Goal: Task Accomplishment & Management: Manage account settings

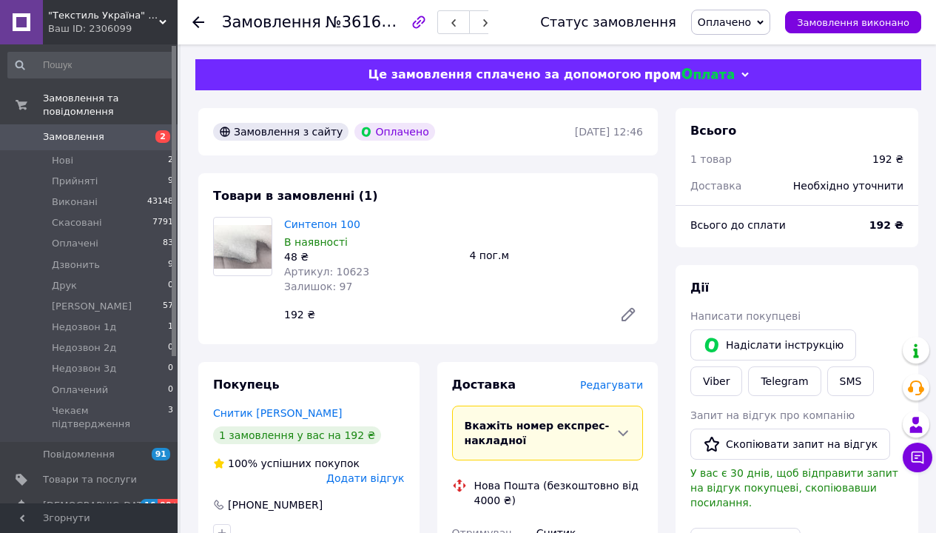
click at [633, 379] on span "Редагувати" at bounding box center [611, 385] width 63 height 12
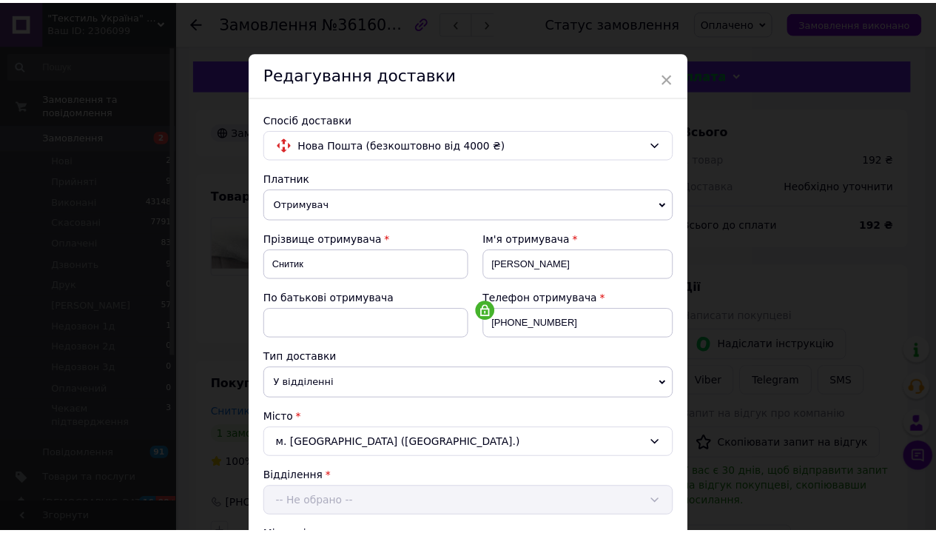
scroll to position [301, 0]
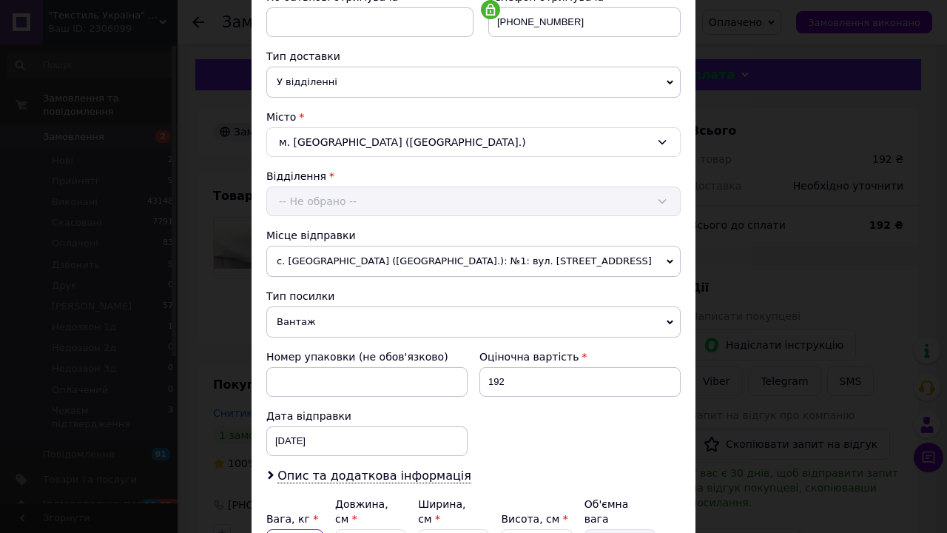
type input "0.3"
type input "2"
type input "0.5"
type input "28"
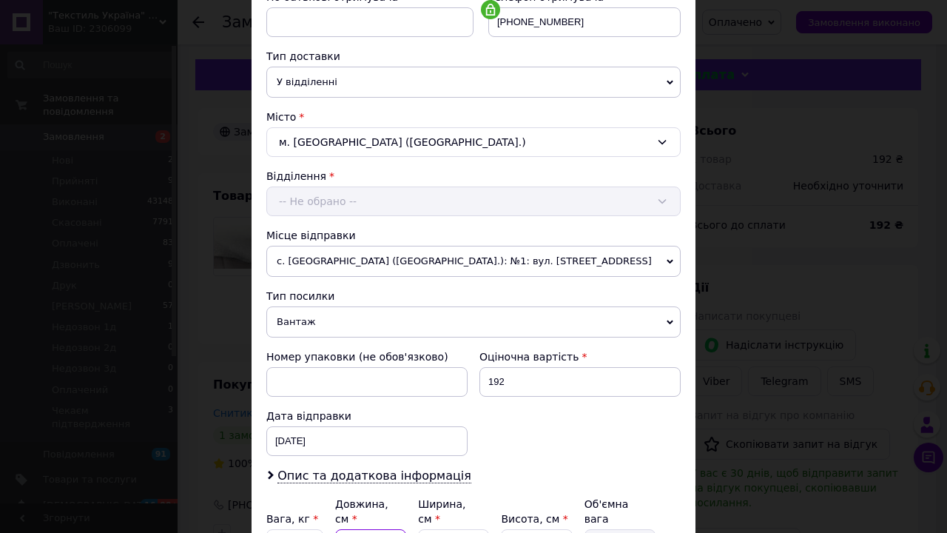
type input "7"
type input "28"
type input "2"
type input "0.35"
type input "22"
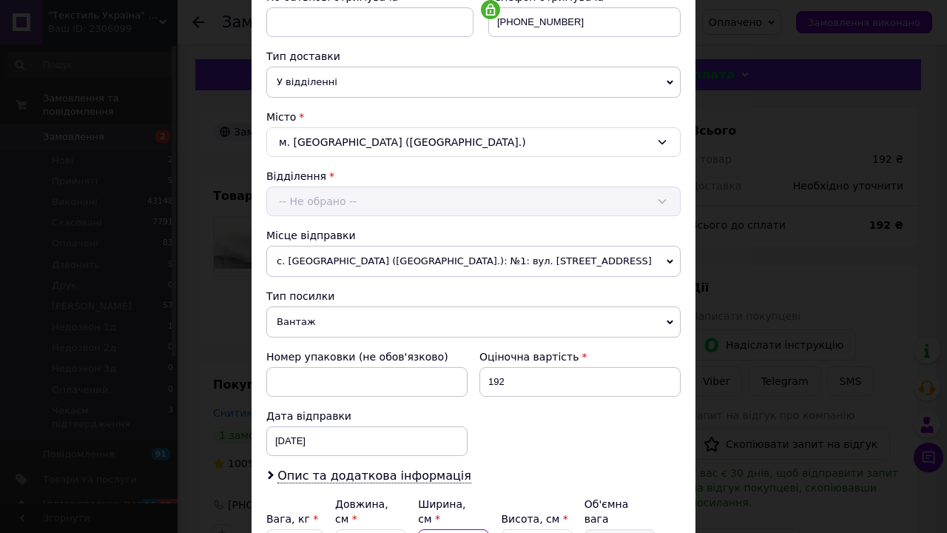
type input "3.85"
type input "22"
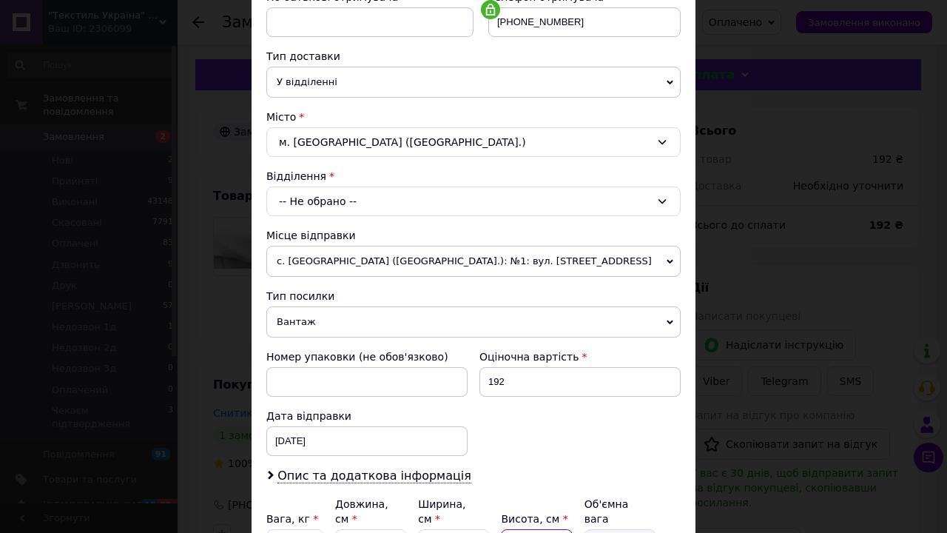
type input "1"
type input "0.15"
type input "15"
type input "2.31"
type input "15"
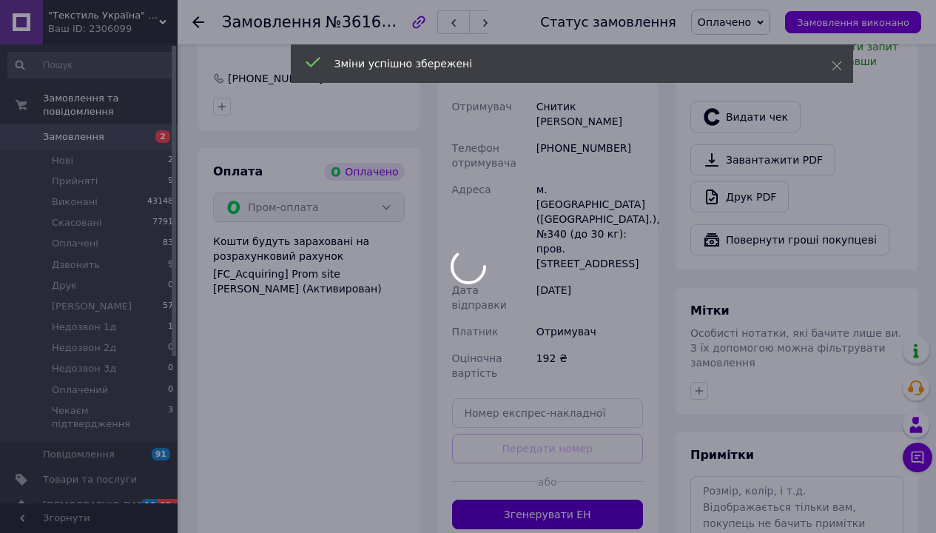
scroll to position [411, 0]
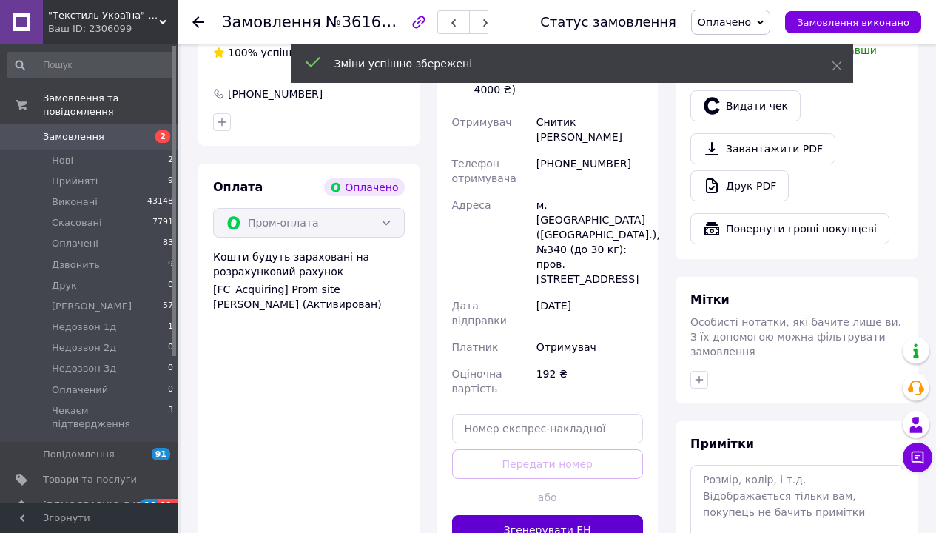
click at [564, 515] on button "Згенерувати ЕН" at bounding box center [548, 530] width 192 height 30
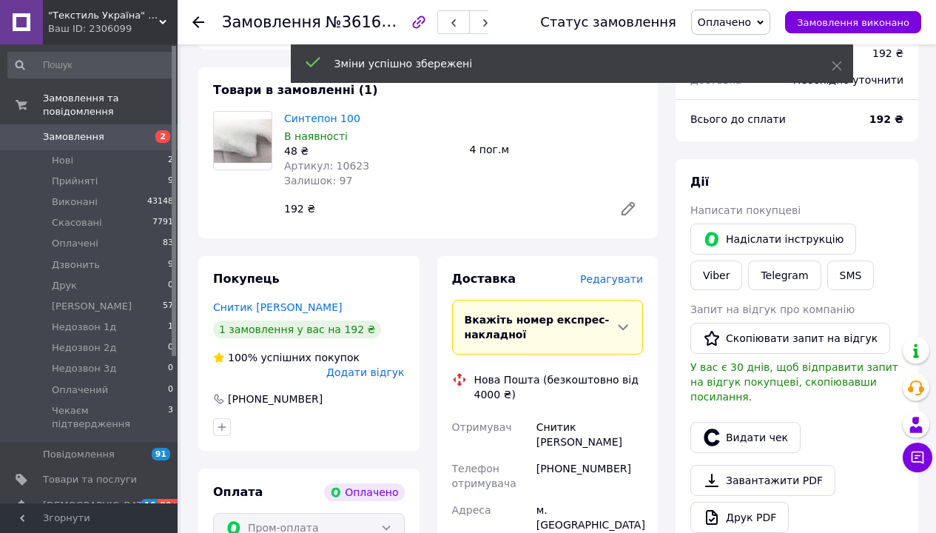
scroll to position [235, 0]
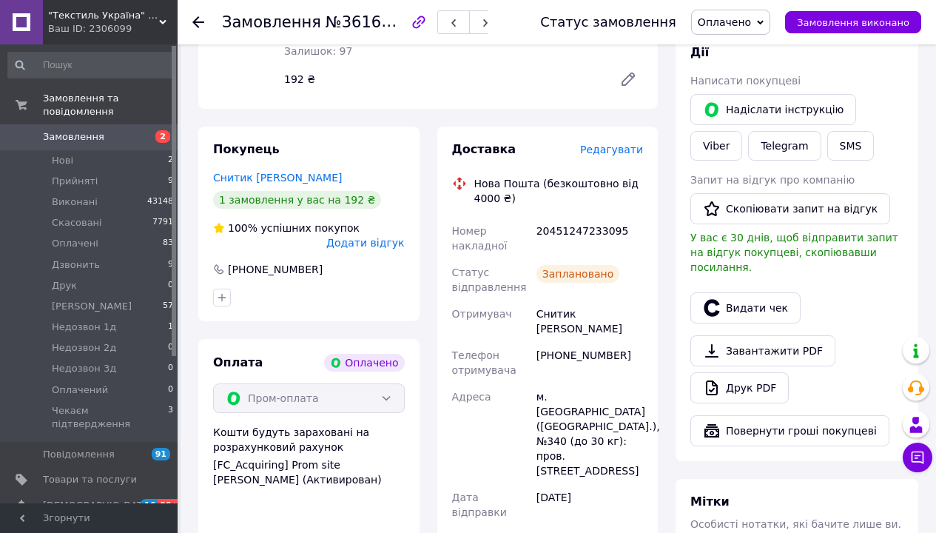
click at [561, 217] on div "20451247233095" at bounding box center [589, 237] width 112 height 41
copy div "20451247233095"
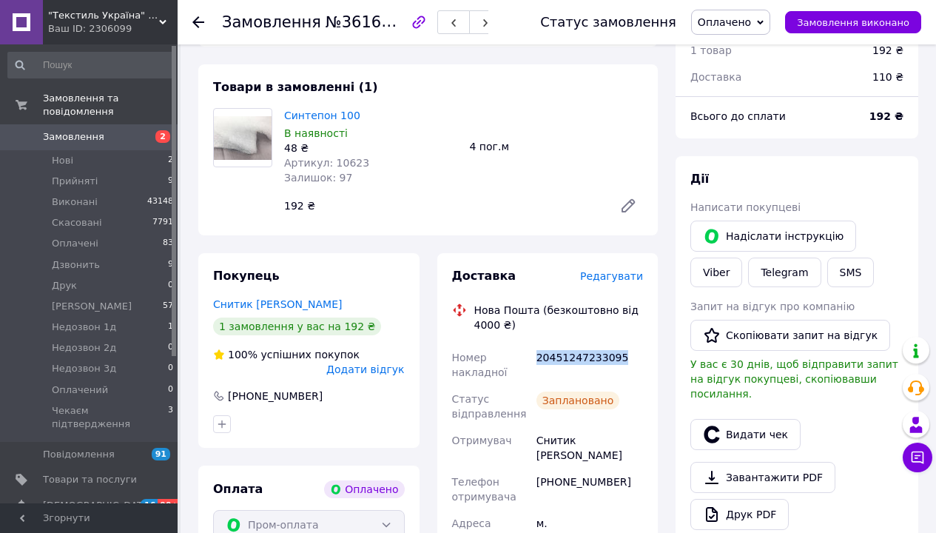
scroll to position [0, 0]
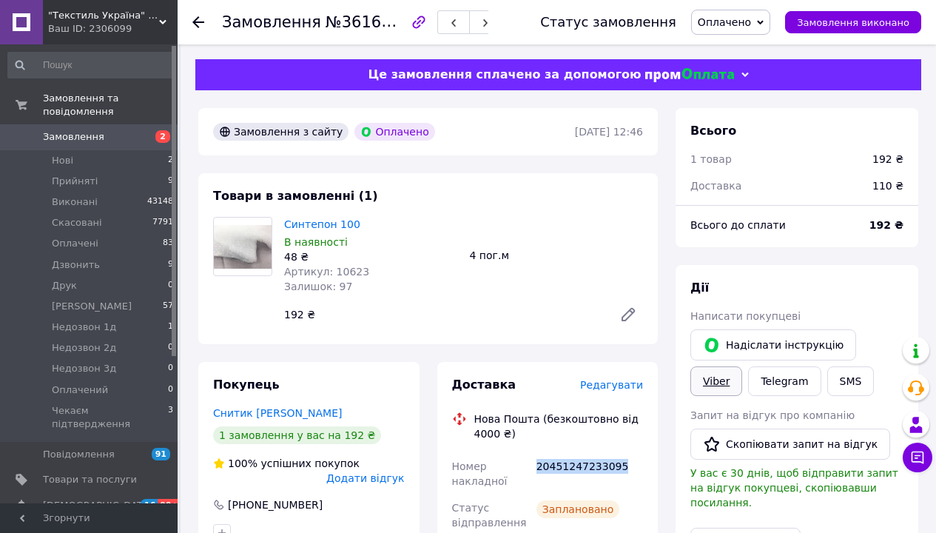
click at [742, 366] on link "Viber" at bounding box center [716, 381] width 52 height 30
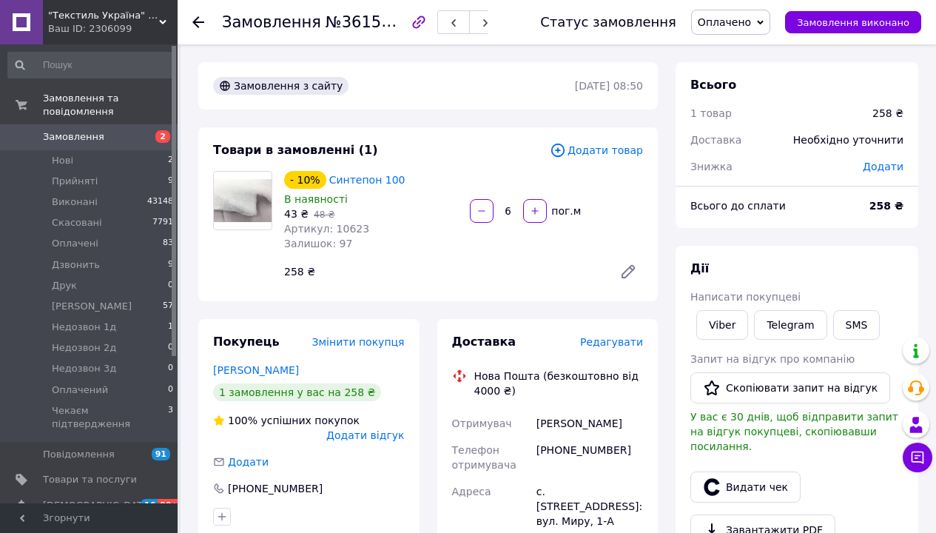
click at [621, 336] on span "Редагувати" at bounding box center [611, 342] width 63 height 12
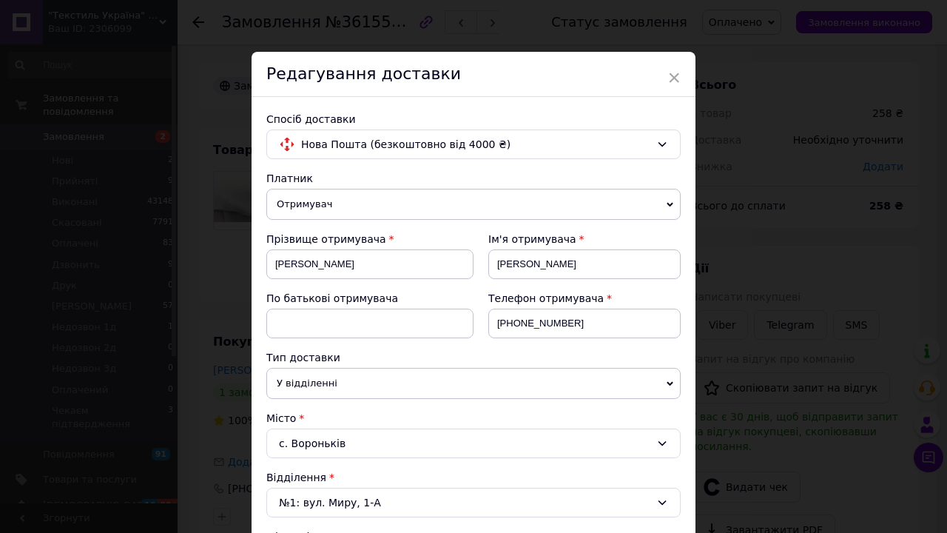
scroll to position [240, 0]
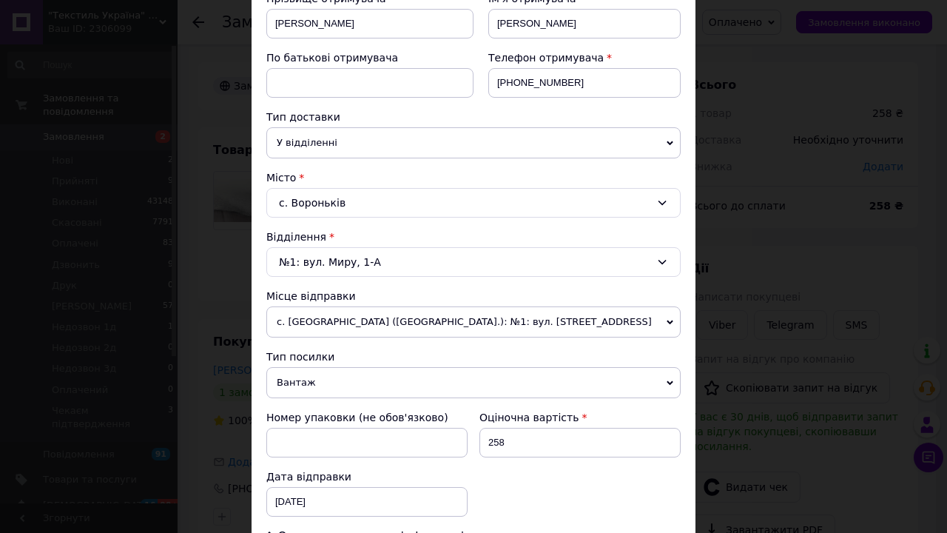
type input "0.65"
type input "3"
type input "0.75"
type input "34"
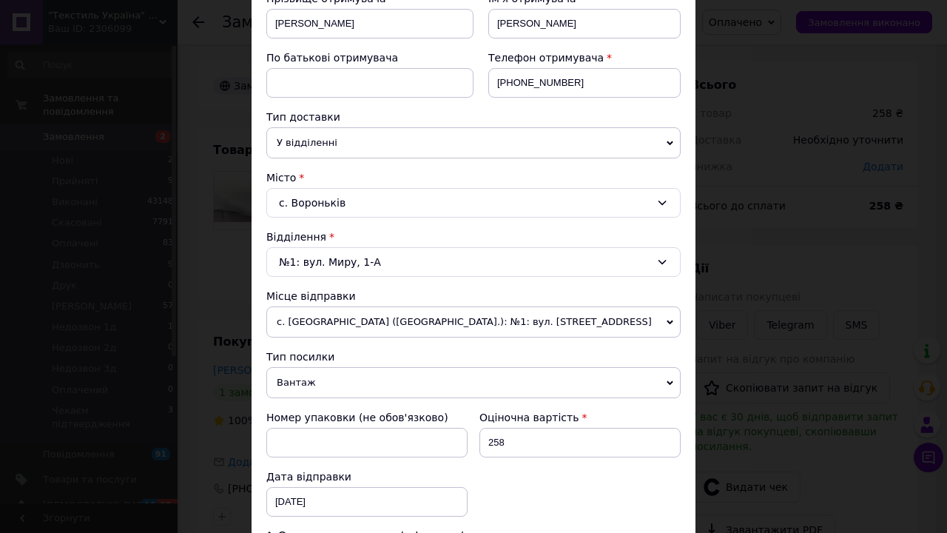
type input "8.5"
type input "34"
type input "2"
type input "0.43"
type input "29"
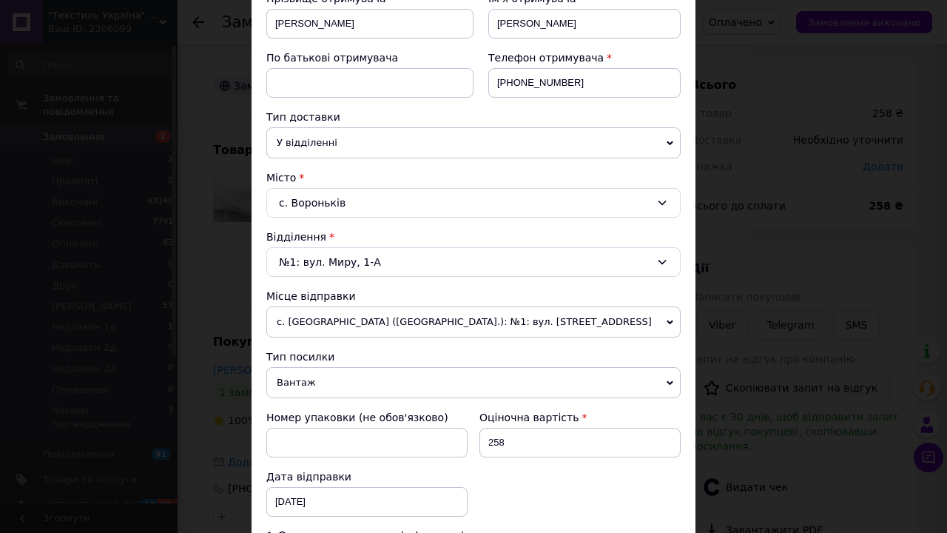
type input "6.16"
type input "29"
type input "1"
type input "0.25"
type input "16"
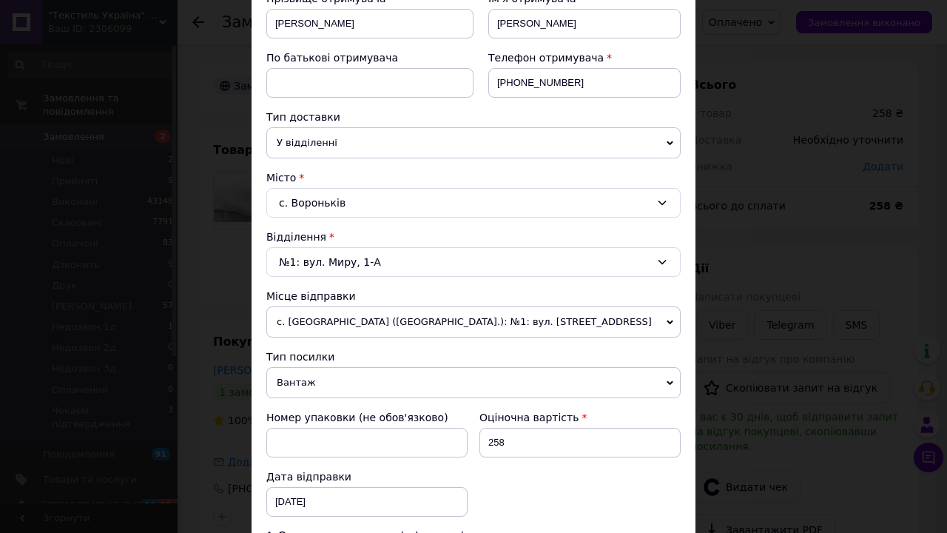
type input "3.94"
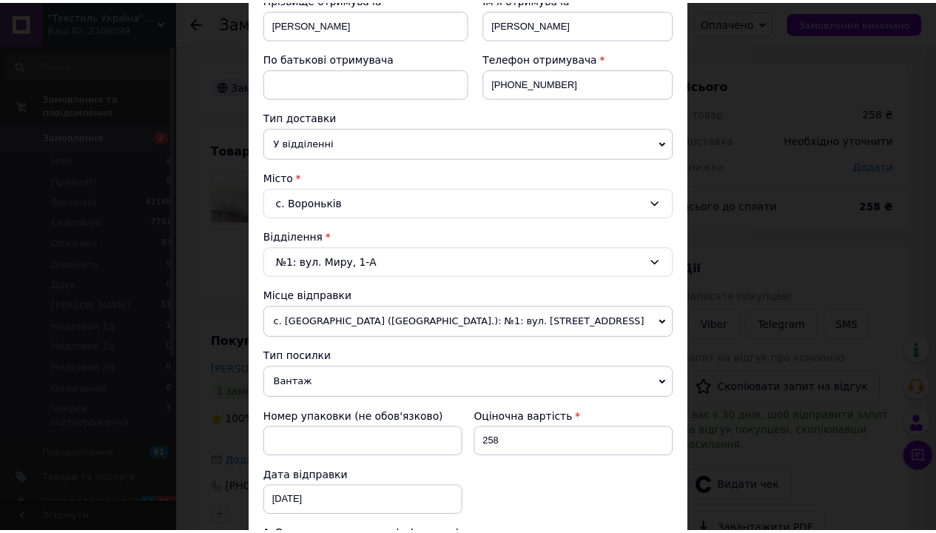
scroll to position [271, 0]
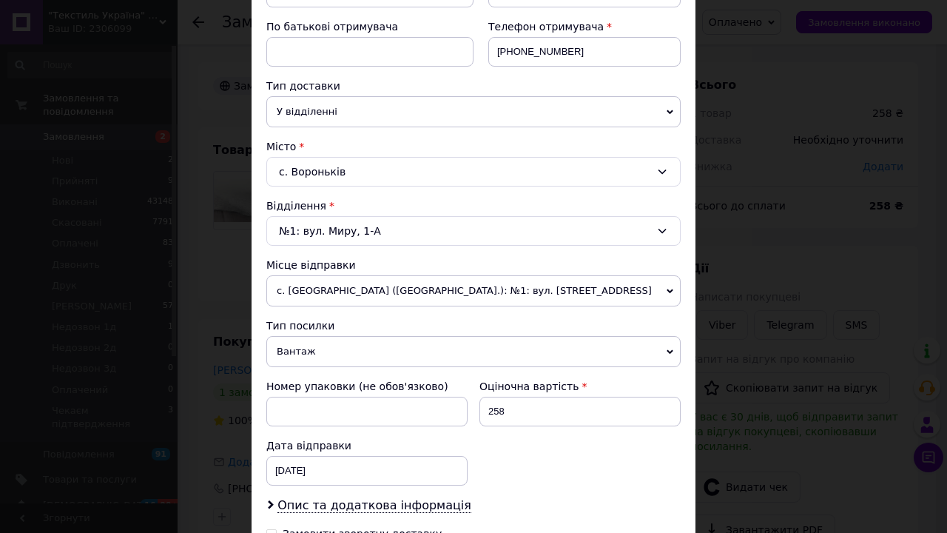
type input "16"
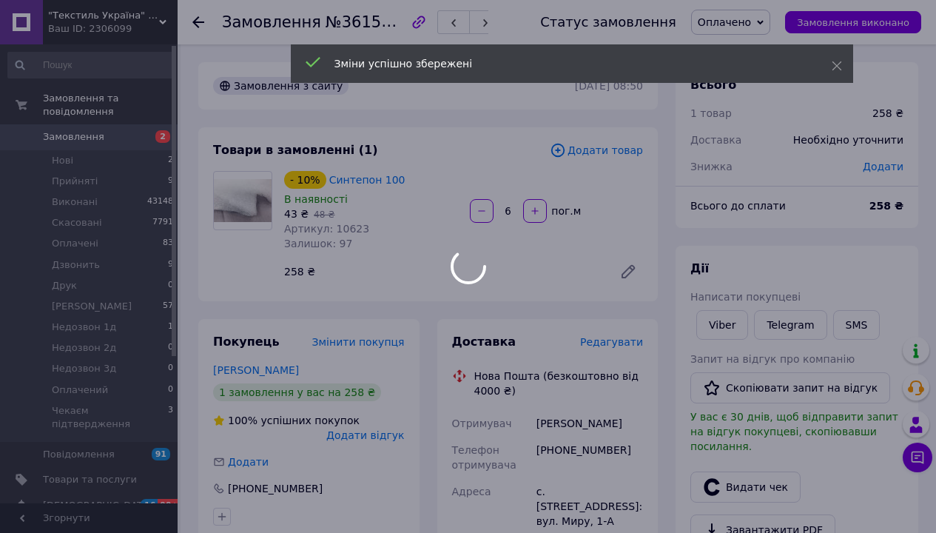
scroll to position [300, 0]
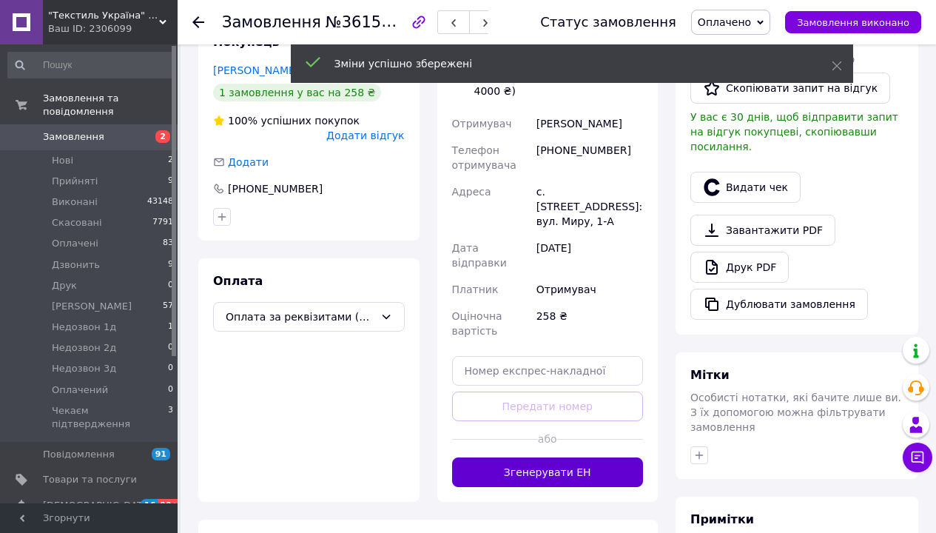
click at [533, 457] on button "Згенерувати ЕН" at bounding box center [548, 472] width 192 height 30
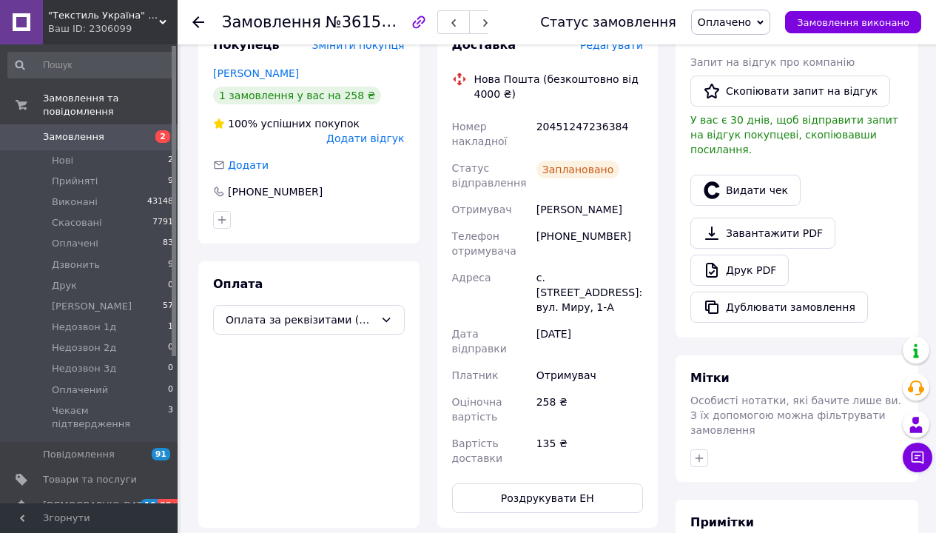
scroll to position [294, 0]
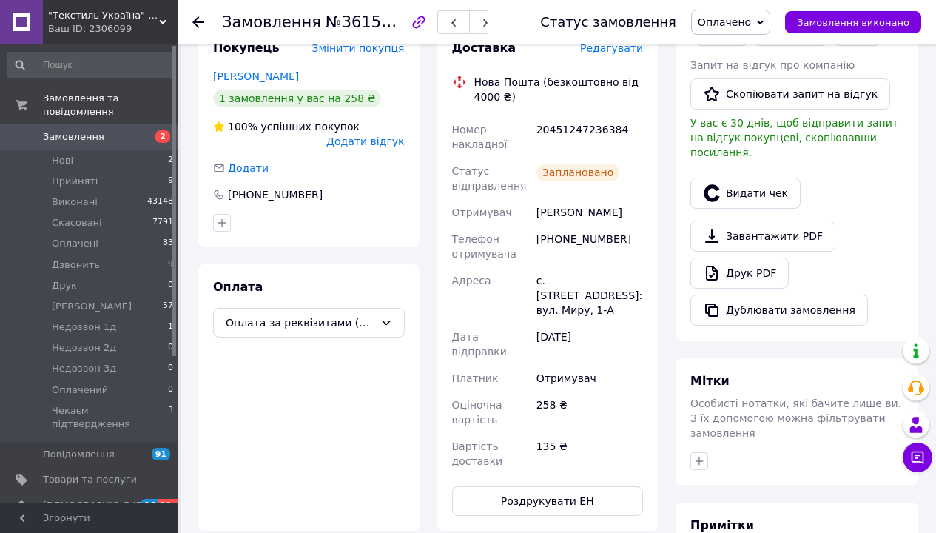
click at [553, 116] on div "20451247236384" at bounding box center [589, 136] width 112 height 41
click at [554, 116] on div "20451247236384" at bounding box center [589, 136] width 112 height 41
copy div "20451247236384"
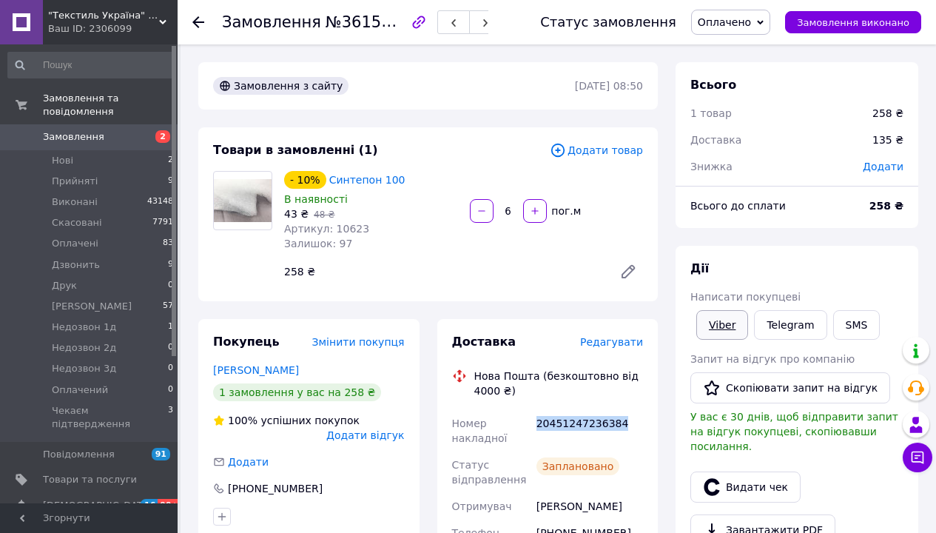
click at [715, 310] on link "Viber" at bounding box center [722, 325] width 52 height 30
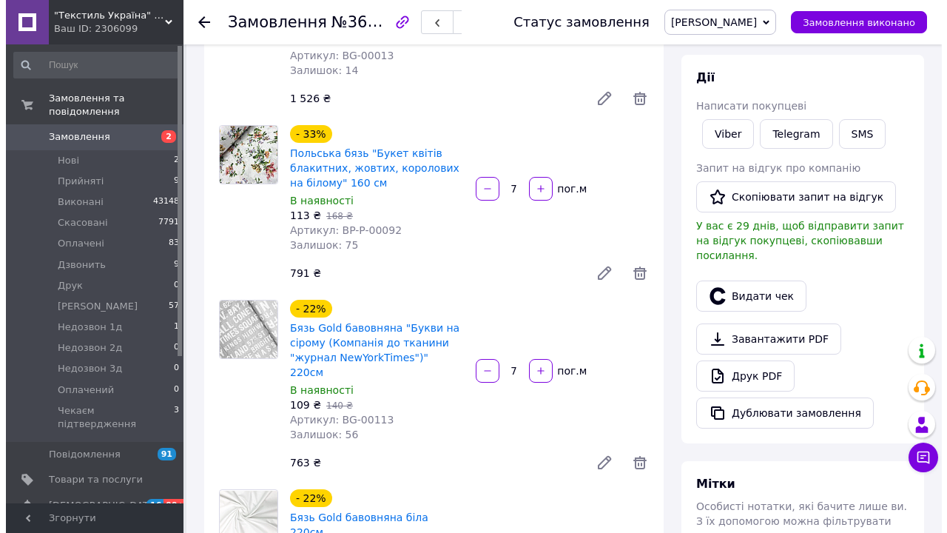
scroll to position [488, 0]
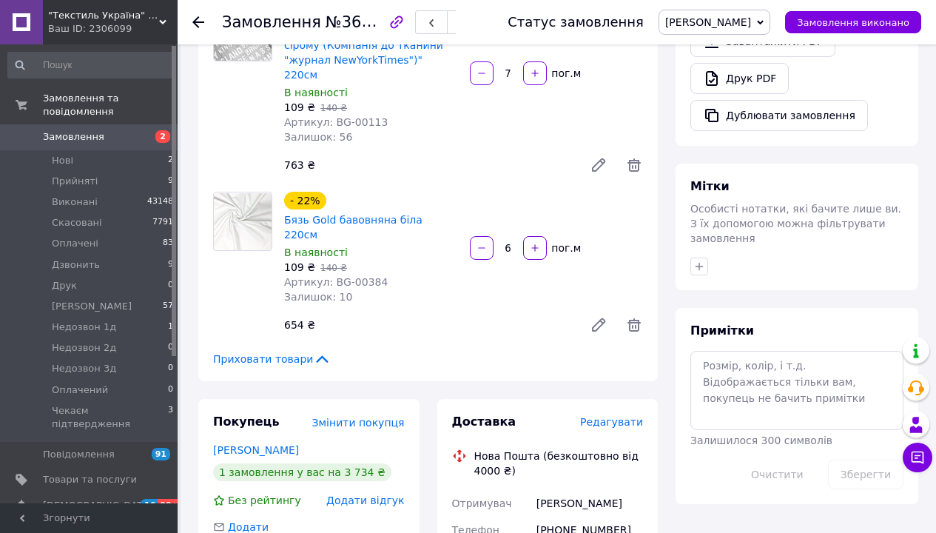
click at [630, 416] on span "Редагувати" at bounding box center [611, 422] width 63 height 12
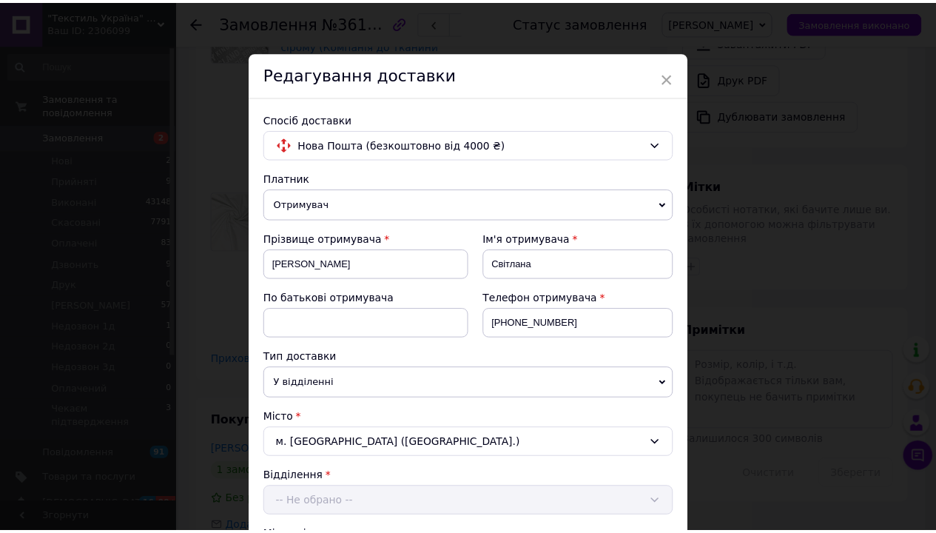
scroll to position [495, 0]
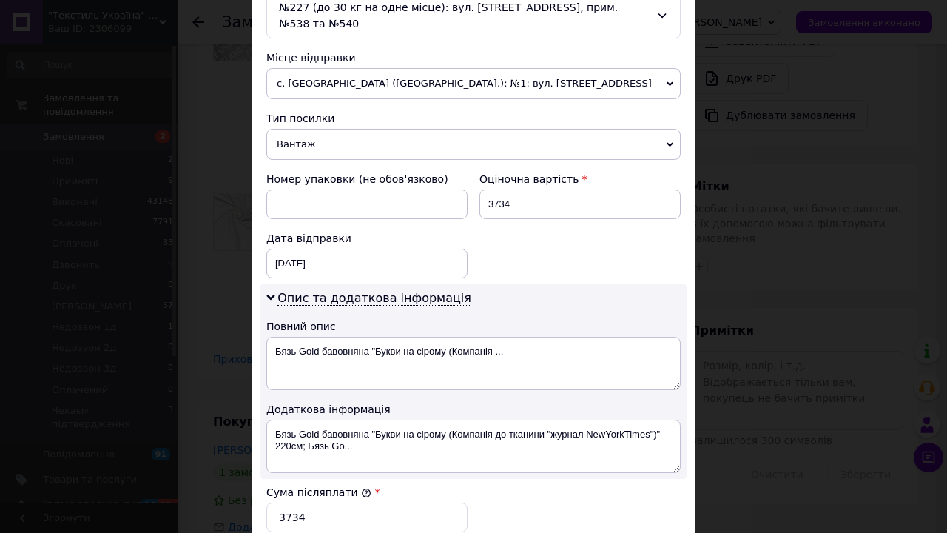
type input "8.15"
type input "4"
type input "1"
type input "40"
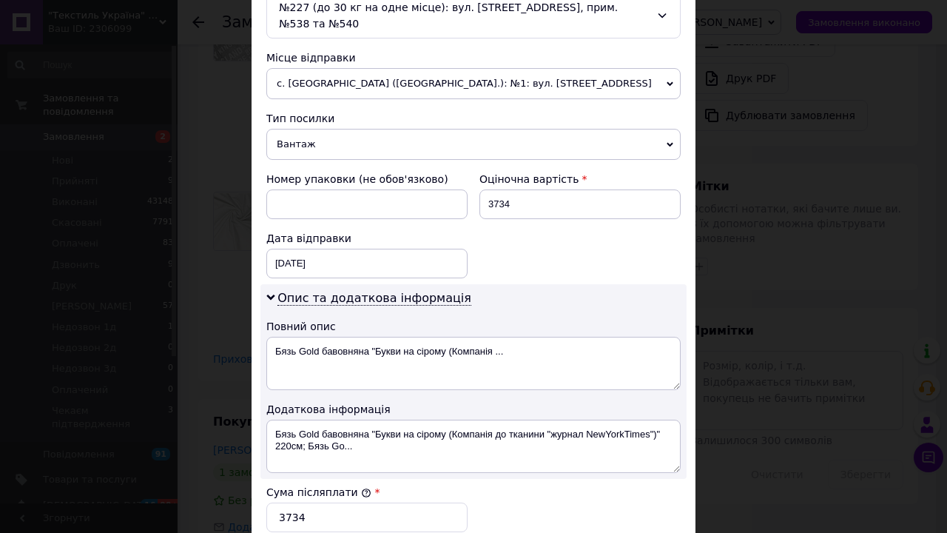
type input "10"
type input "40"
type input "2"
type input "0.5"
type input "28"
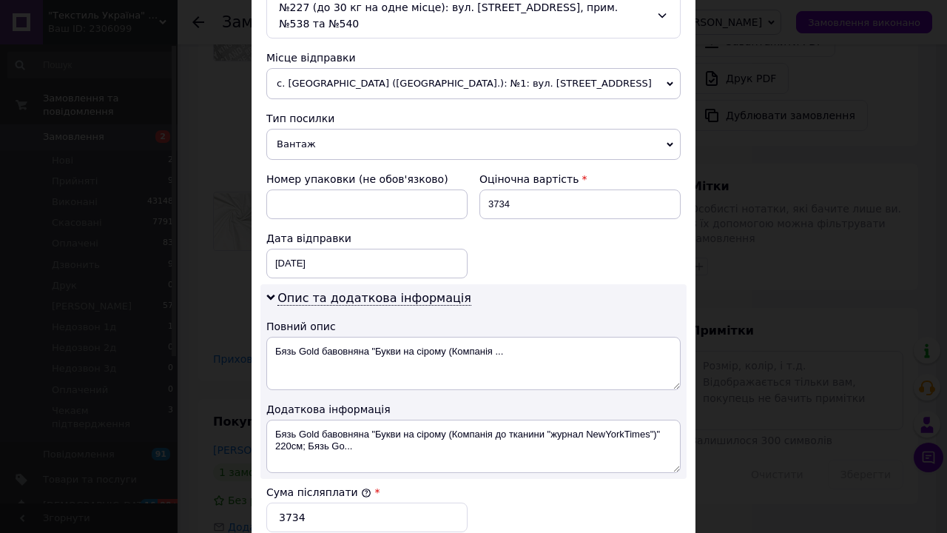
type input "7"
type input "28"
type input "1"
type input "0.28"
type input "18"
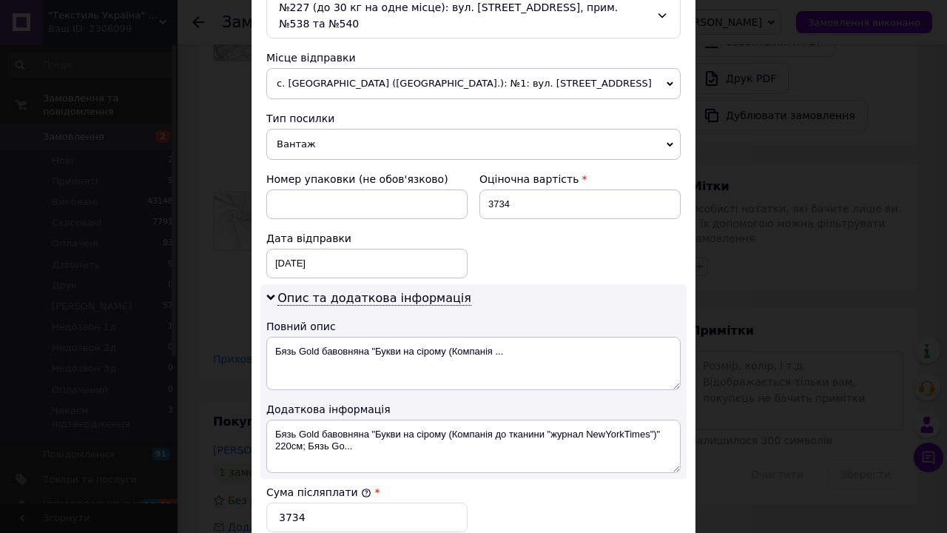
type input "5.04"
type input "18"
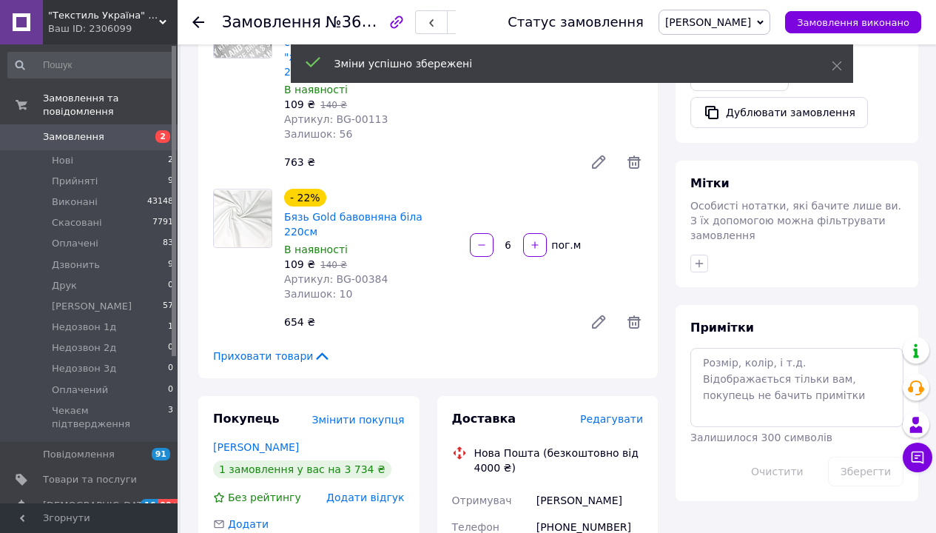
scroll to position [630, 0]
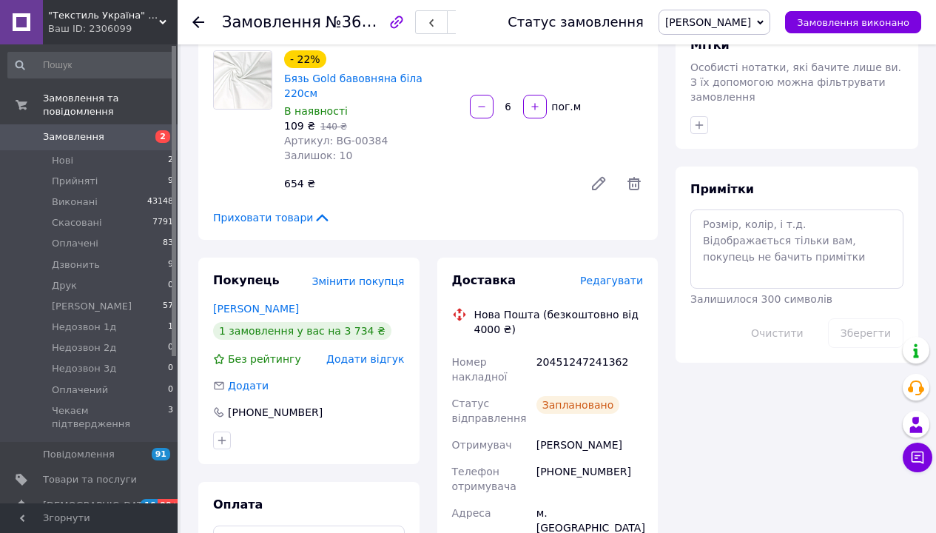
click at [589, 348] on div "20451247241362" at bounding box center [589, 368] width 112 height 41
copy div "20451247241362"
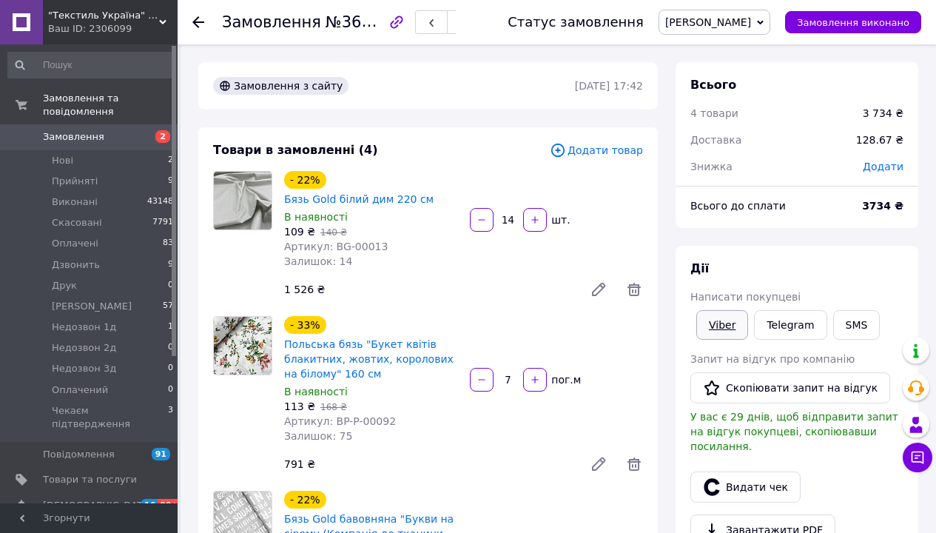
click at [716, 310] on link "Viber" at bounding box center [722, 325] width 52 height 30
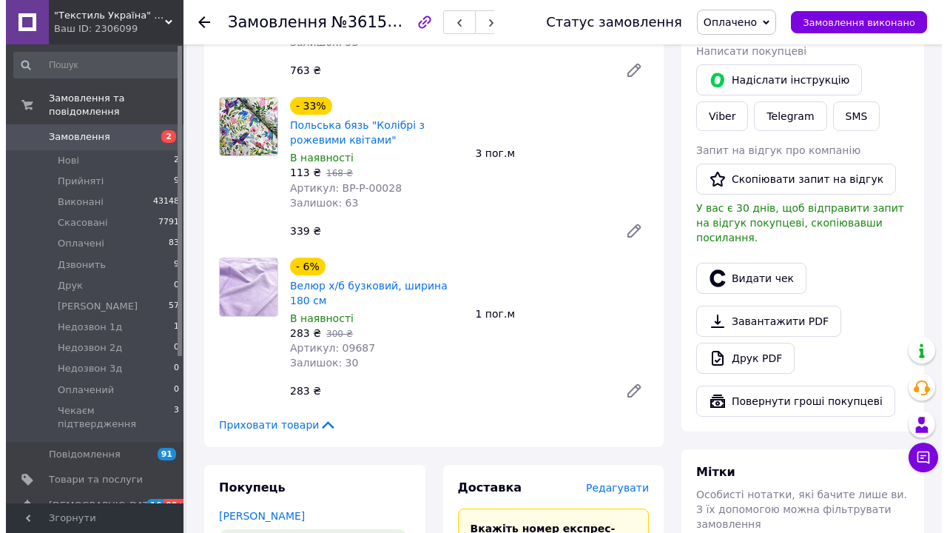
scroll to position [294, 0]
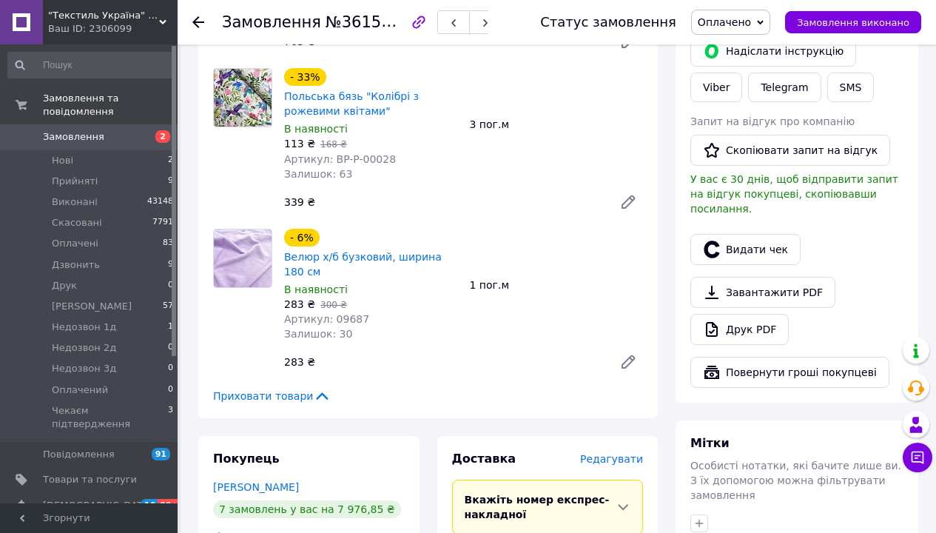
click at [627, 453] on span "Редагувати" at bounding box center [611, 459] width 63 height 12
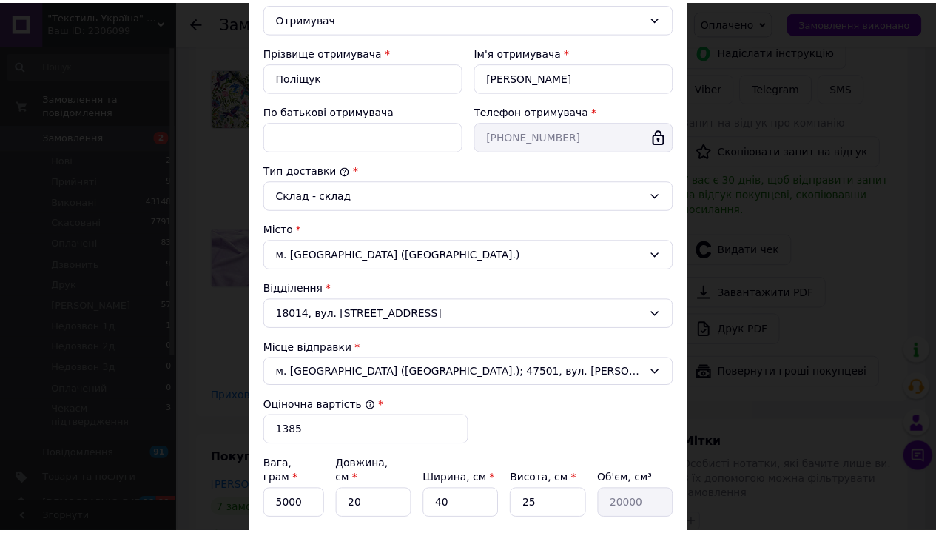
scroll to position [256, 0]
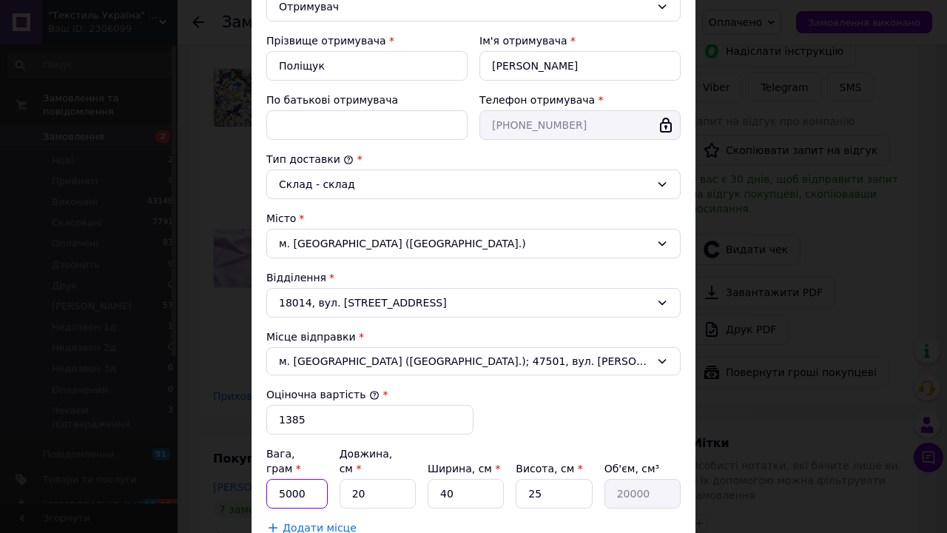
click at [317, 479] on input "5000" at bounding box center [296, 494] width 61 height 30
type input "2750"
type input "4"
type input "4000"
type input "40"
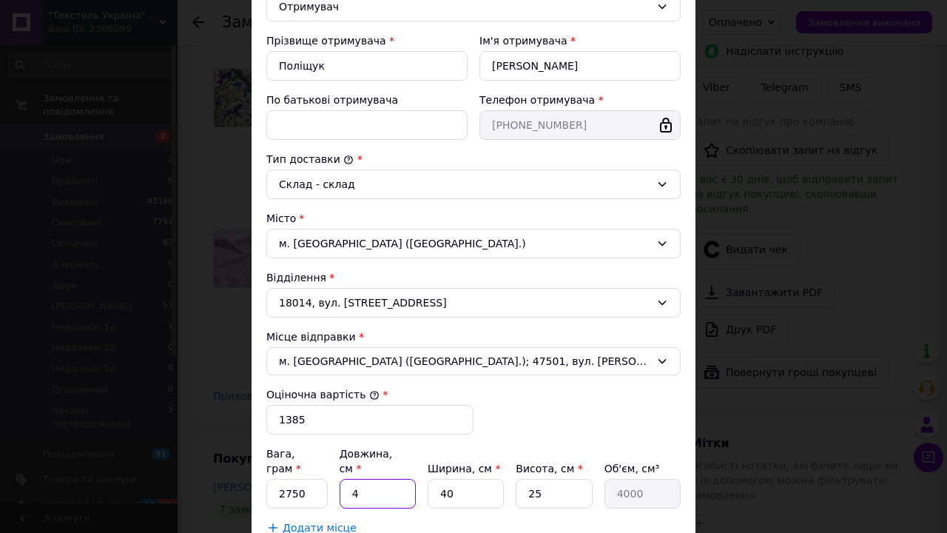
type input "40000"
type input "40"
type input "2"
type input "2000"
type input "28"
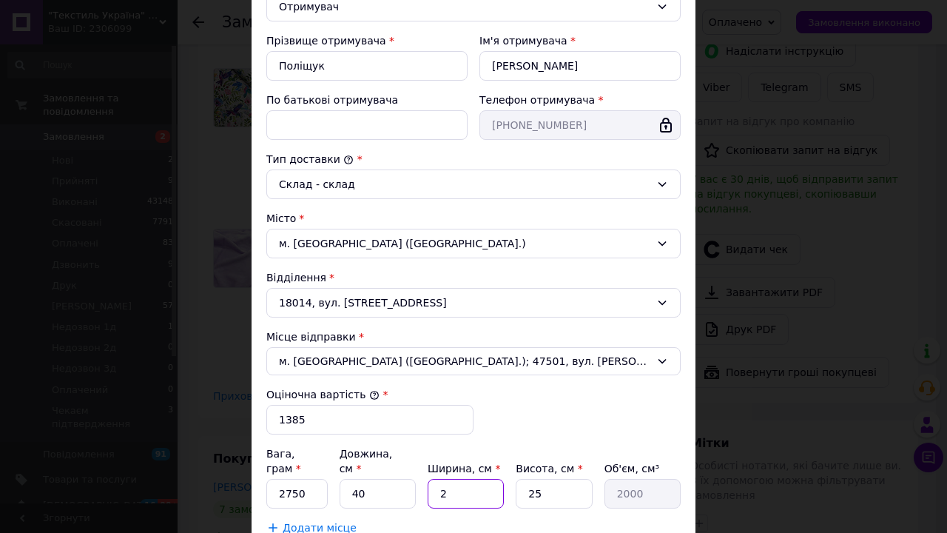
type input "28000"
type input "28"
type input "1"
type input "1120"
type input "13"
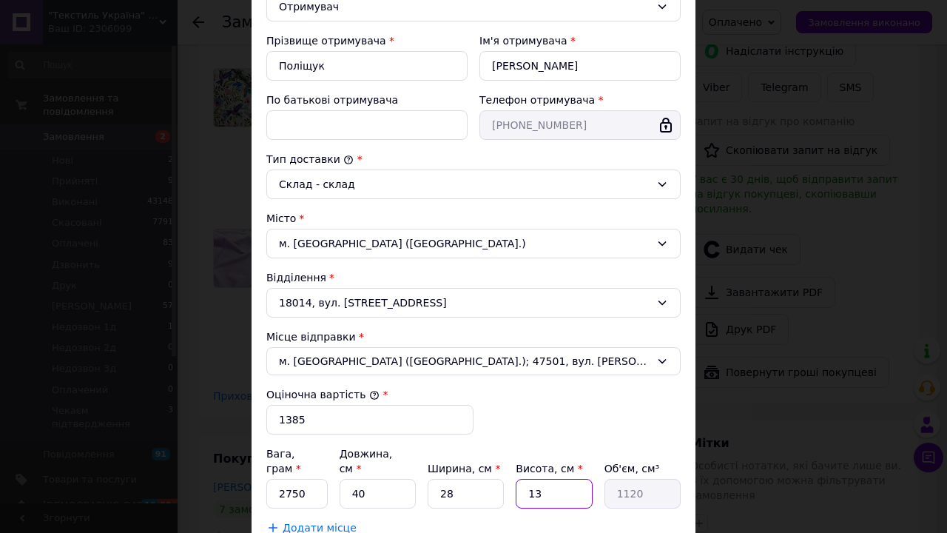
type input "14560"
type input "13"
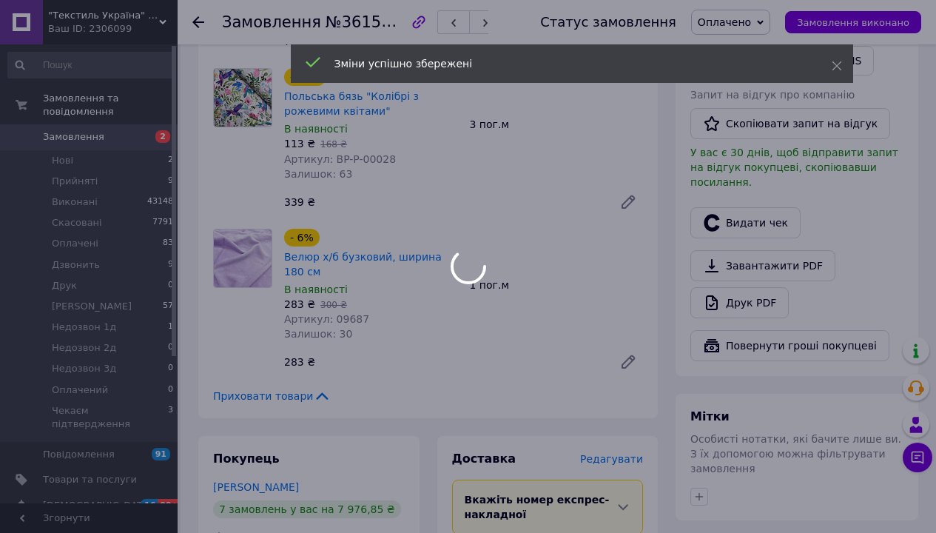
scroll to position [586, 0]
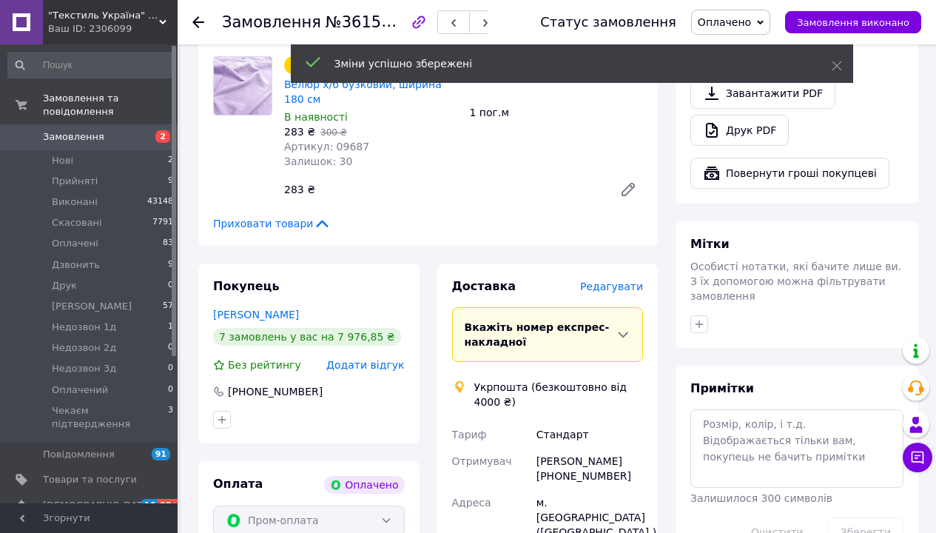
scroll to position [366, 0]
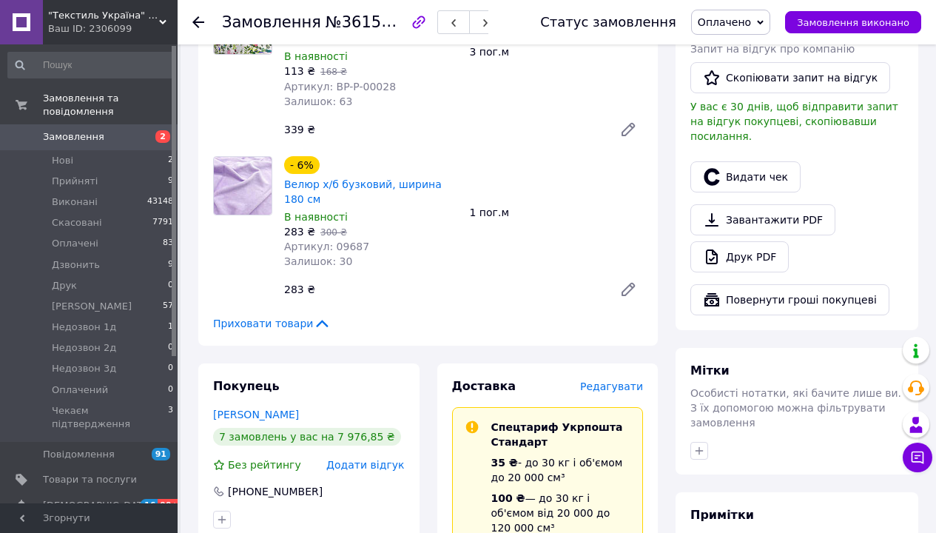
copy div "0504844609645"
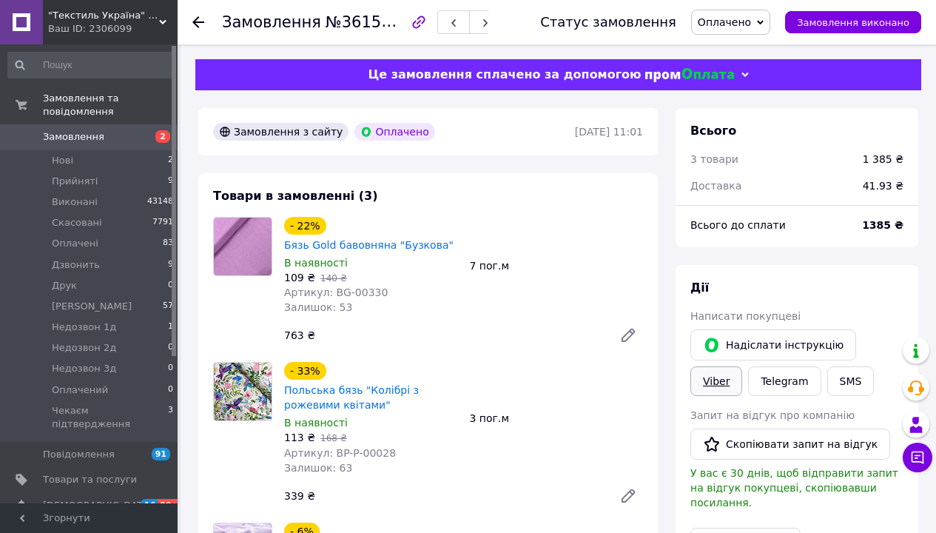
click at [742, 366] on link "Viber" at bounding box center [716, 381] width 52 height 30
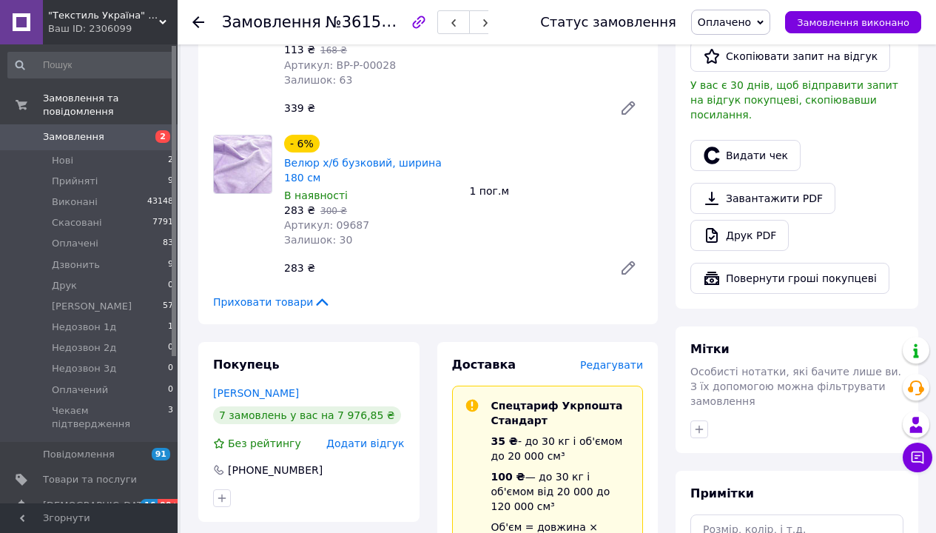
scroll to position [280, 0]
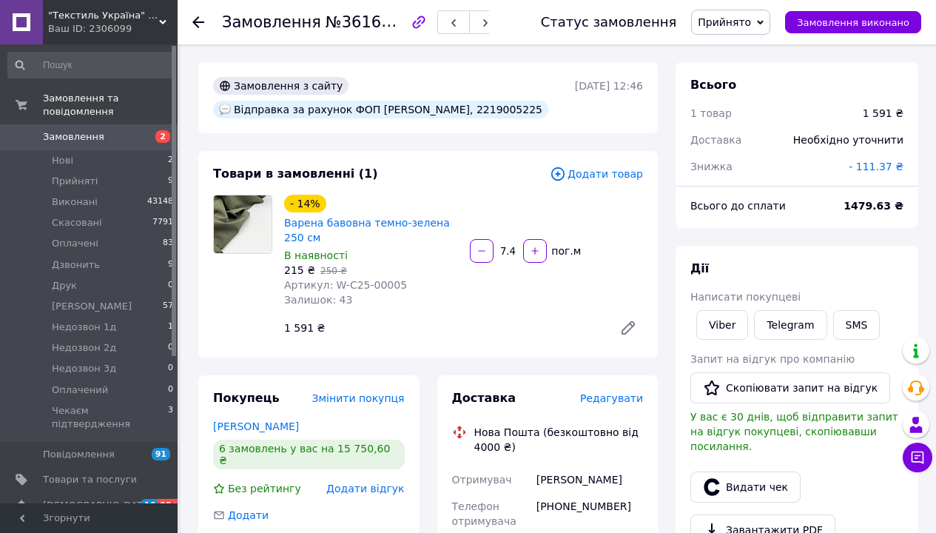
click at [627, 390] on div "Доставка Редагувати" at bounding box center [548, 398] width 192 height 17
click at [629, 392] on span "Редагувати" at bounding box center [611, 398] width 63 height 12
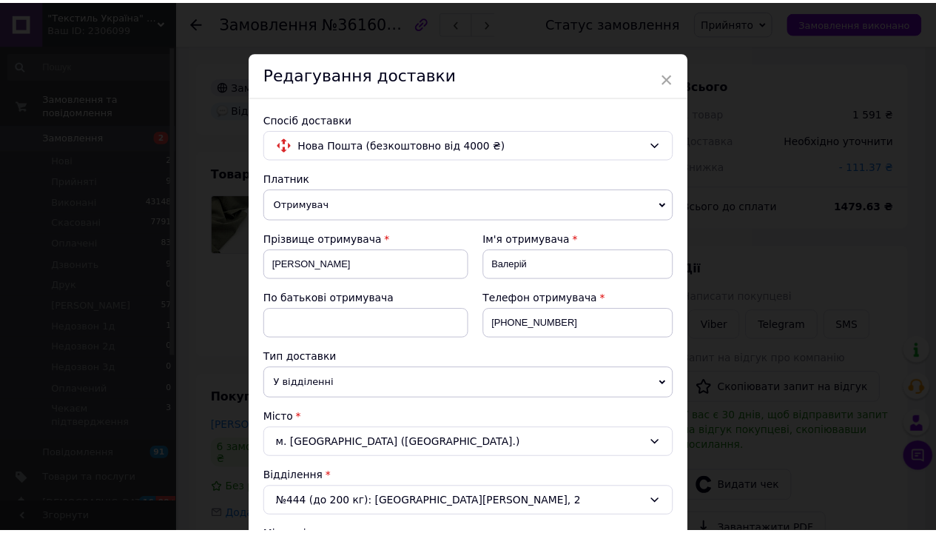
scroll to position [322, 0]
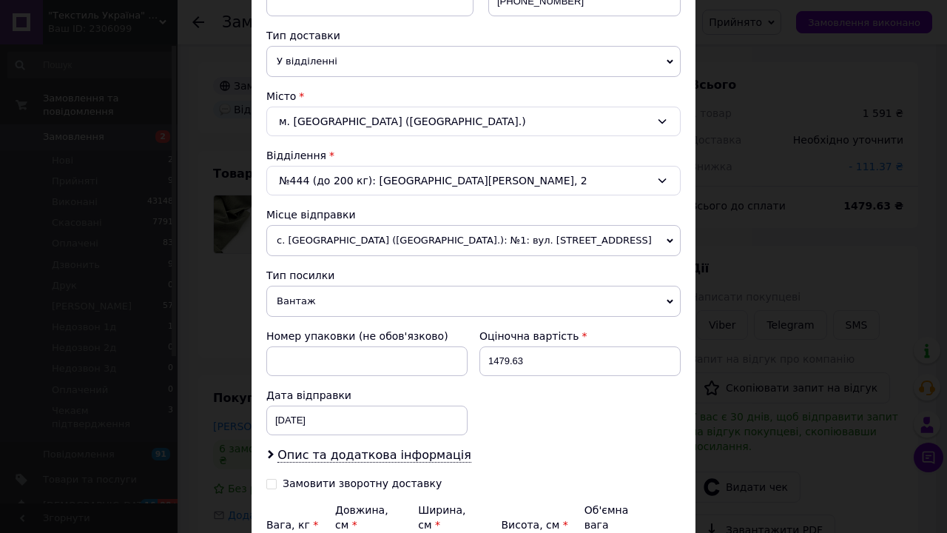
type input "2.22"
type input "4"
type input "1"
type input "40"
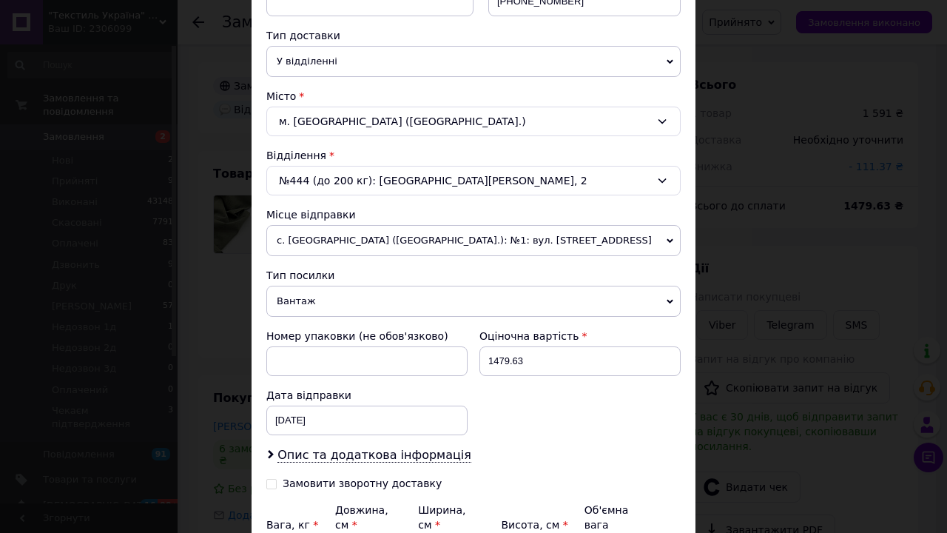
type input "10"
type input "40"
type input "2"
type input "0.5"
type input "26"
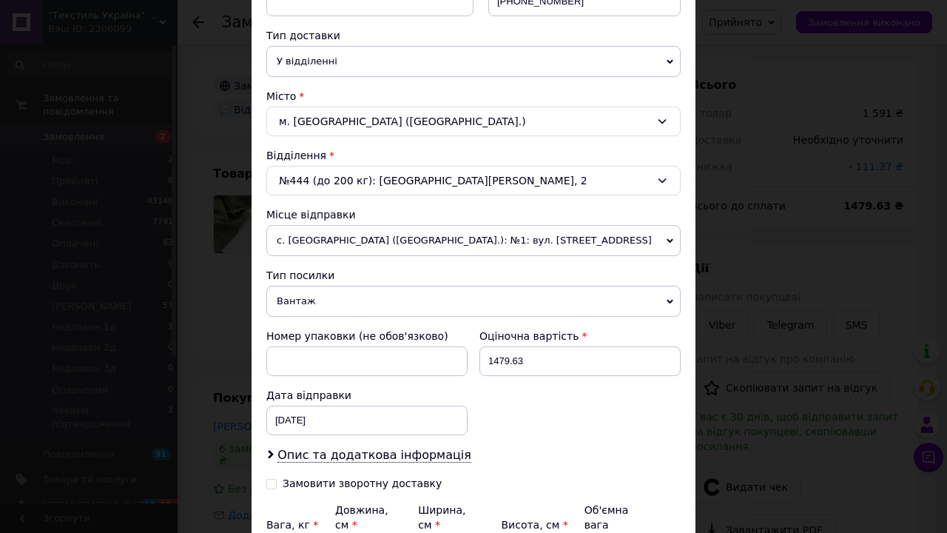
type input "6.5"
type input "26"
type input "7"
type input "1.82"
type input "7"
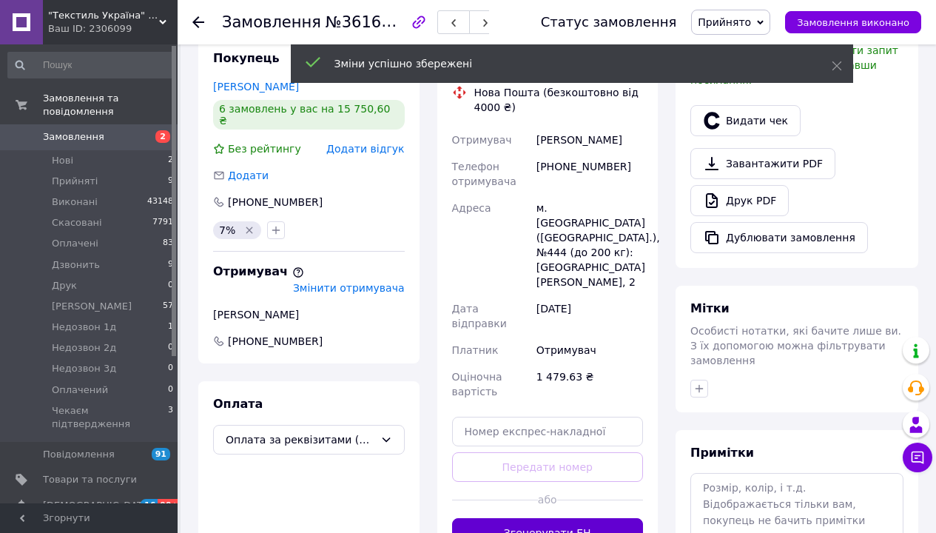
click at [586, 518] on button "Згенерувати ЕН" at bounding box center [548, 533] width 192 height 30
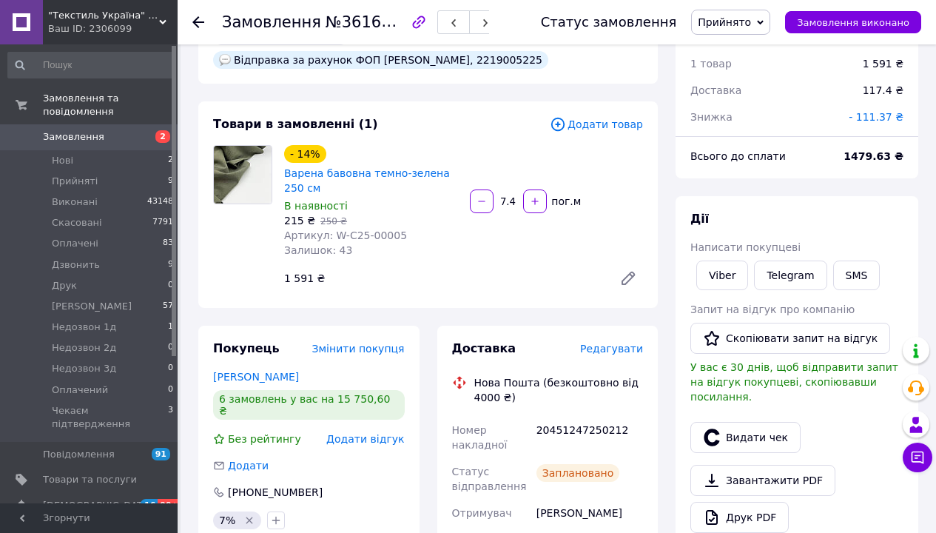
scroll to position [0, 0]
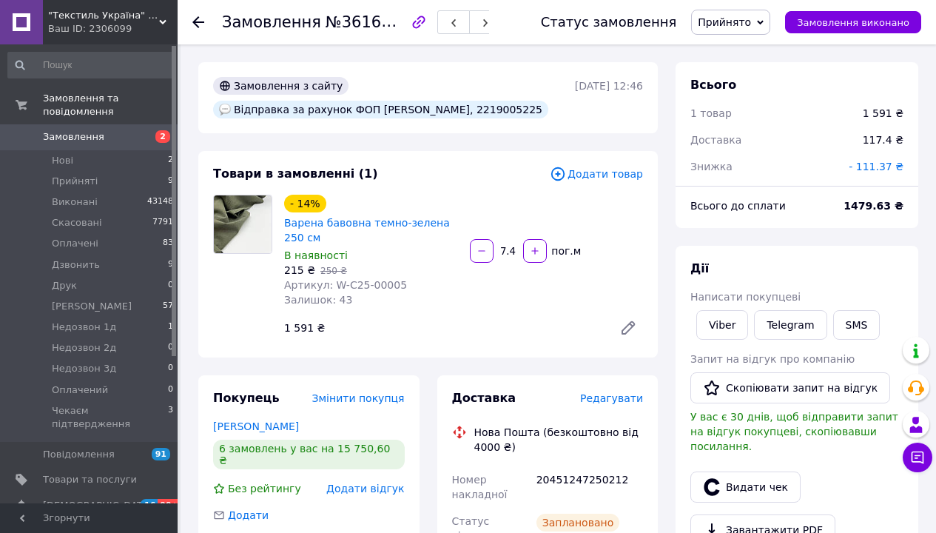
click at [496, 101] on div "Відправка за рахунок ФОП [PERSON_NAME], 2219005225" at bounding box center [380, 110] width 335 height 18
copy div "2219005225"
click at [721, 310] on link "Viber" at bounding box center [722, 325] width 52 height 30
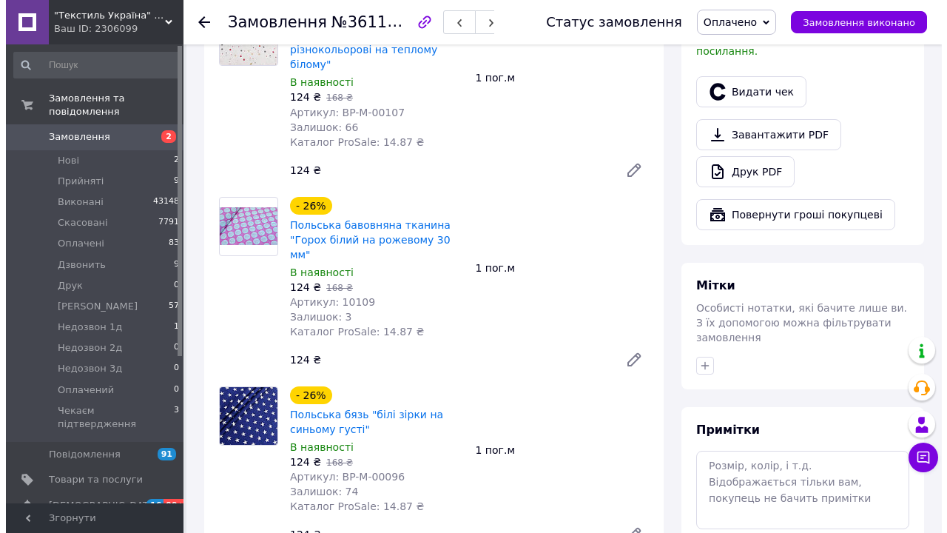
scroll to position [835, 0]
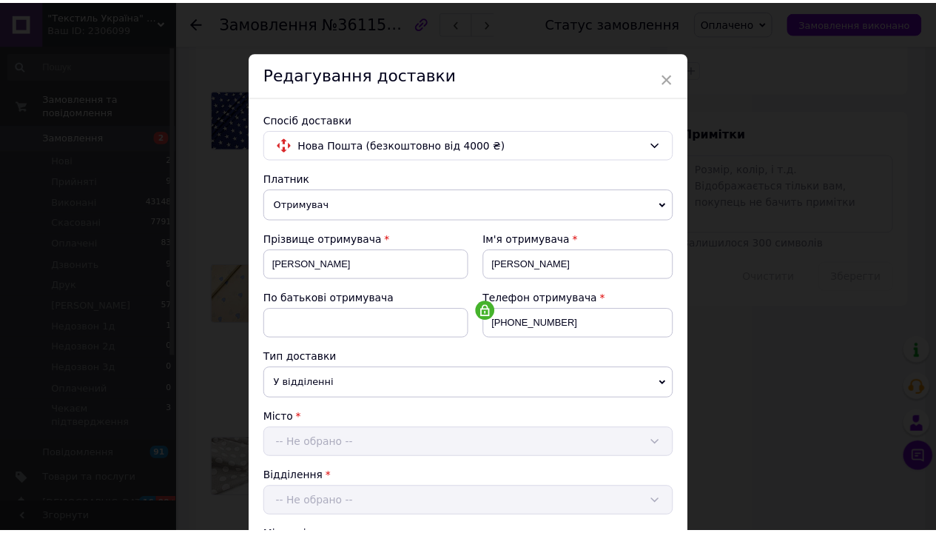
scroll to position [424, 0]
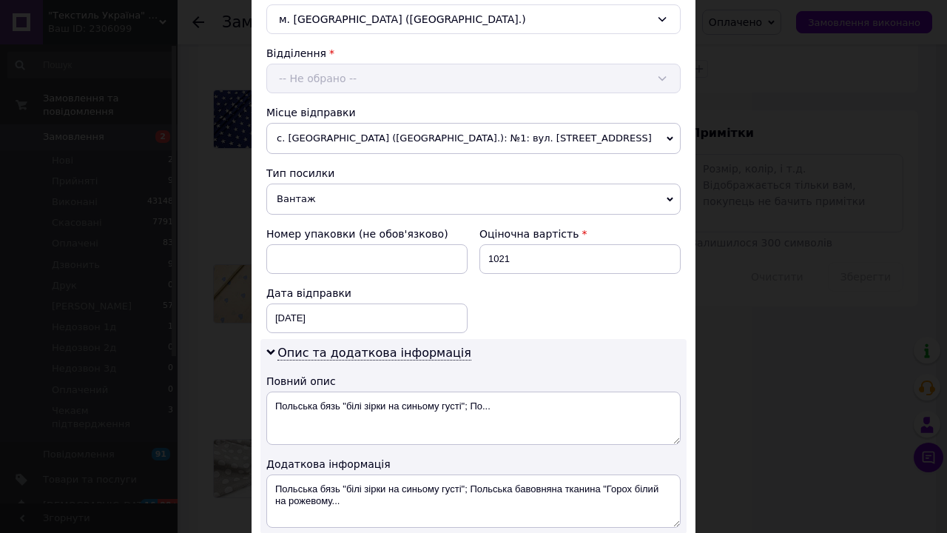
type input "1.35"
type input "2"
type input "2.25"
type input "28"
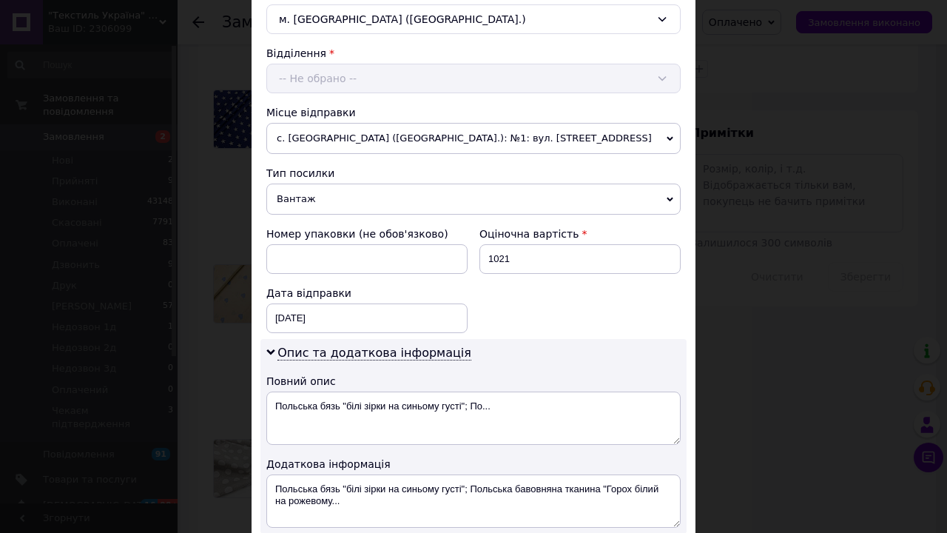
type input "31.55"
type input "28"
type input "2"
type input "0.35"
type input "28"
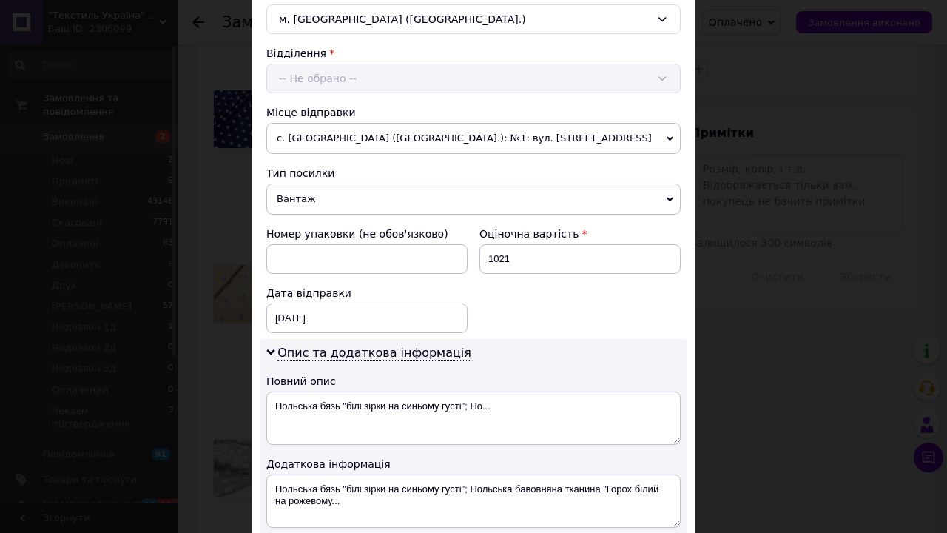
type input "4.9"
type input "28"
type input "4"
type input "0.78"
type input "4.7"
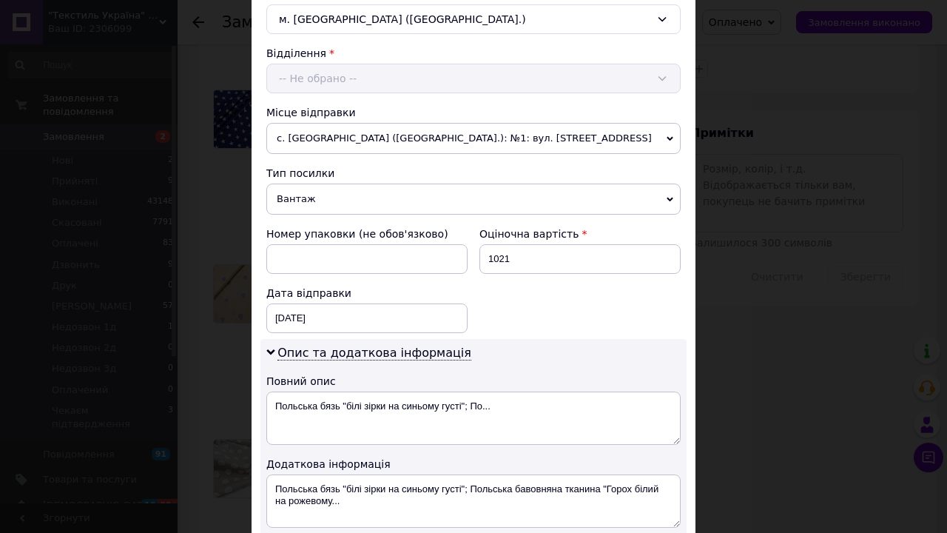
type input "0.92"
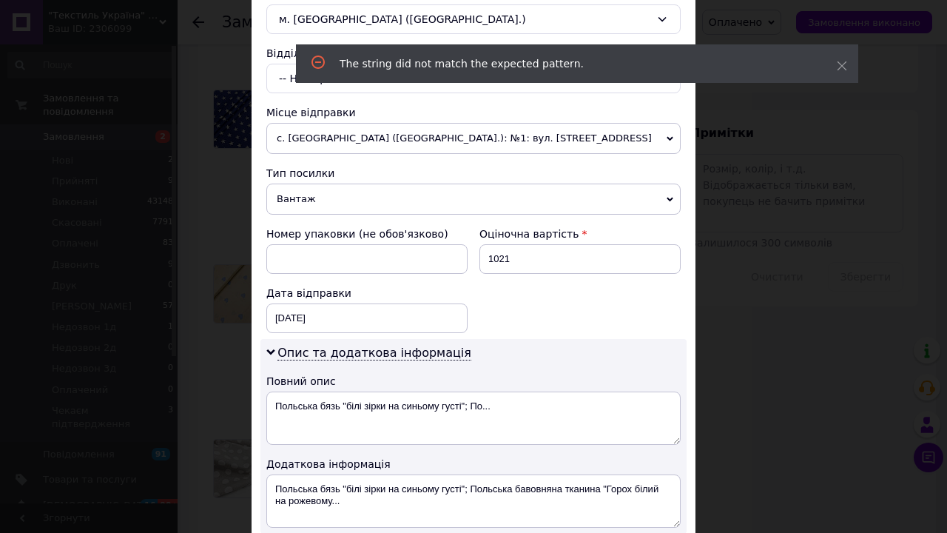
type input "4.7"
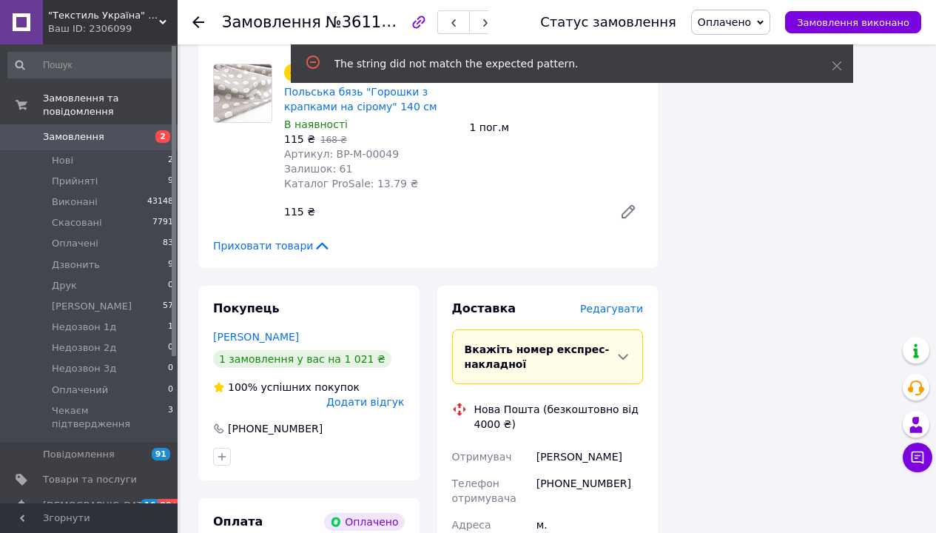
scroll to position [1087, 0]
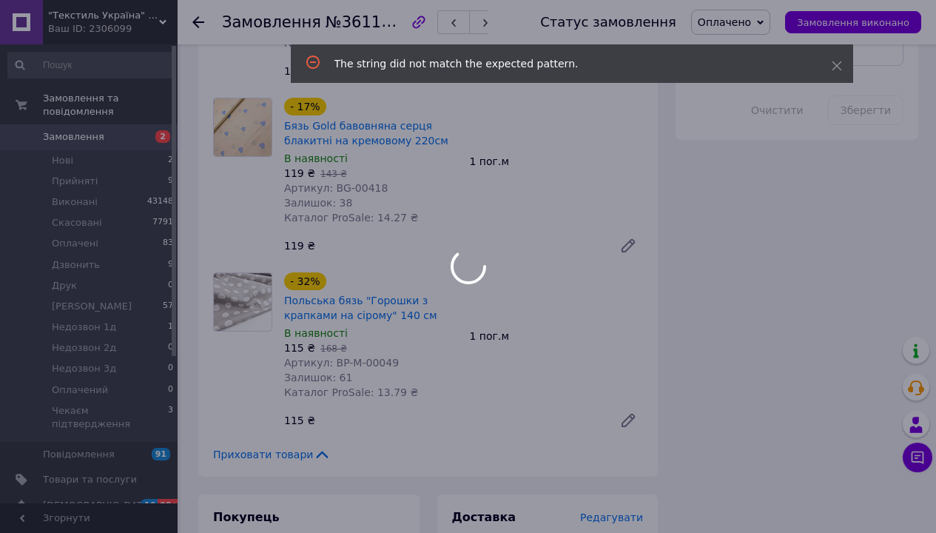
scroll to position [761, 0]
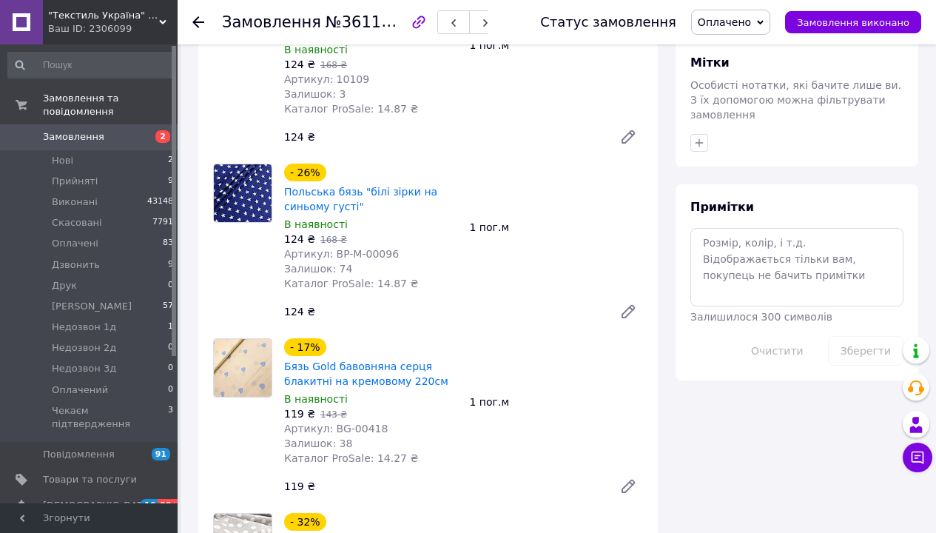
copy div "20451247254601"
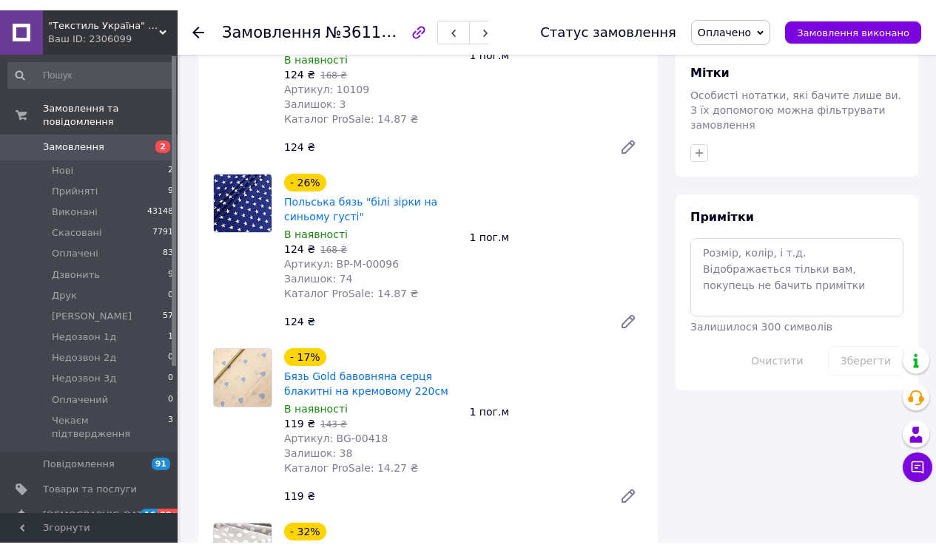
scroll to position [0, 0]
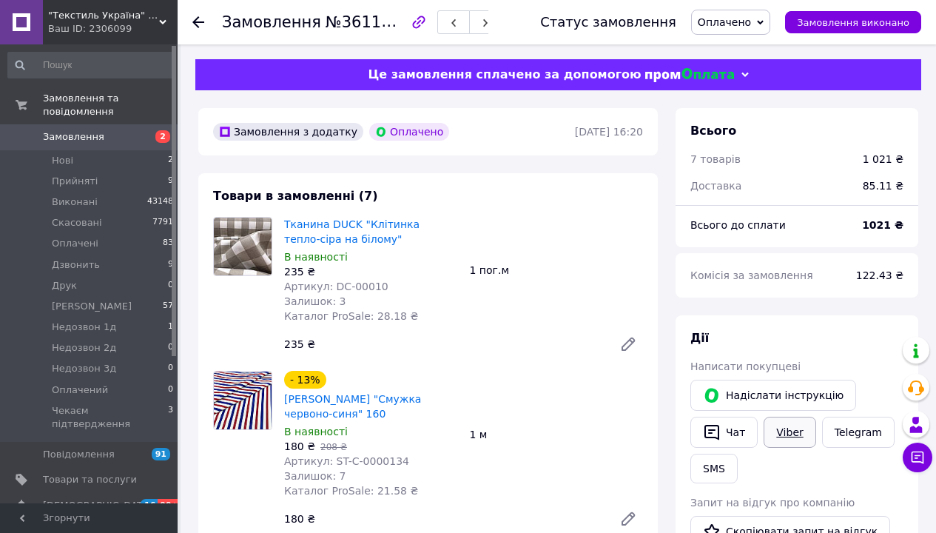
click at [763, 416] on link "Viber" at bounding box center [789, 431] width 52 height 31
click at [325, 21] on span "№361157840" at bounding box center [377, 22] width 105 height 18
copy span "361157840"
click at [123, 404] on span "Чекаєм підтвердження" at bounding box center [110, 417] width 116 height 27
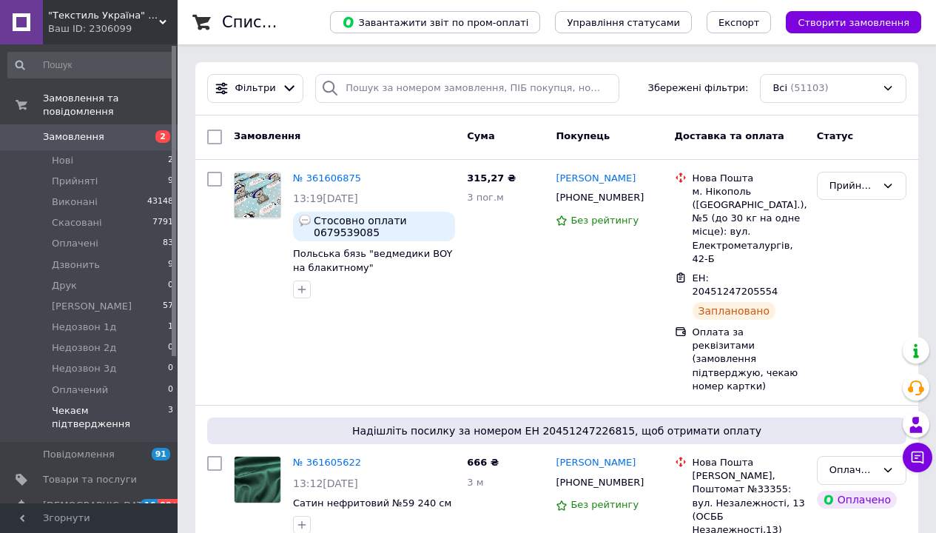
click at [114, 404] on span "Чекаєм підтвердження" at bounding box center [110, 417] width 116 height 27
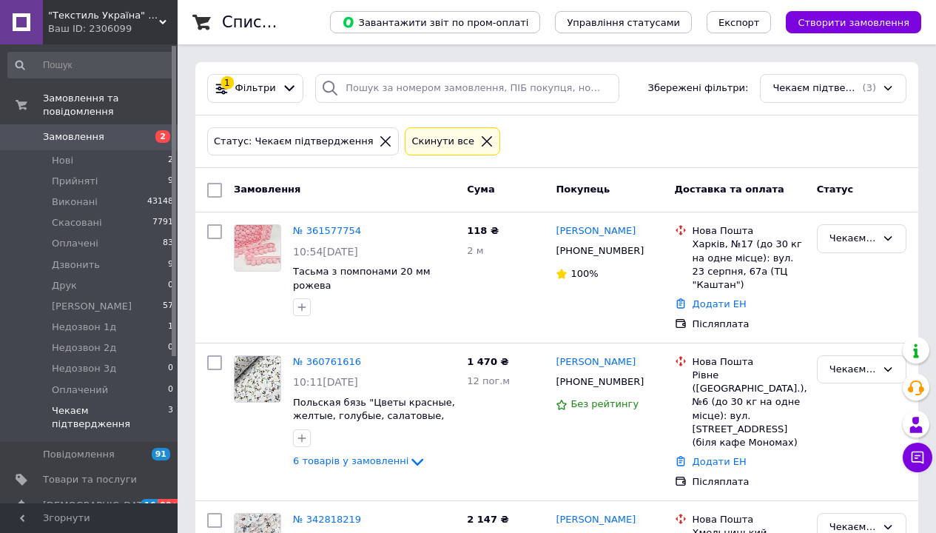
click at [480, 135] on icon at bounding box center [486, 141] width 13 height 13
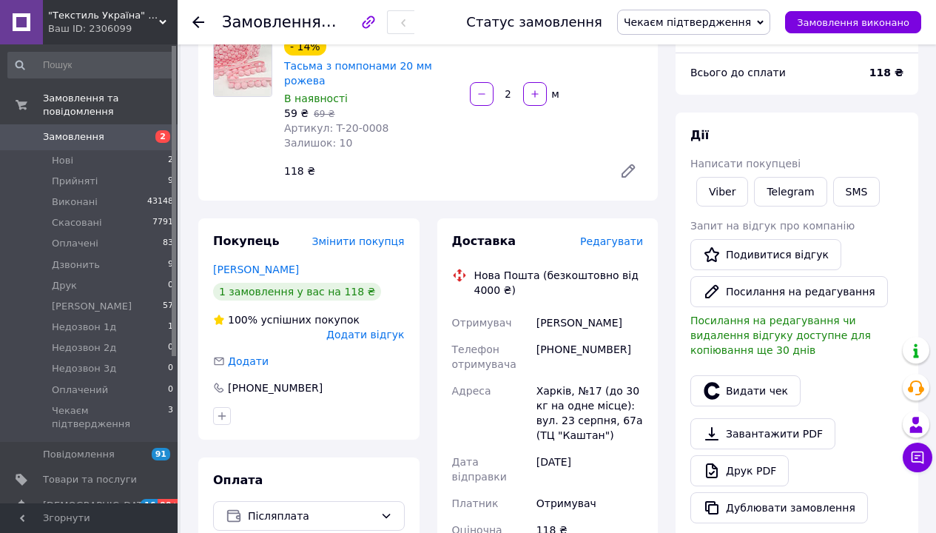
scroll to position [266, 0]
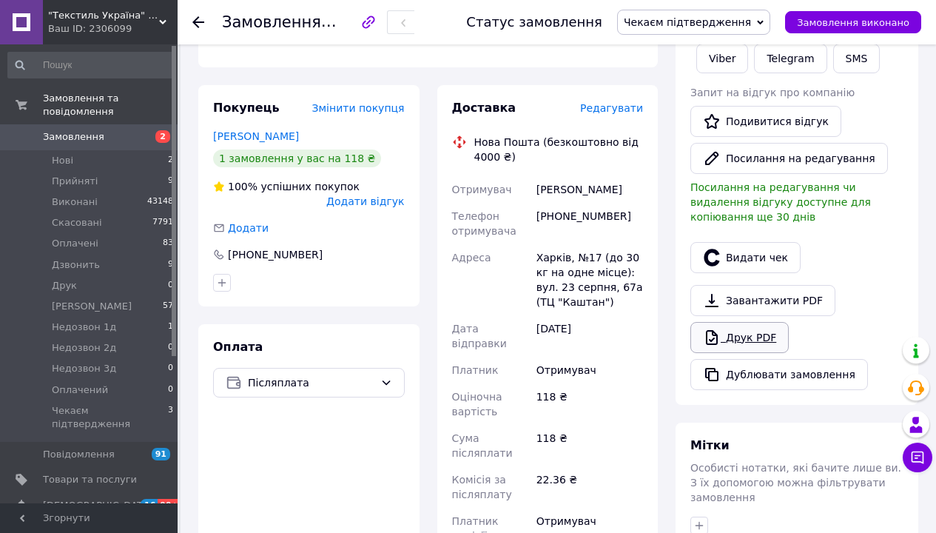
click at [706, 330] on icon at bounding box center [712, 337] width 12 height 15
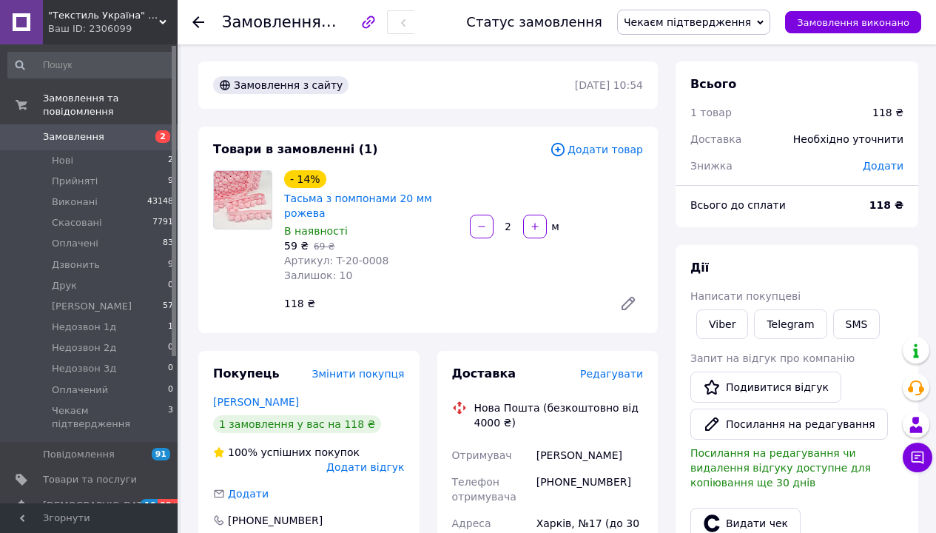
click at [751, 21] on span "Чекаєм підтвердження" at bounding box center [687, 22] width 127 height 12
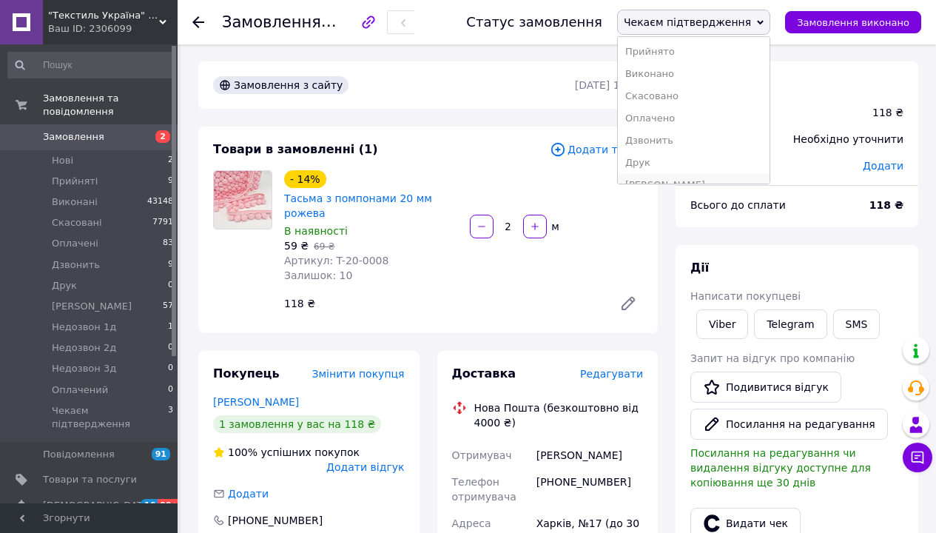
click at [757, 174] on li "[PERSON_NAME]" at bounding box center [694, 185] width 152 height 22
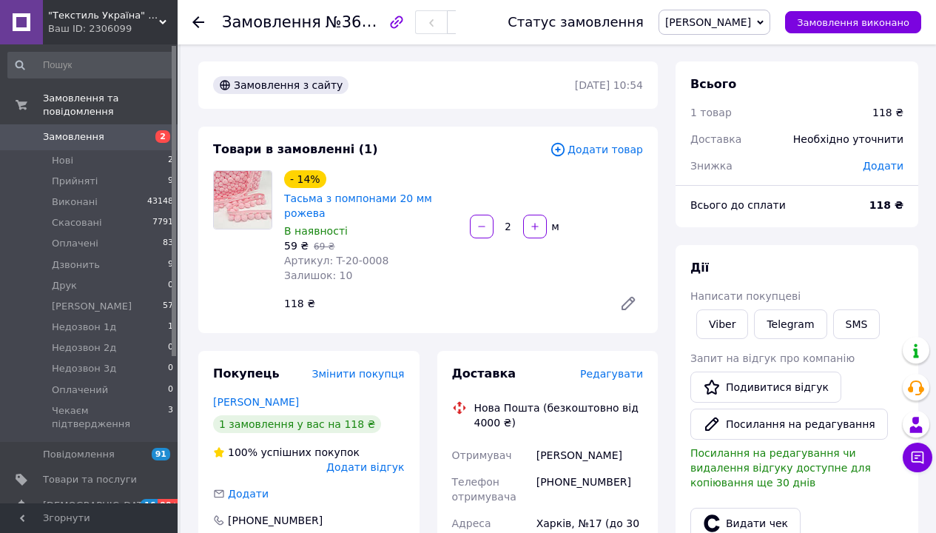
scroll to position [0, 0]
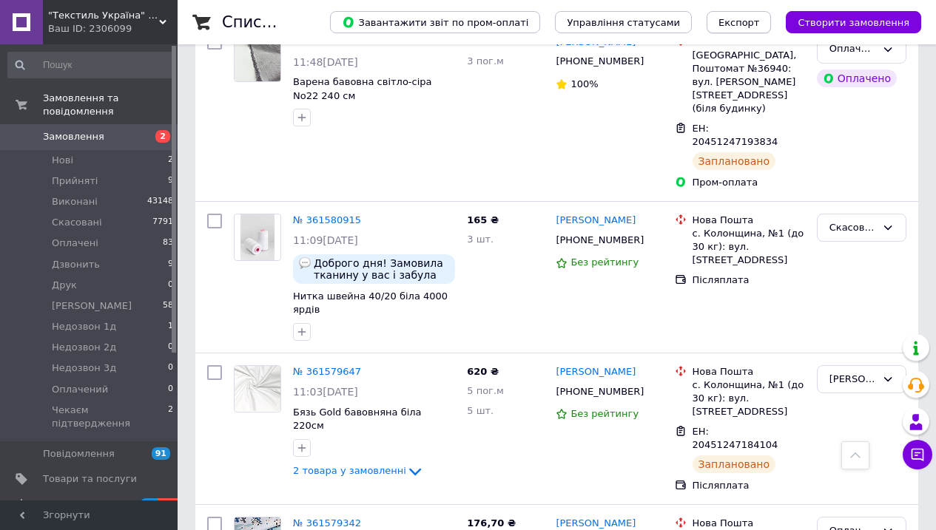
scroll to position [1718, 0]
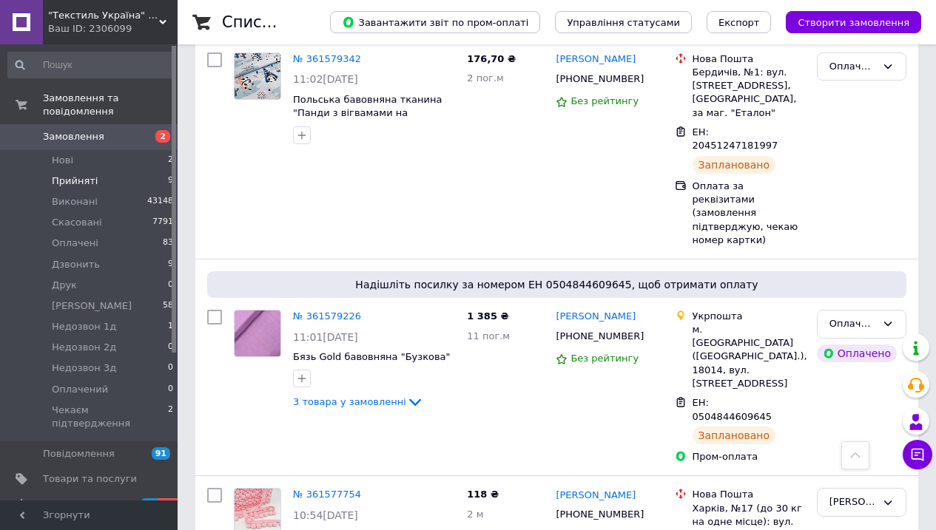
click at [120, 171] on li "Прийняті 9" at bounding box center [91, 181] width 182 height 21
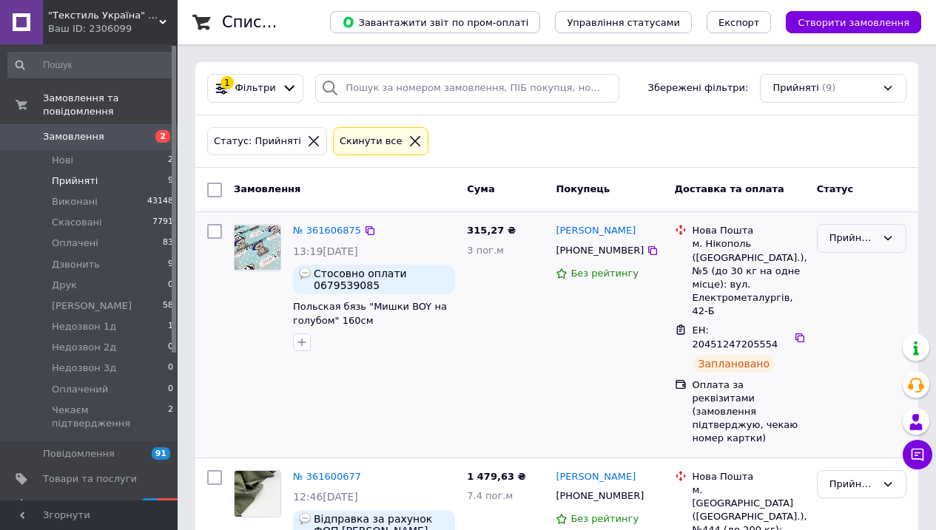
click at [876, 232] on div "Прийнято" at bounding box center [862, 238] width 90 height 29
click at [871, 310] on li "Оплачено" at bounding box center [861, 323] width 88 height 27
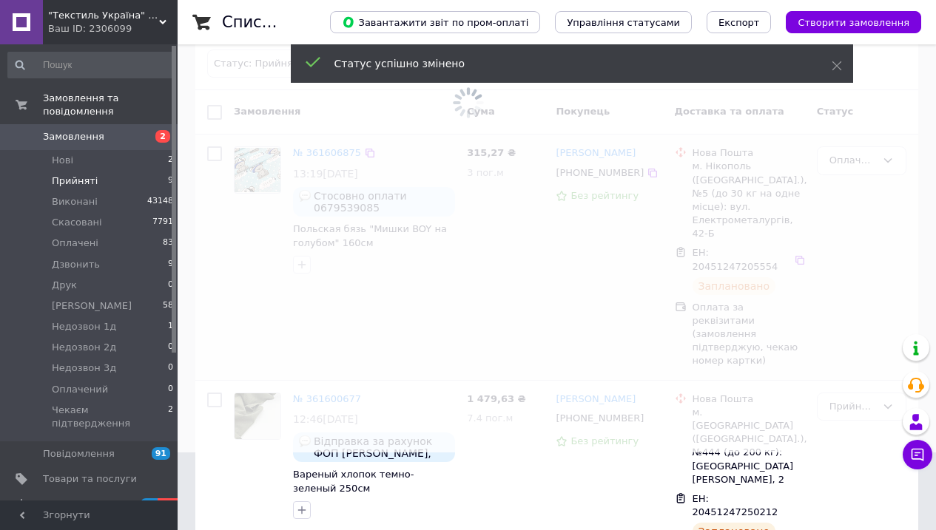
scroll to position [96, 0]
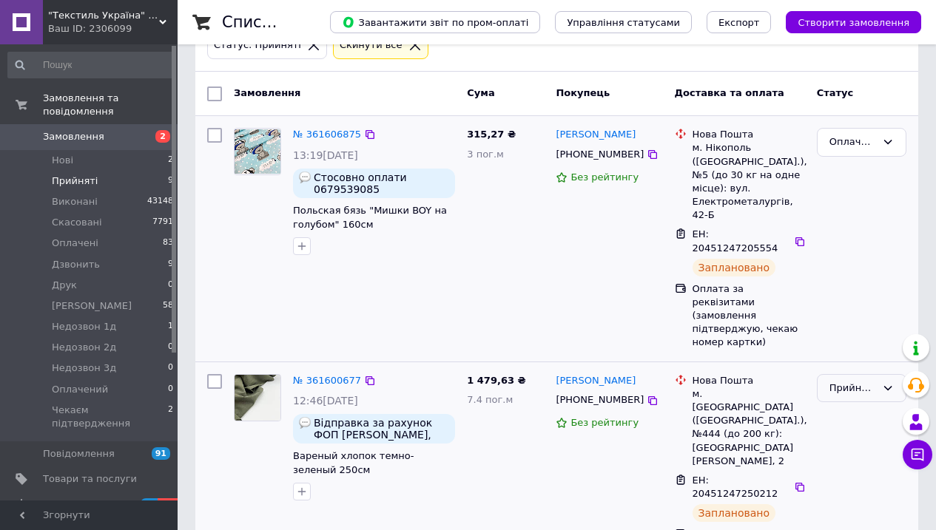
click at [887, 382] on icon at bounding box center [888, 388] width 12 height 12
click at [858, 459] on li "Оплачено" at bounding box center [861, 472] width 88 height 27
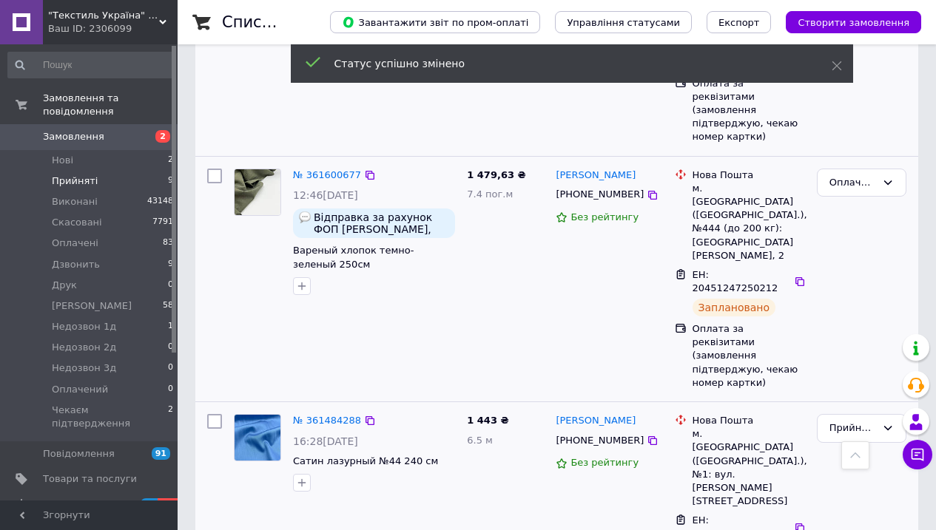
scroll to position [323, 0]
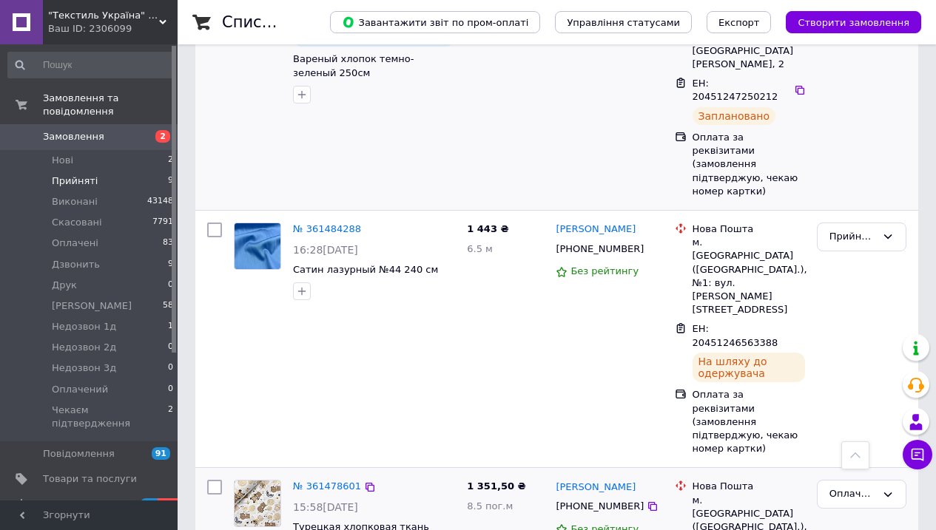
scroll to position [519, 0]
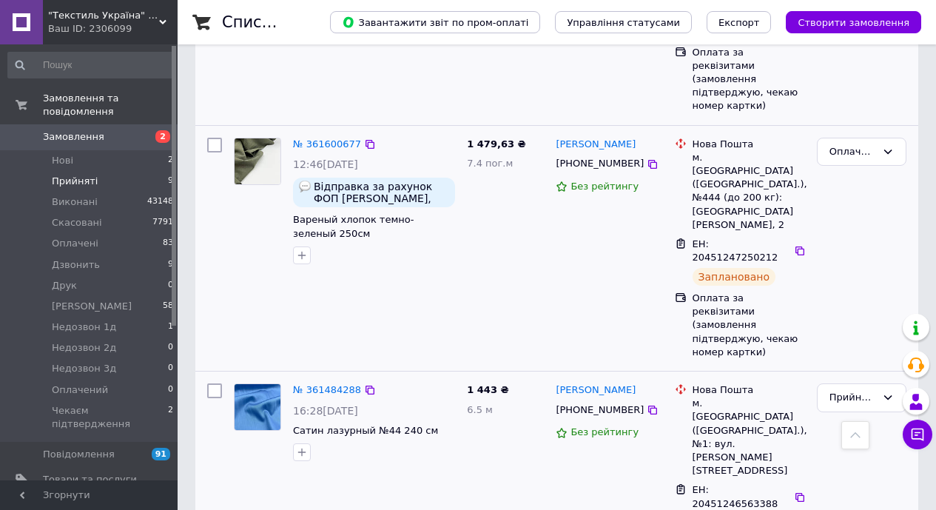
scroll to position [330, 0]
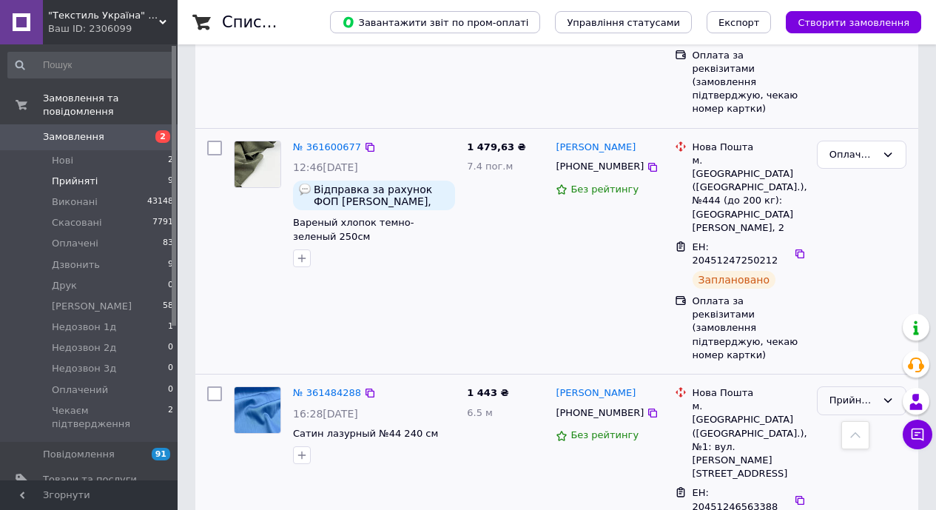
click at [874, 393] on div "Прийнято" at bounding box center [852, 401] width 47 height 16
click at [868, 472] on li "Оплачено" at bounding box center [861, 485] width 88 height 27
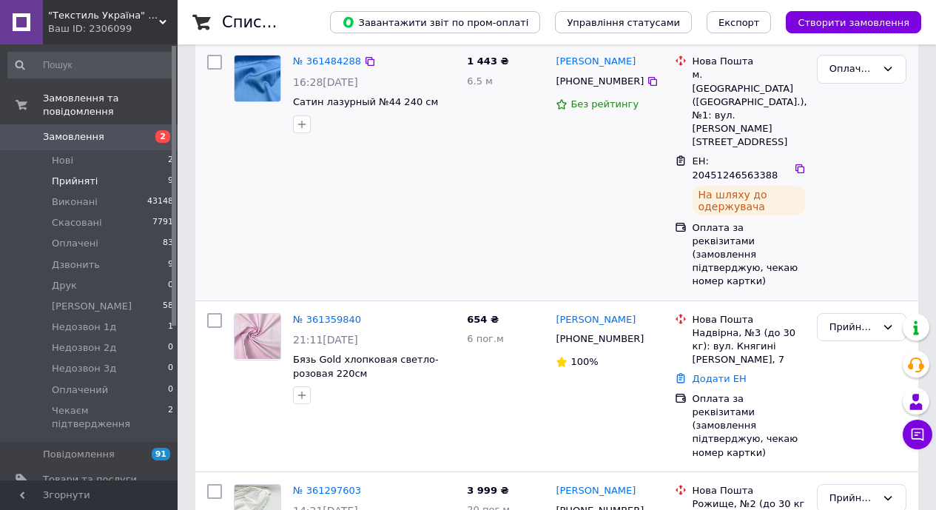
scroll to position [0, 0]
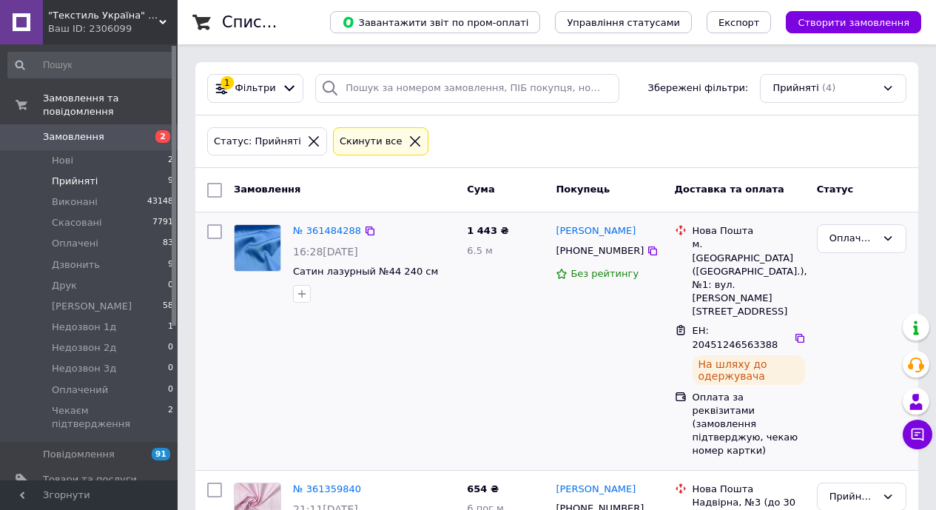
click at [408, 138] on icon at bounding box center [414, 141] width 13 height 13
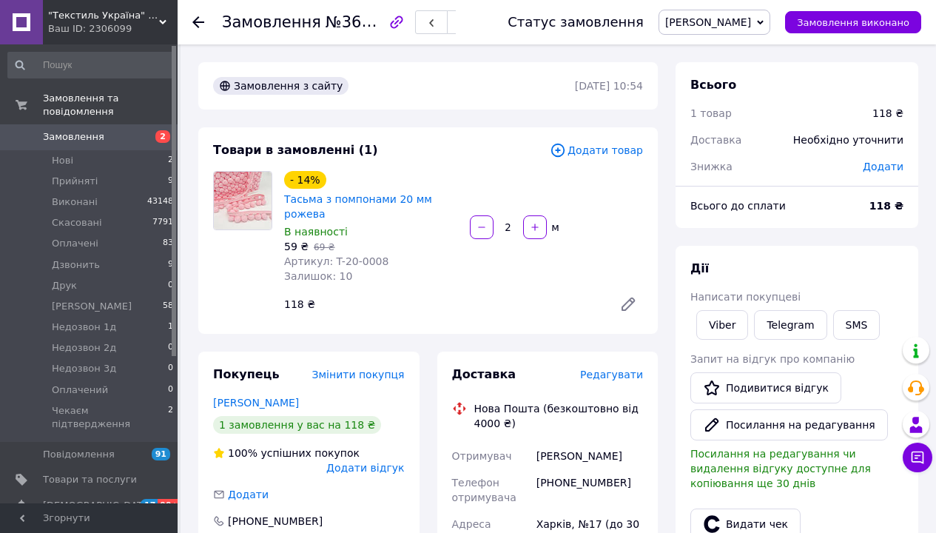
click at [624, 368] on span "Редагувати" at bounding box center [611, 374] width 63 height 12
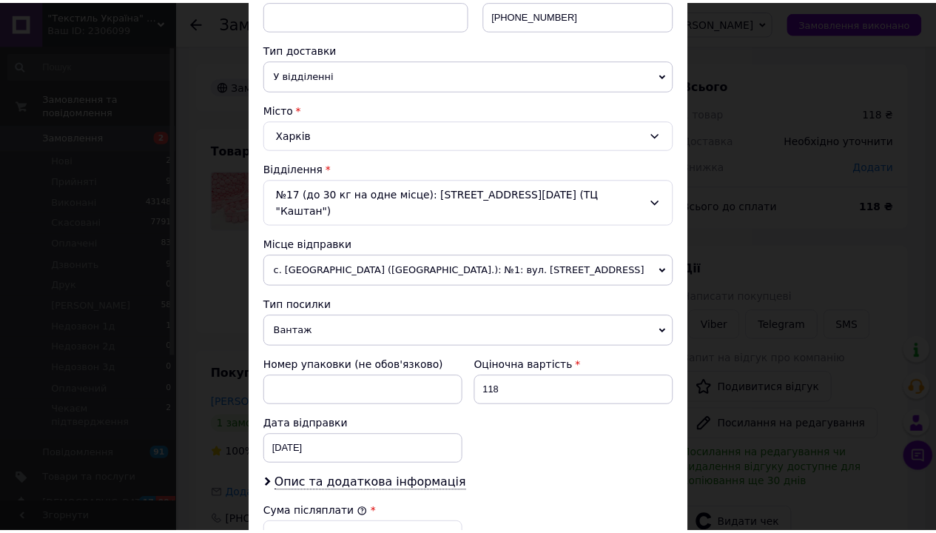
scroll to position [418, 0]
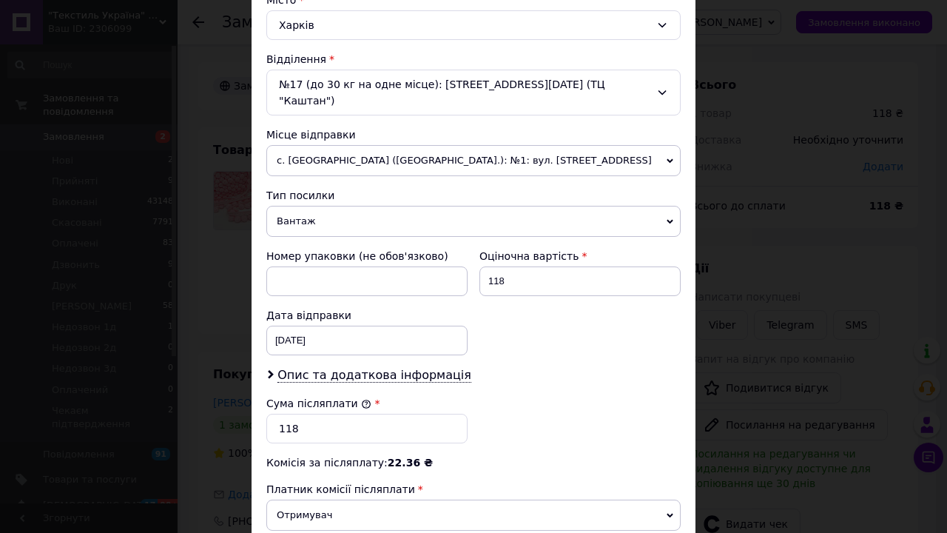
type input "2"
type input "0.1"
type input "22"
type input "0.31"
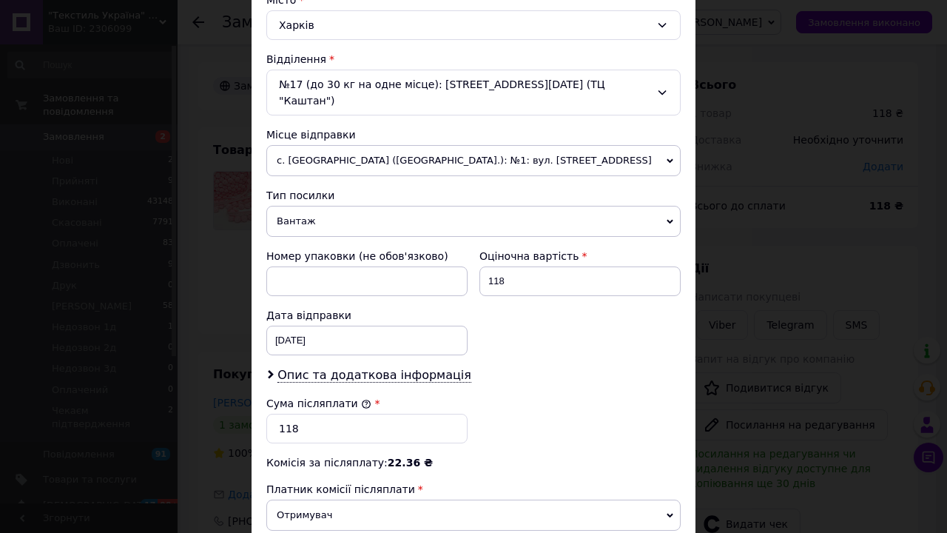
type input "22"
type input "1"
type input "0.1"
type input "16"
type input "0.62"
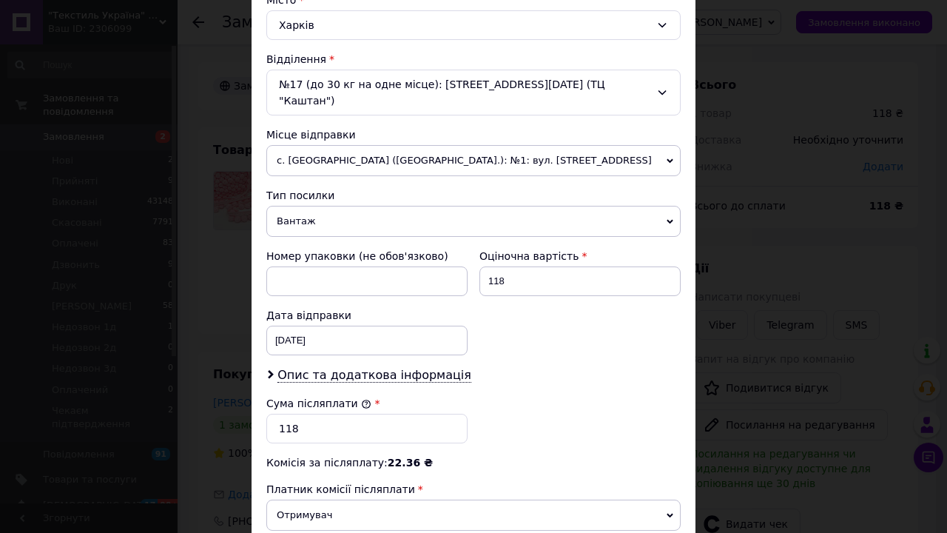
type input "16"
type input "4"
type input "0.35"
type input "4"
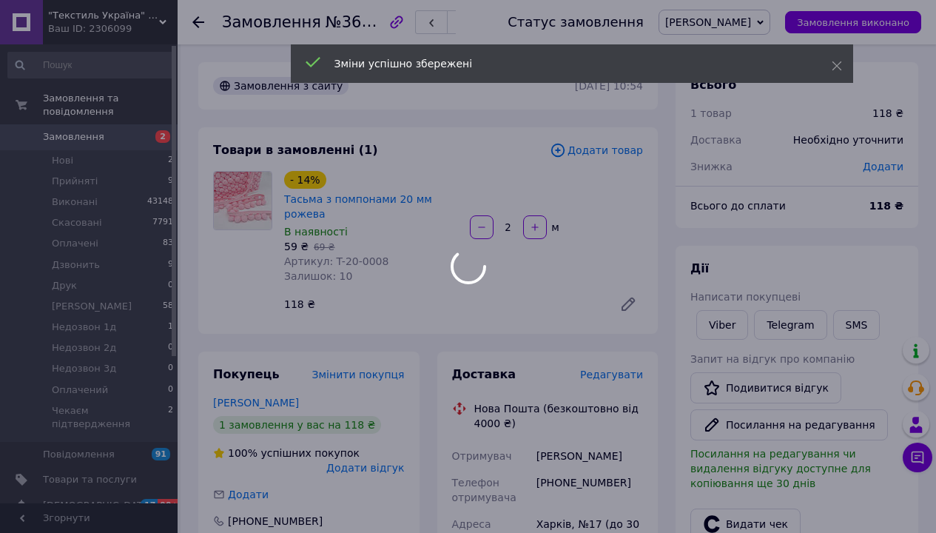
scroll to position [291, 0]
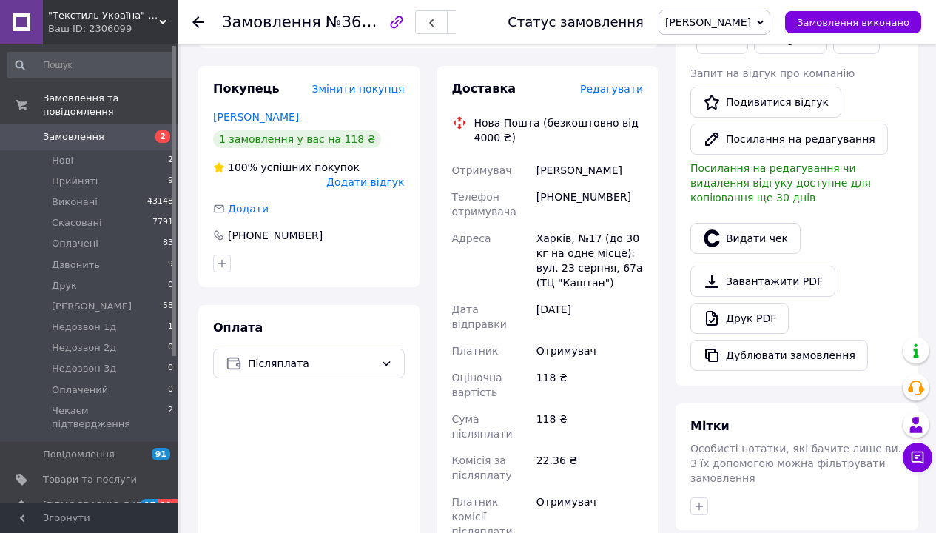
scroll to position [148, 0]
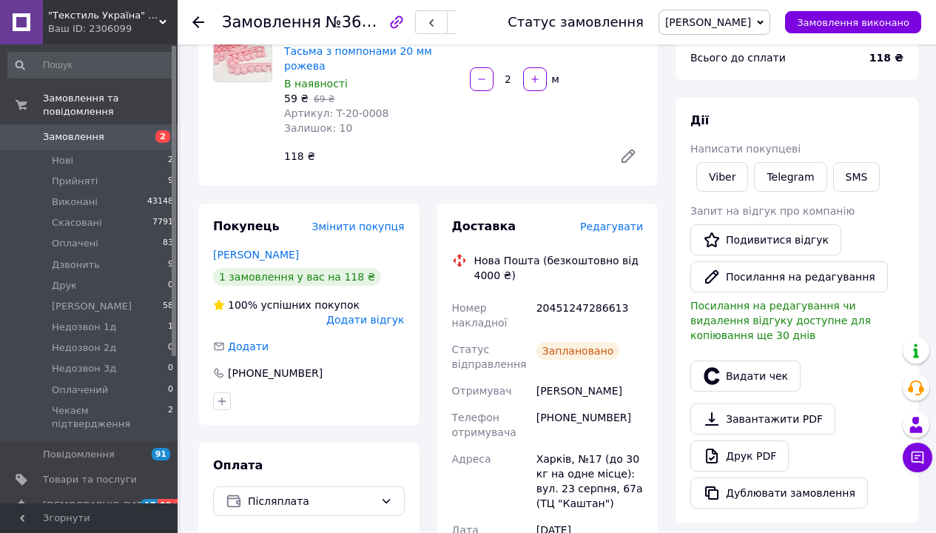
click at [564, 294] on div "20451247286613" at bounding box center [589, 314] width 112 height 41
copy div "20451247286613"
click at [709, 162] on link "Viber" at bounding box center [722, 177] width 52 height 30
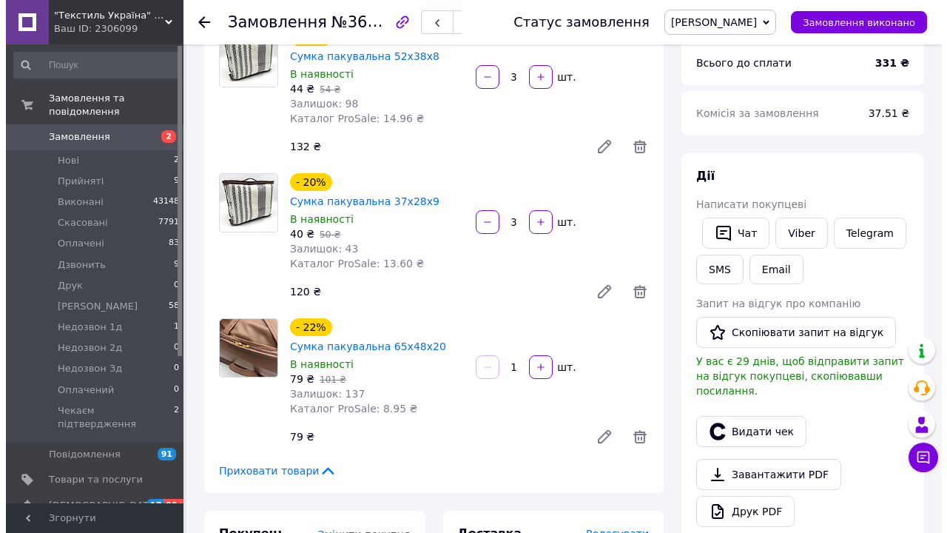
scroll to position [305, 0]
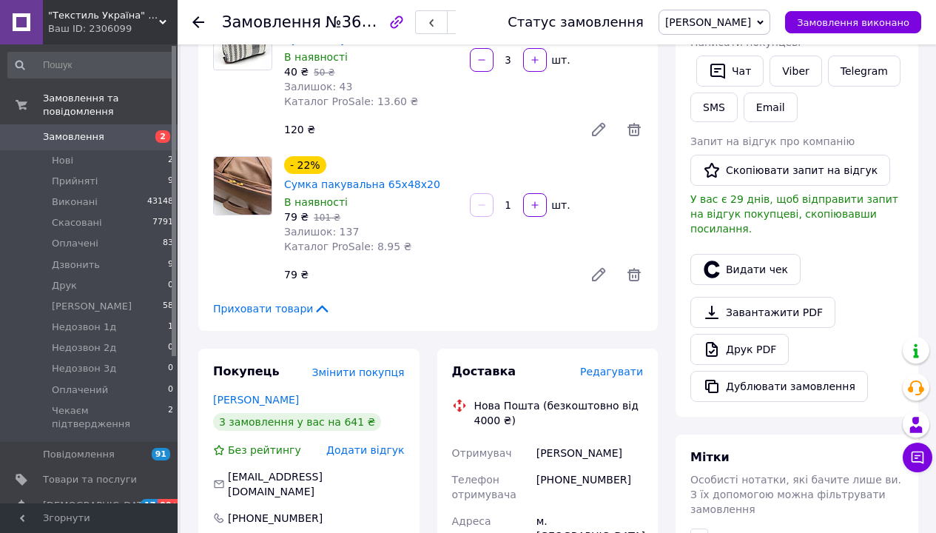
click at [626, 365] on span "Редагувати" at bounding box center [611, 371] width 63 height 12
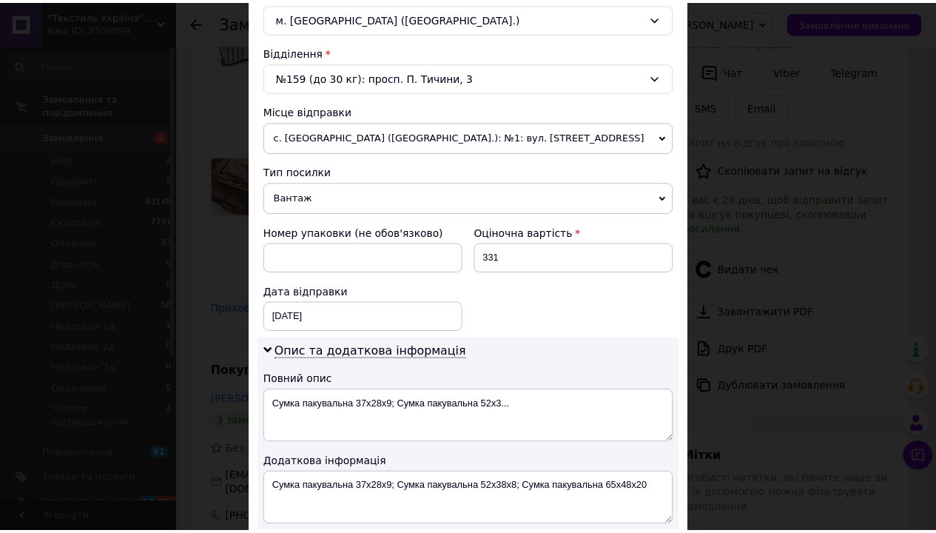
scroll to position [541, 0]
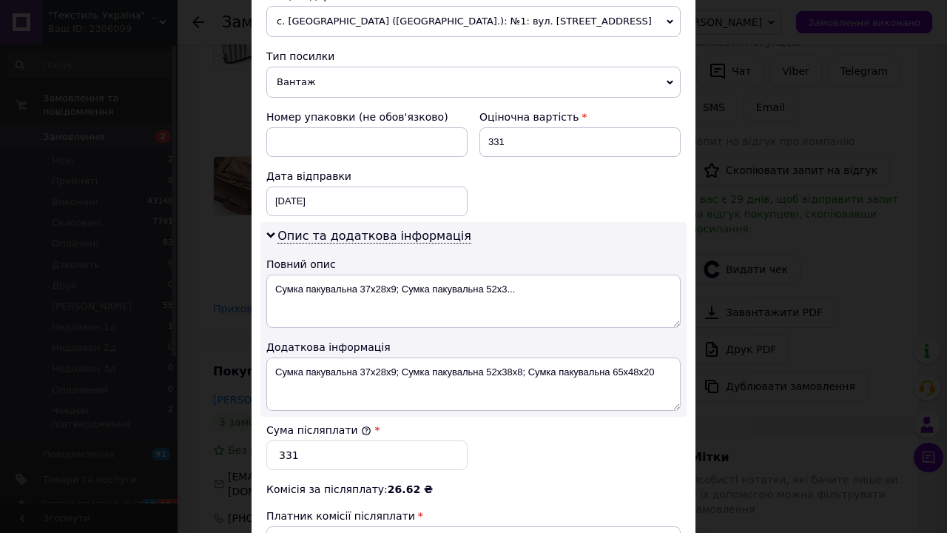
type input "0.85"
type input "2"
type input "0.5"
type input "27"
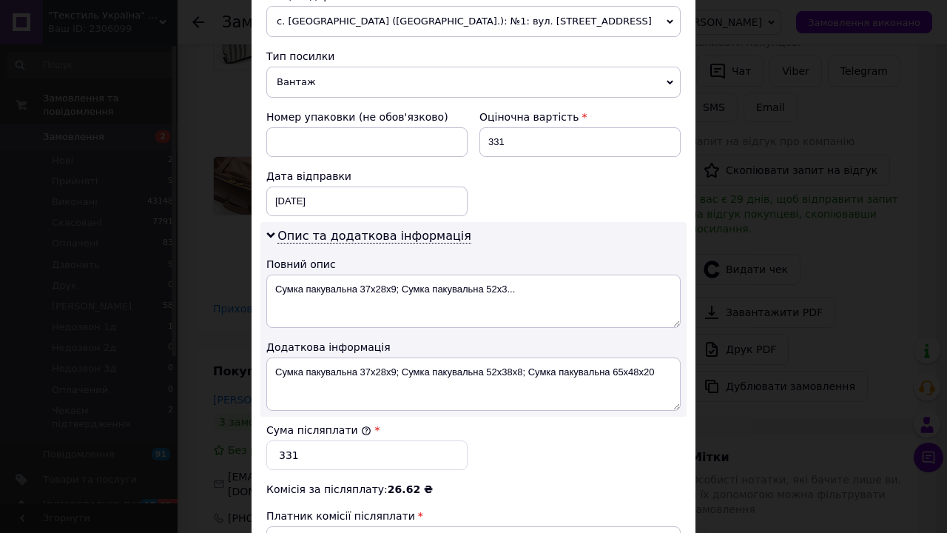
type input "6.75"
type input "27"
type input "2"
type input "0.34"
type input "23"
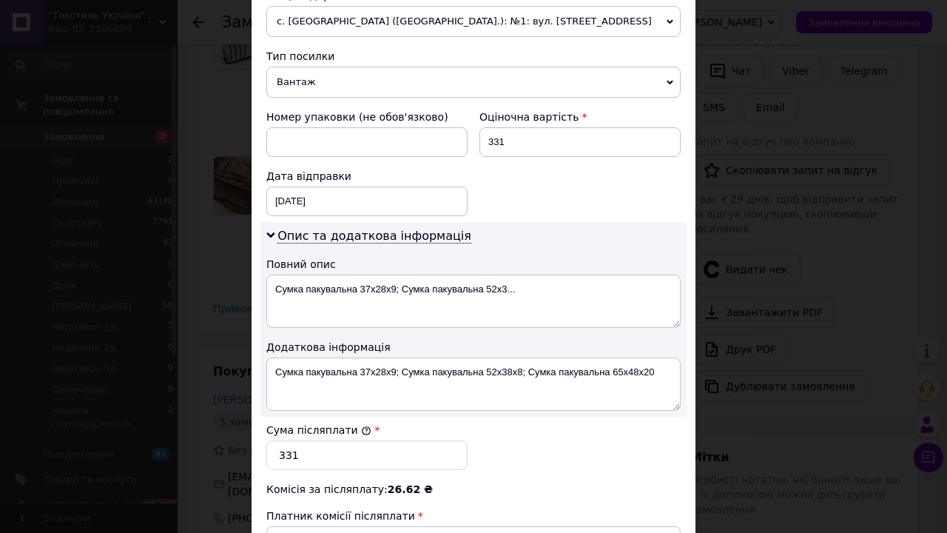
type input "3.88"
type input "23"
type input "5"
type input "0.78"
type input "5"
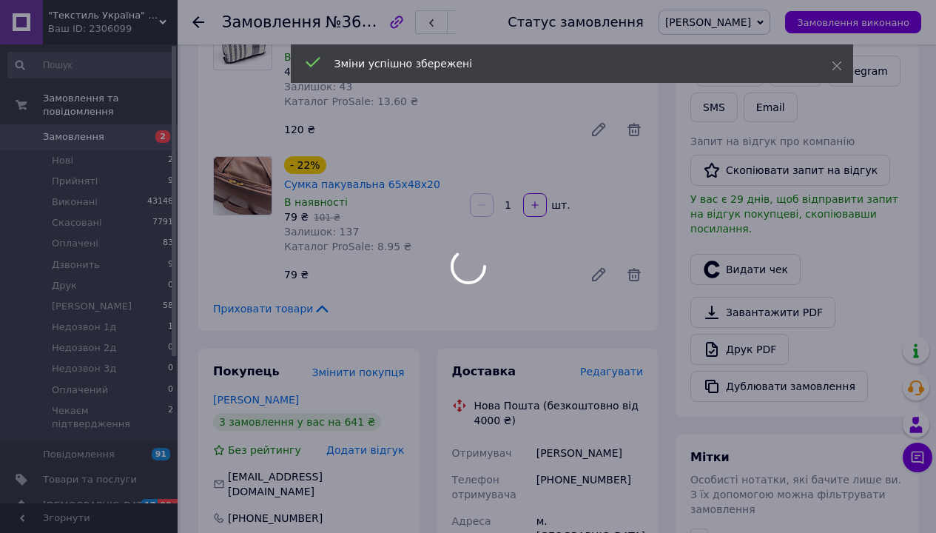
scroll to position [550, 0]
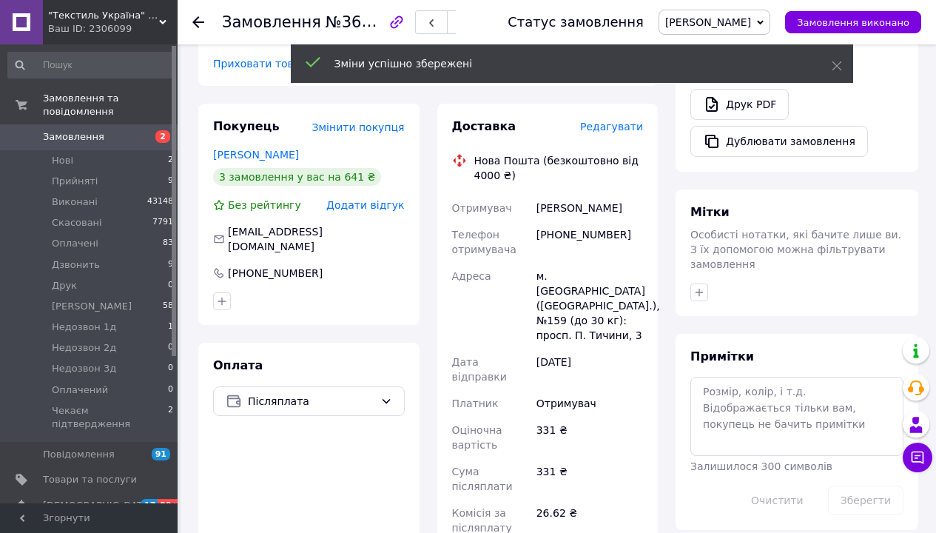
scroll to position [433, 0]
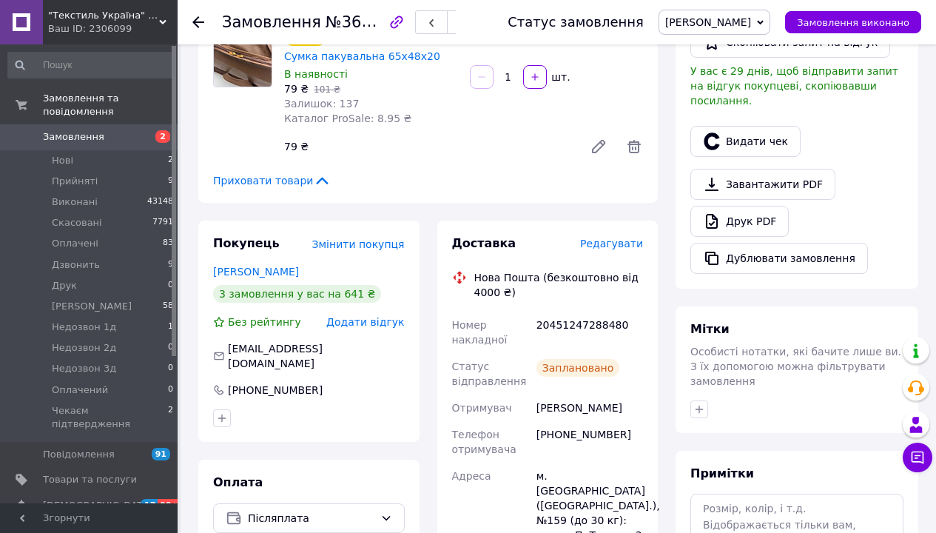
click at [559, 311] on div "20451247288480" at bounding box center [589, 331] width 112 height 41
copy div "20451247288480"
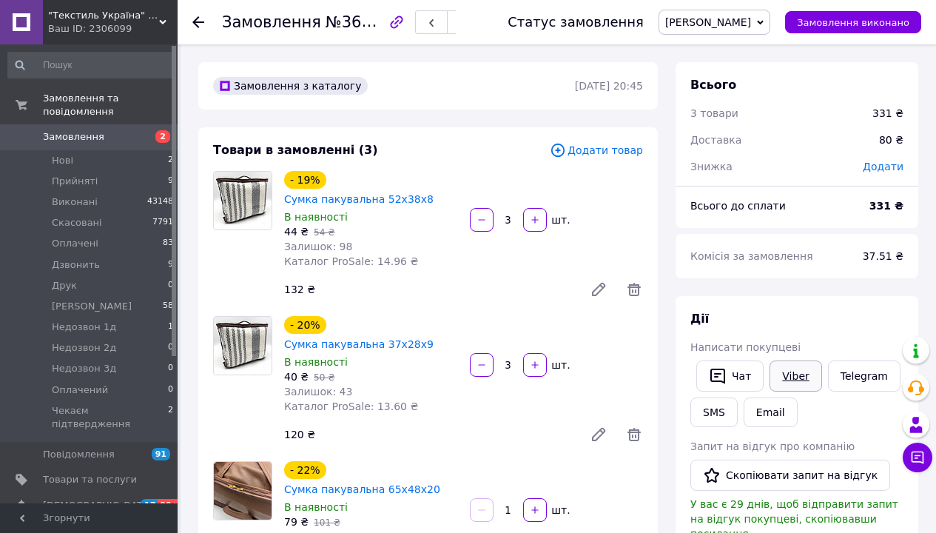
click at [776, 360] on link "Viber" at bounding box center [795, 375] width 52 height 31
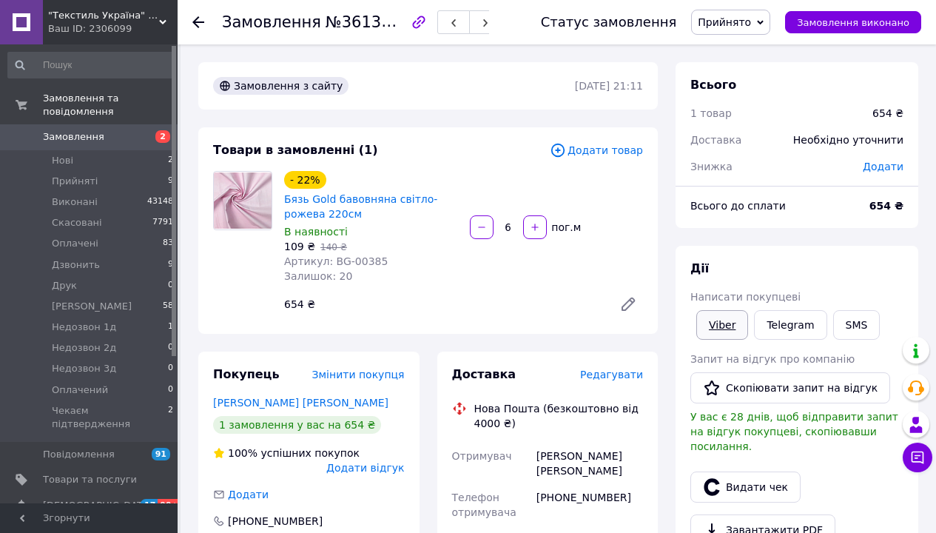
click at [711, 310] on link "Viber" at bounding box center [722, 325] width 52 height 30
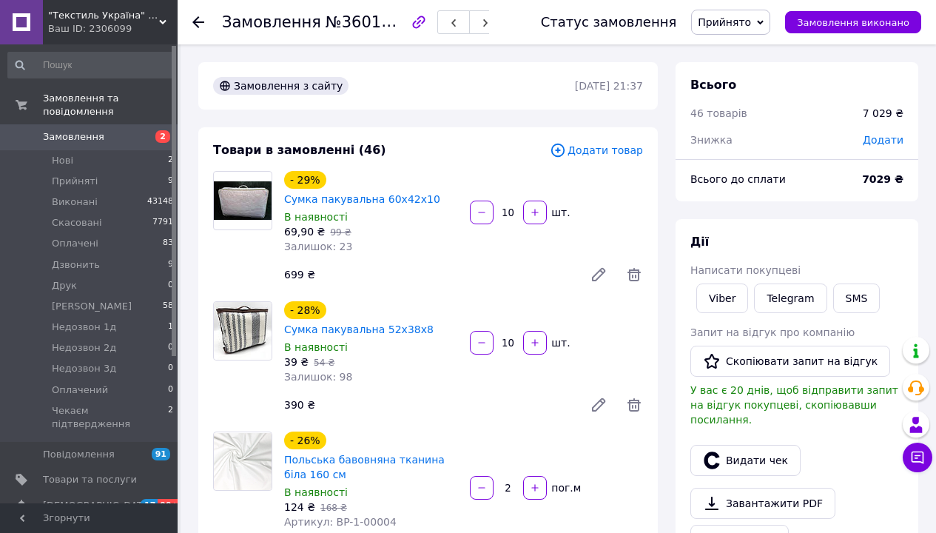
click at [751, 23] on span "Прийнято" at bounding box center [724, 22] width 53 height 12
click at [803, 85] on li "Оплачено" at bounding box center [758, 96] width 133 height 22
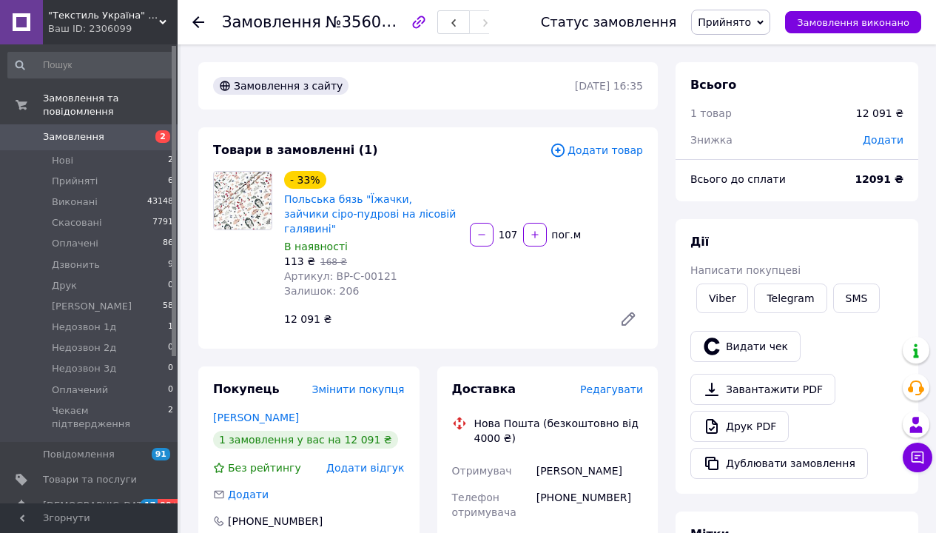
click at [751, 21] on span "Прийнято" at bounding box center [724, 22] width 53 height 12
click at [815, 85] on li "Оплачено" at bounding box center [758, 96] width 133 height 22
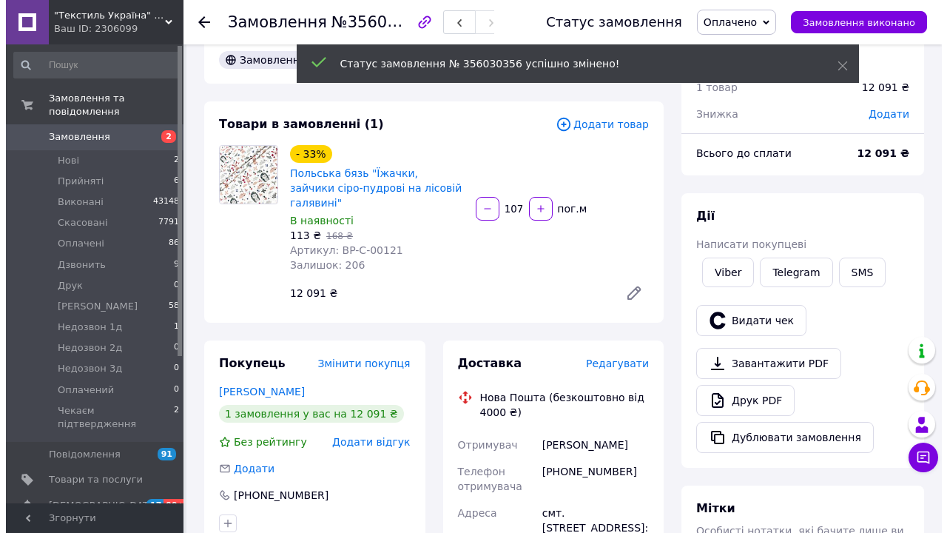
scroll to position [40, 0]
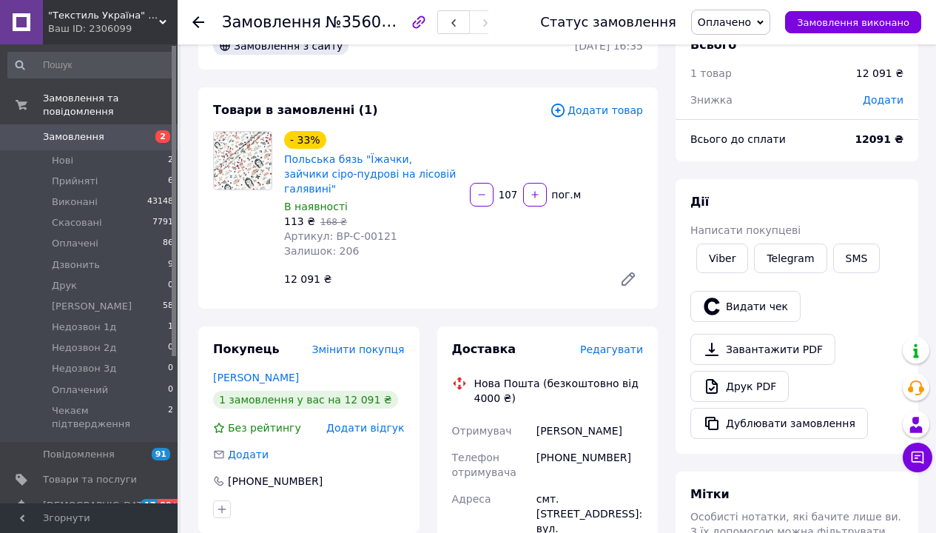
click at [624, 343] on span "Редагувати" at bounding box center [611, 349] width 63 height 12
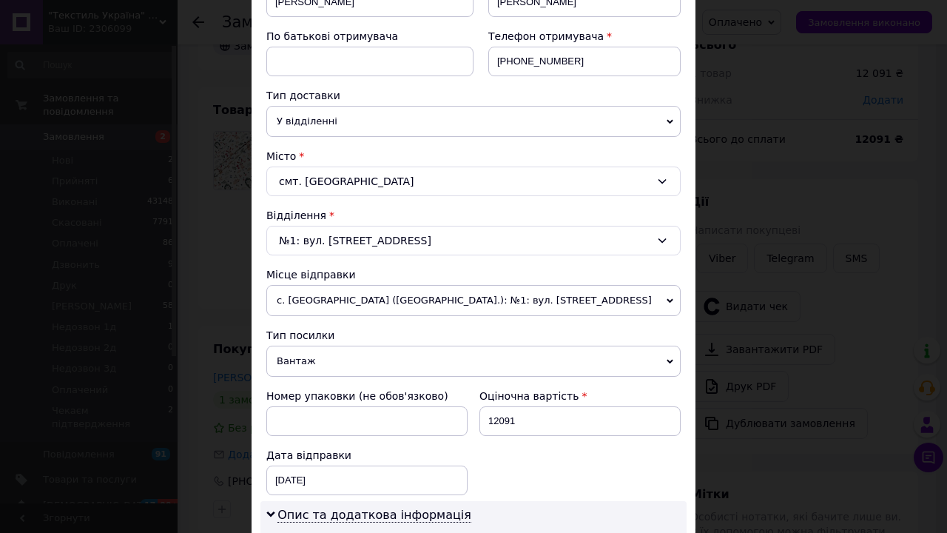
scroll to position [445, 0]
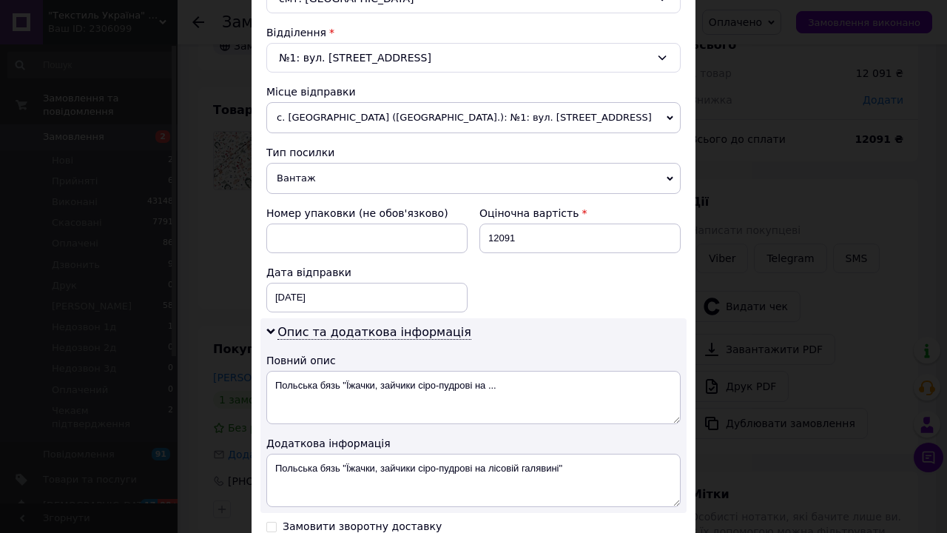
type input "21.4"
type input "8"
type input "2"
type input "83"
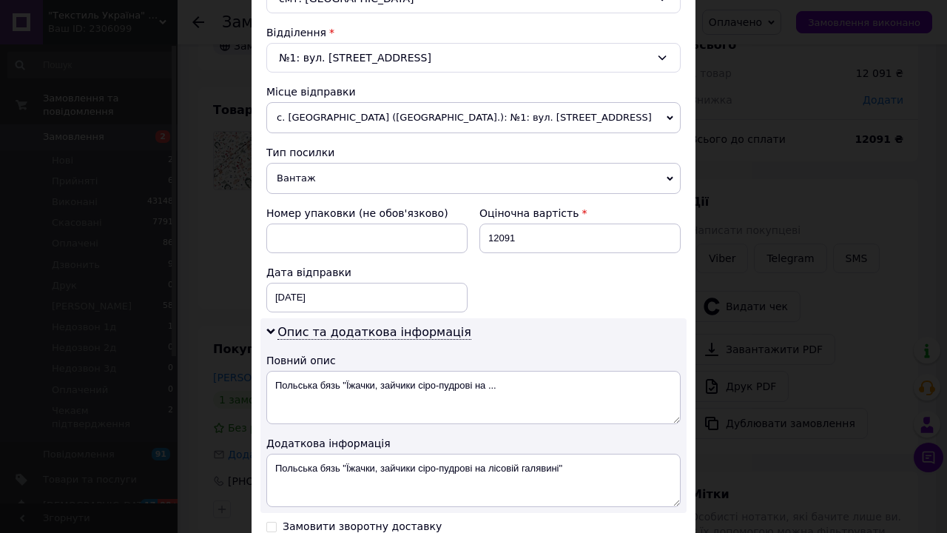
type input "20.75"
type input "83"
type input "2"
type input "1.04"
type input "27"
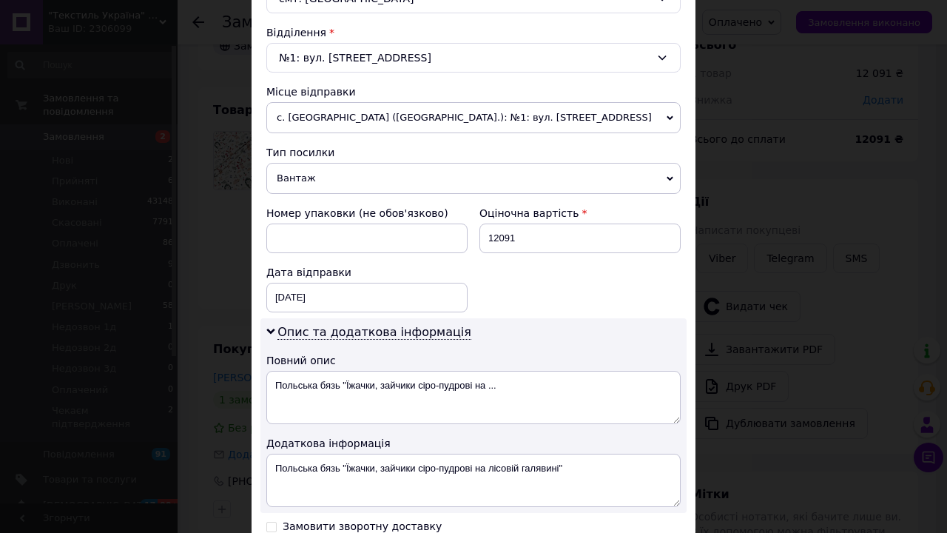
type input "14.01"
type input "27"
type input "1"
type input "0.56"
type input "19"
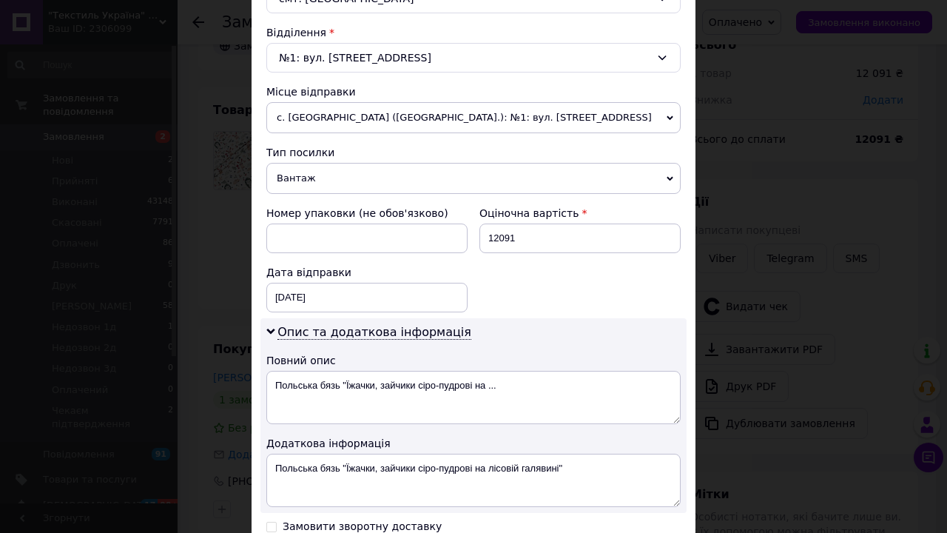
type input "10.64"
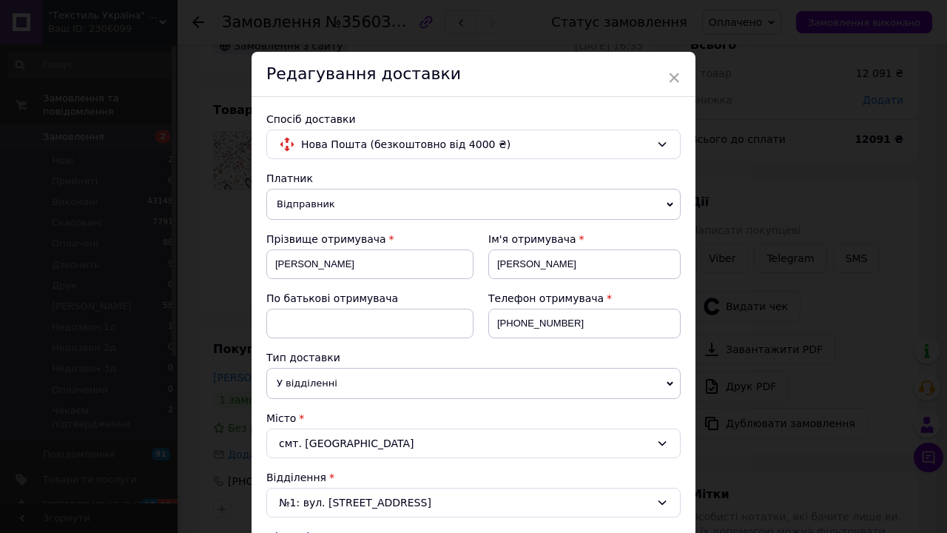
type input "19"
click at [421, 189] on span "Відправник" at bounding box center [473, 204] width 414 height 31
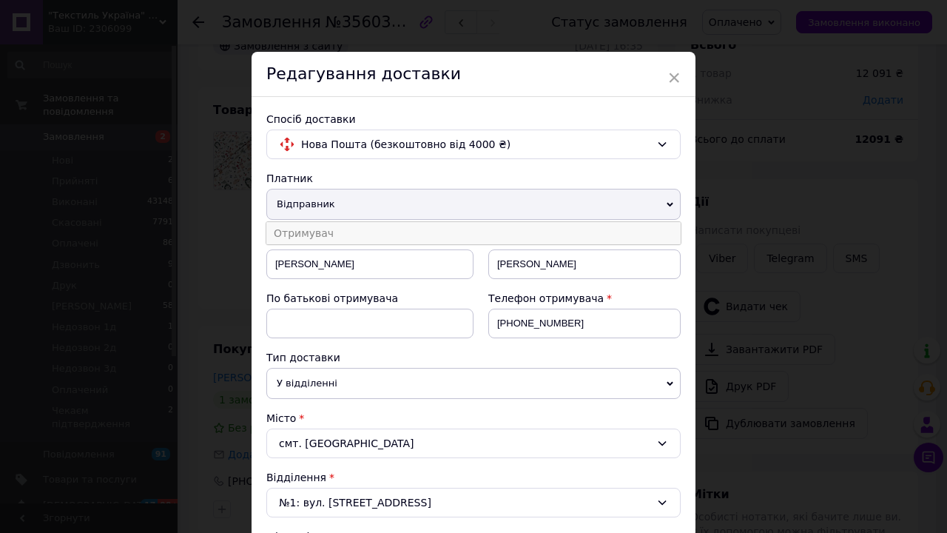
click at [421, 222] on li "Отримувач" at bounding box center [473, 233] width 414 height 22
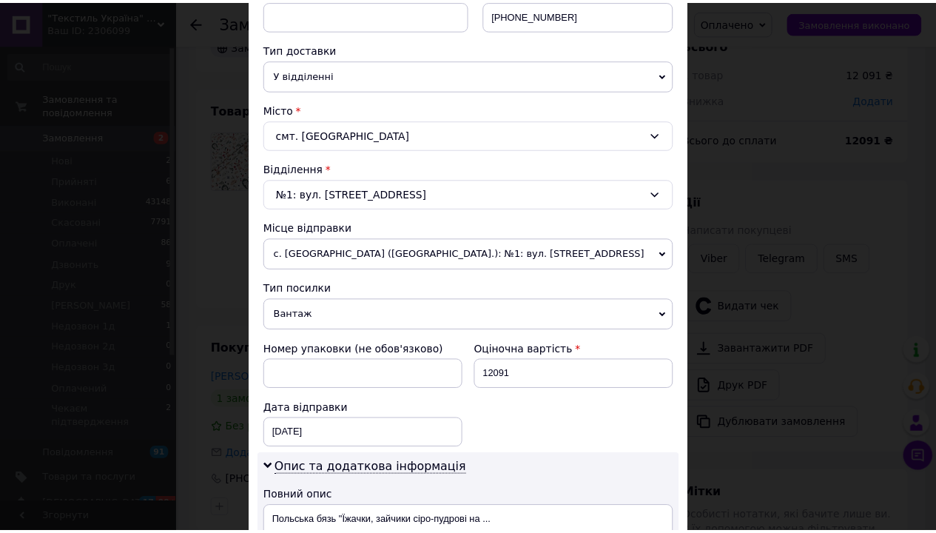
scroll to position [445, 0]
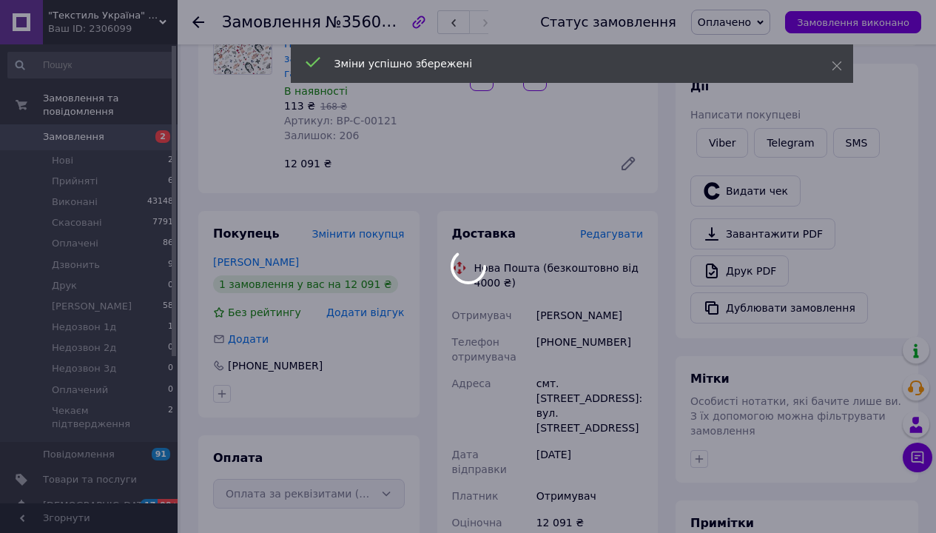
scroll to position [244, 0]
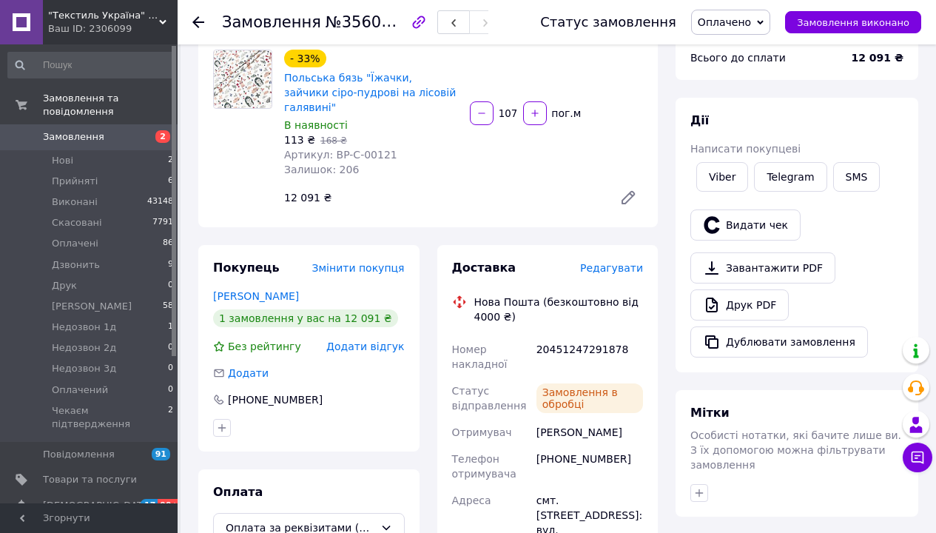
scroll to position [21, 0]
click at [578, 336] on div "20451247291878" at bounding box center [589, 356] width 112 height 41
copy div "20451247291878"
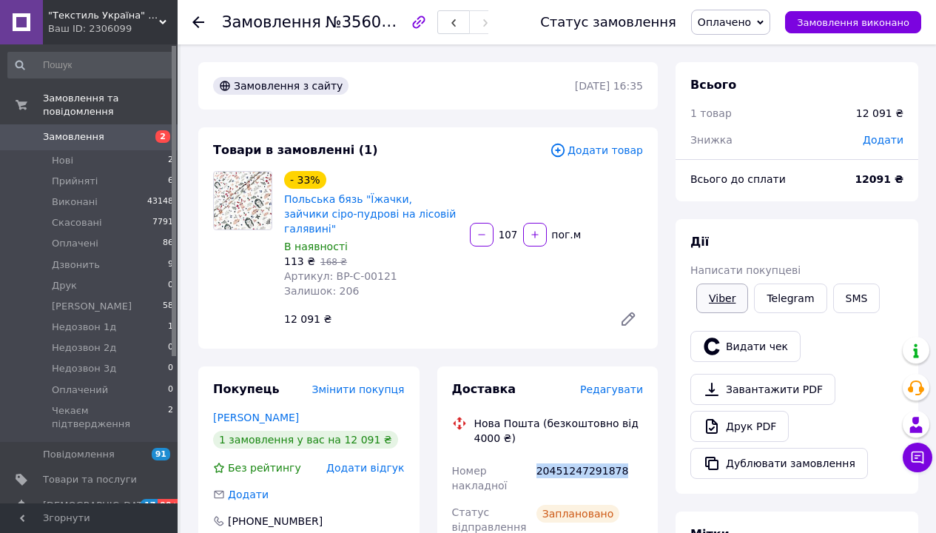
click at [715, 283] on link "Viber" at bounding box center [722, 298] width 52 height 30
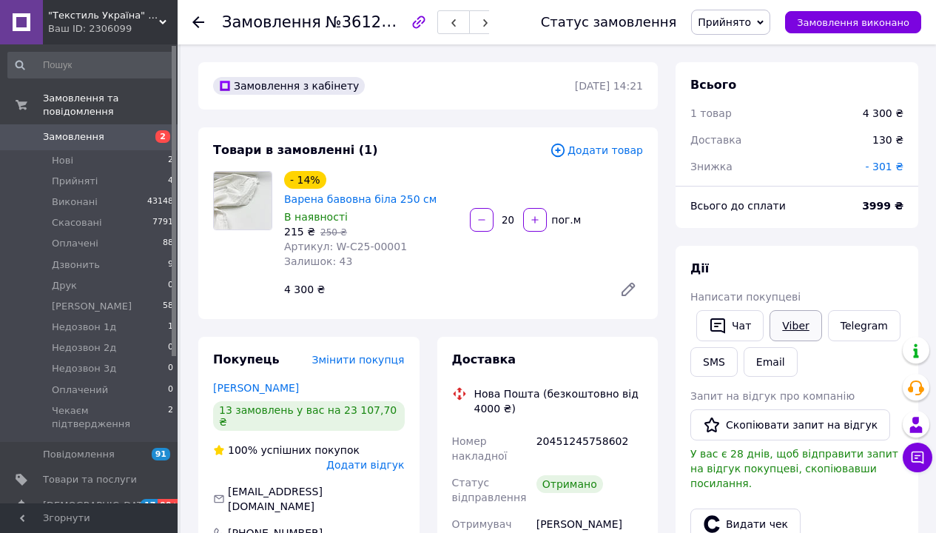
click at [777, 310] on link "Viber" at bounding box center [795, 325] width 52 height 31
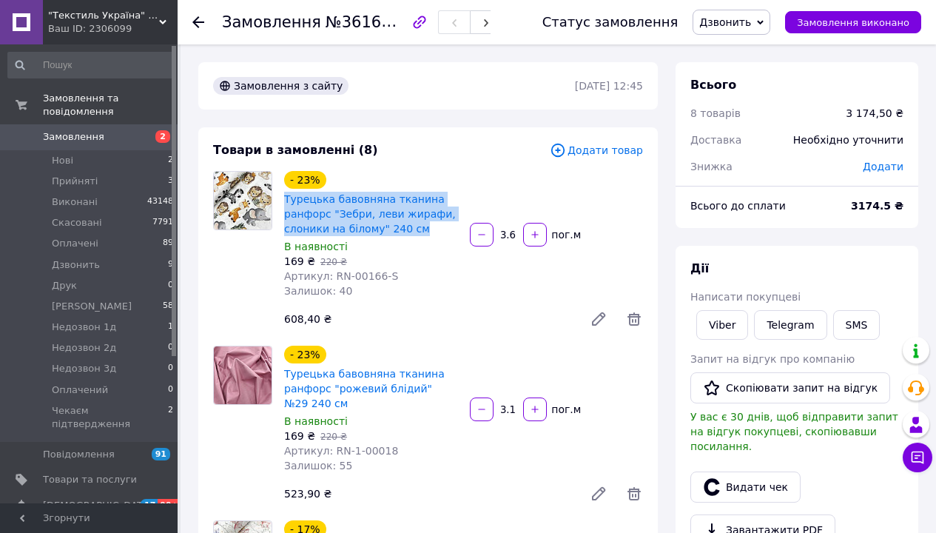
click at [566, 148] on icon at bounding box center [558, 150] width 16 height 16
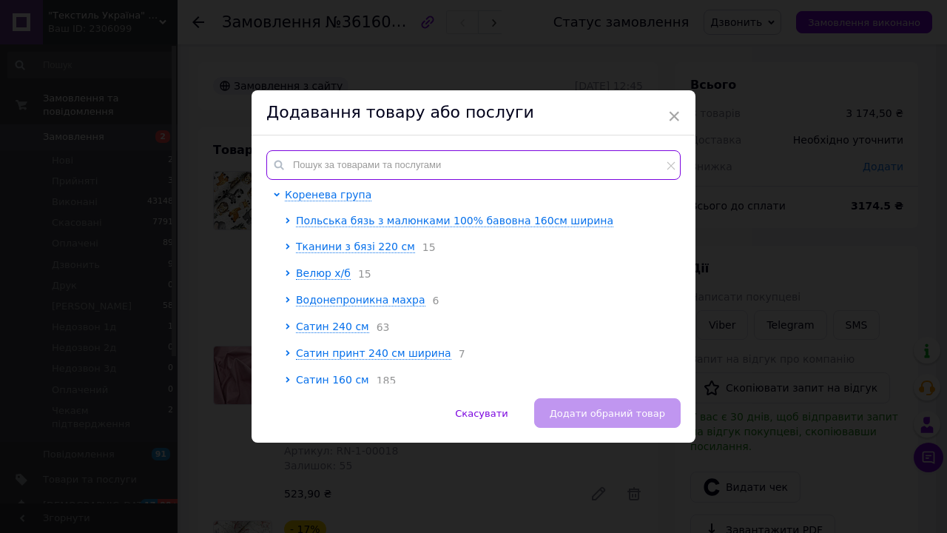
click at [453, 158] on input "text" at bounding box center [473, 165] width 414 height 30
paste input "RN-00153"
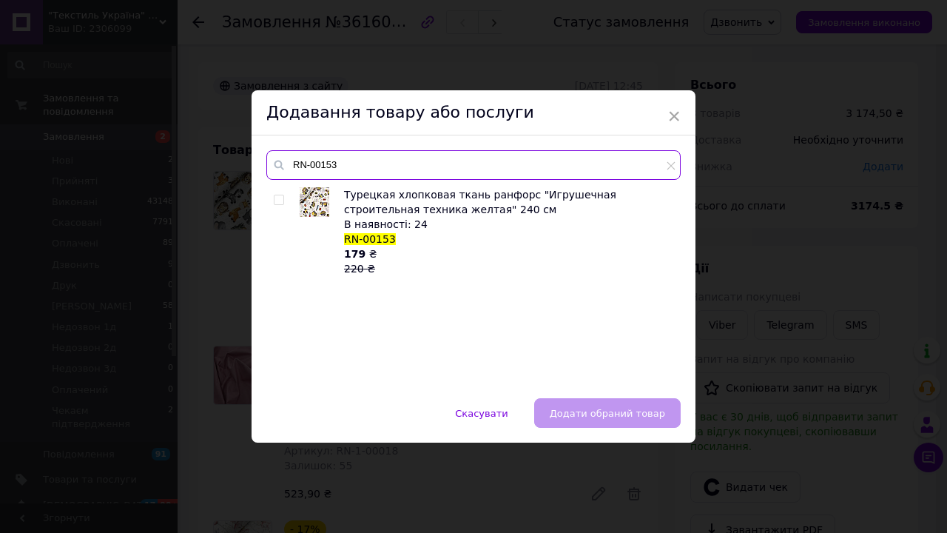
type input "RN-00153"
click at [281, 195] on span at bounding box center [279, 200] width 10 height 10
click at [281, 195] on input "checkbox" at bounding box center [279, 200] width 10 height 10
checkbox input "true"
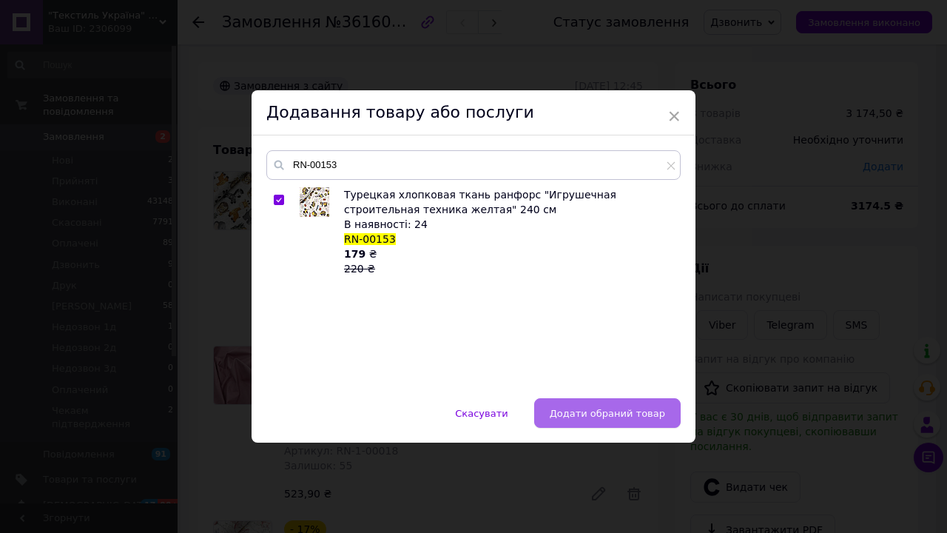
click at [617, 411] on span "Додати обраний товар" at bounding box center [607, 413] width 115 height 11
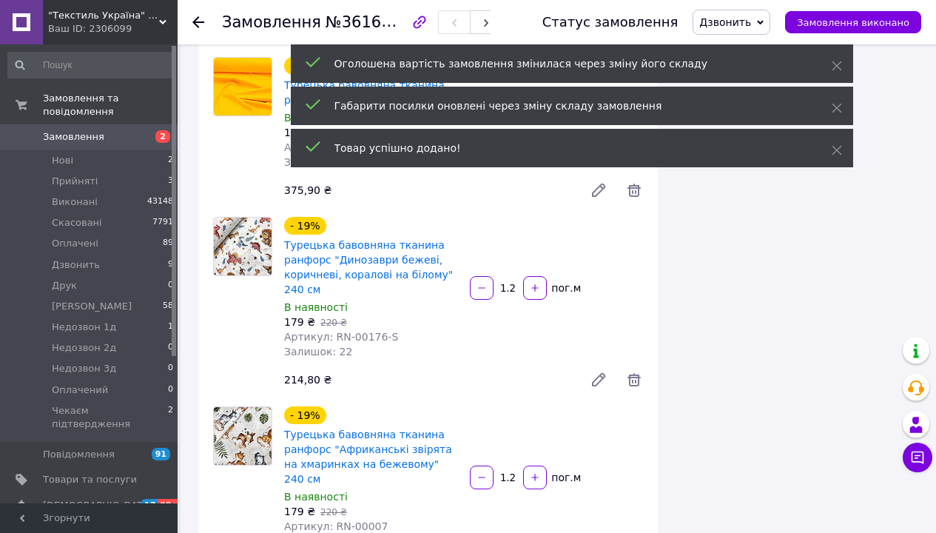
scroll to position [948, 0]
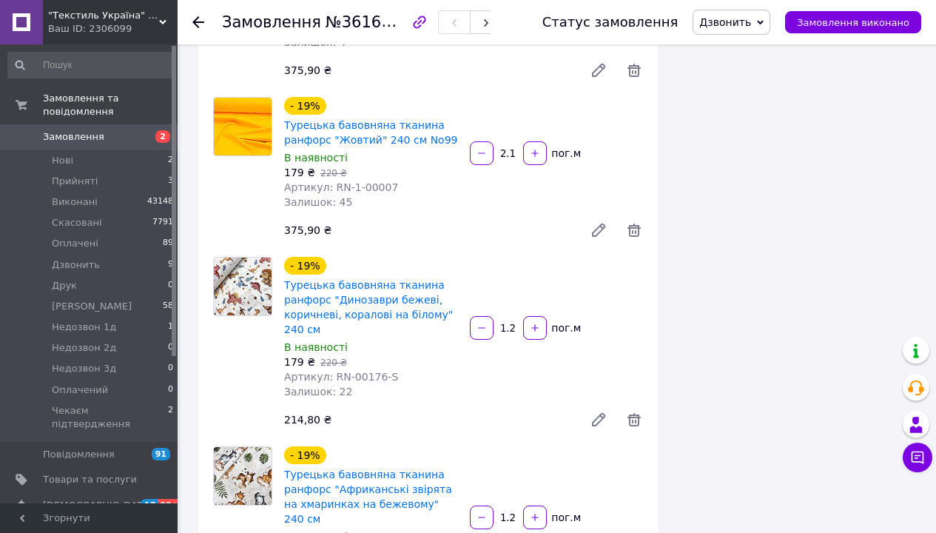
type input "1.2"
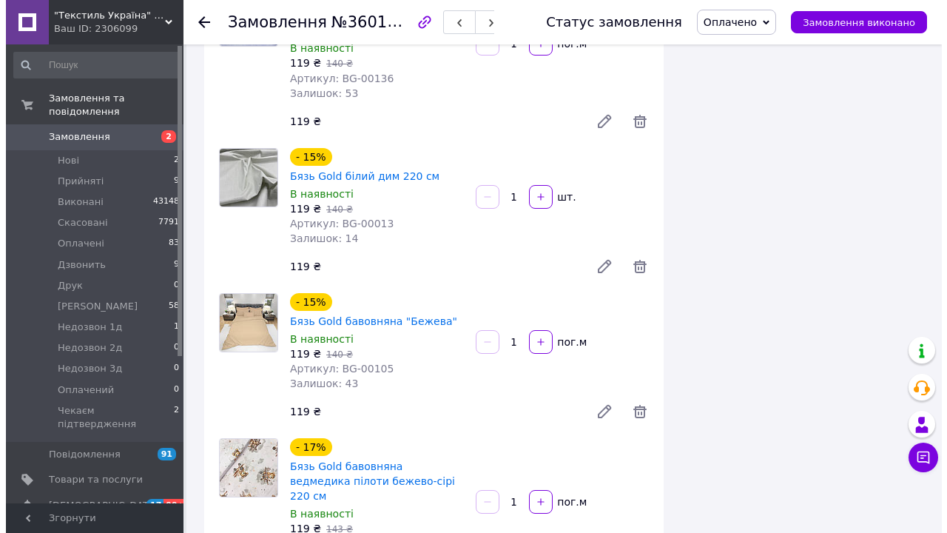
scroll to position [5347, 0]
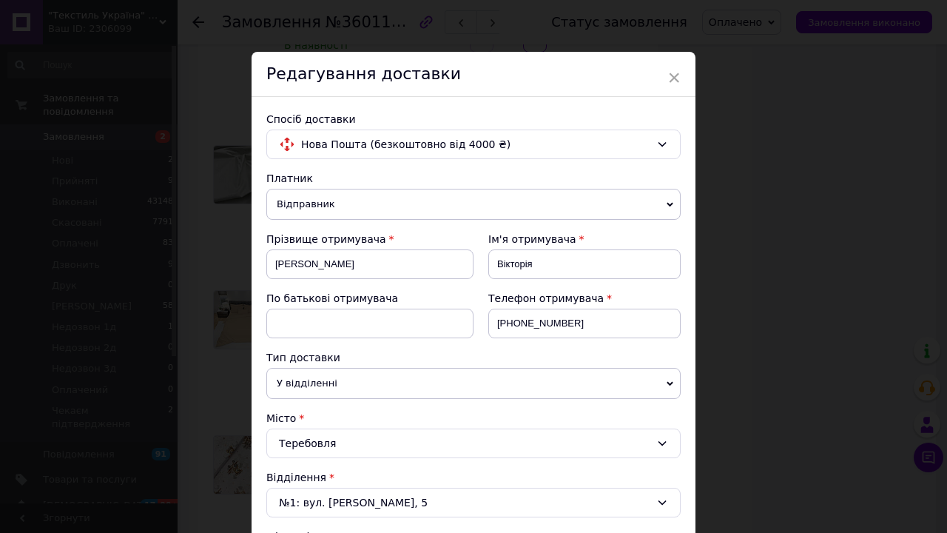
scroll to position [445, 0]
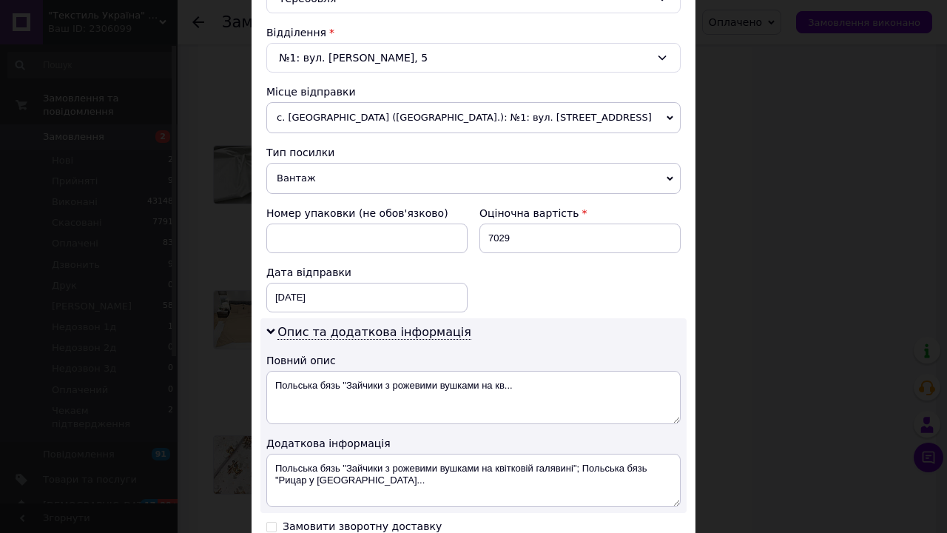
type input "10.5"
type input "4"
type input "1"
type input "40"
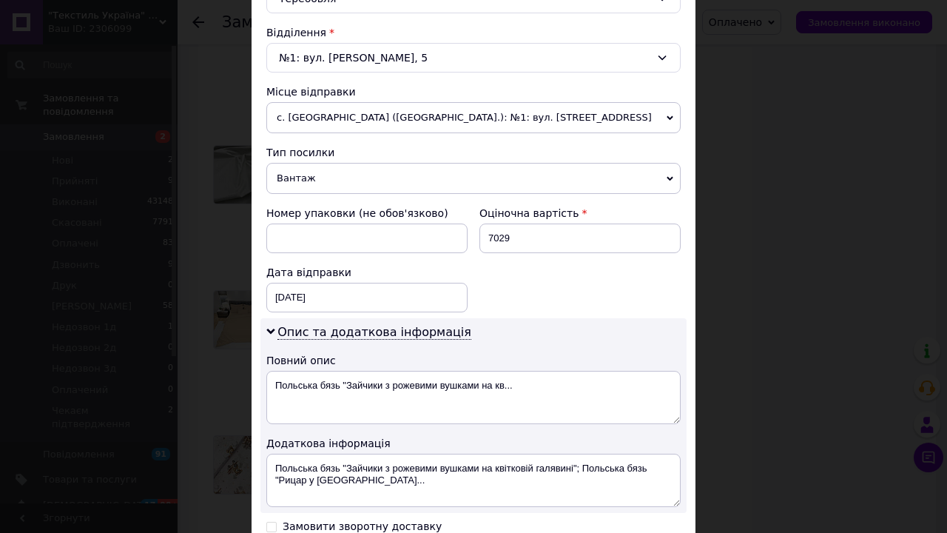
type input "10"
type input "40"
type input "4"
type input "1"
type input "42"
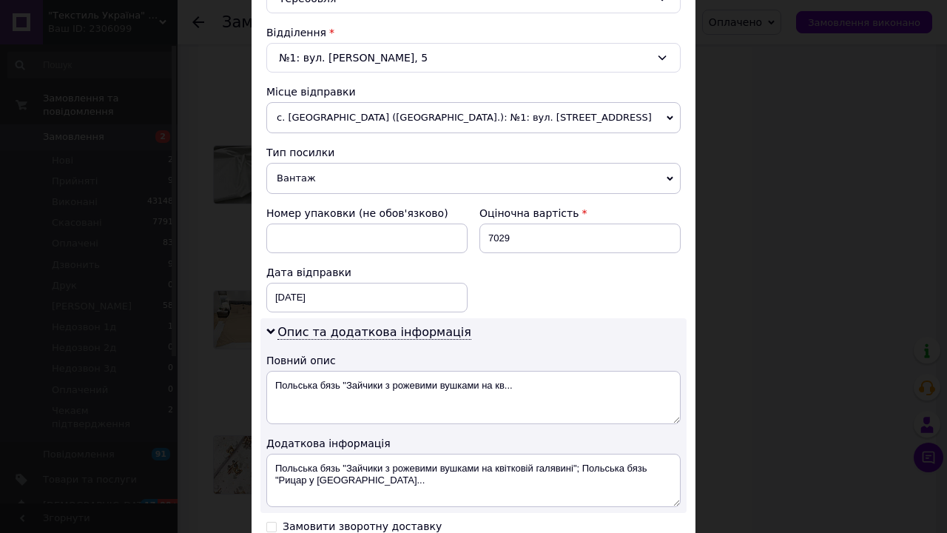
type input "10.5"
type input "42"
type input "3"
type input "1.26"
type input "30"
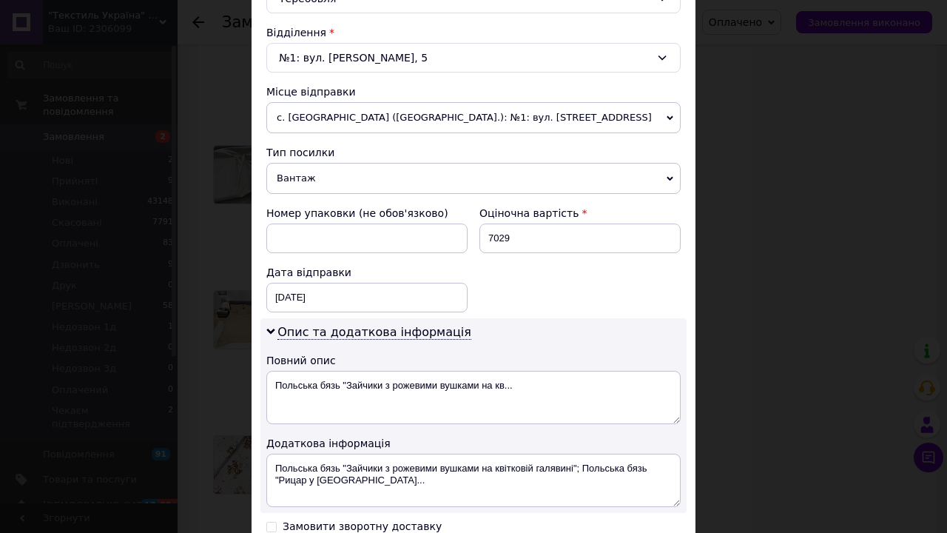
type input "12.6"
type input "30"
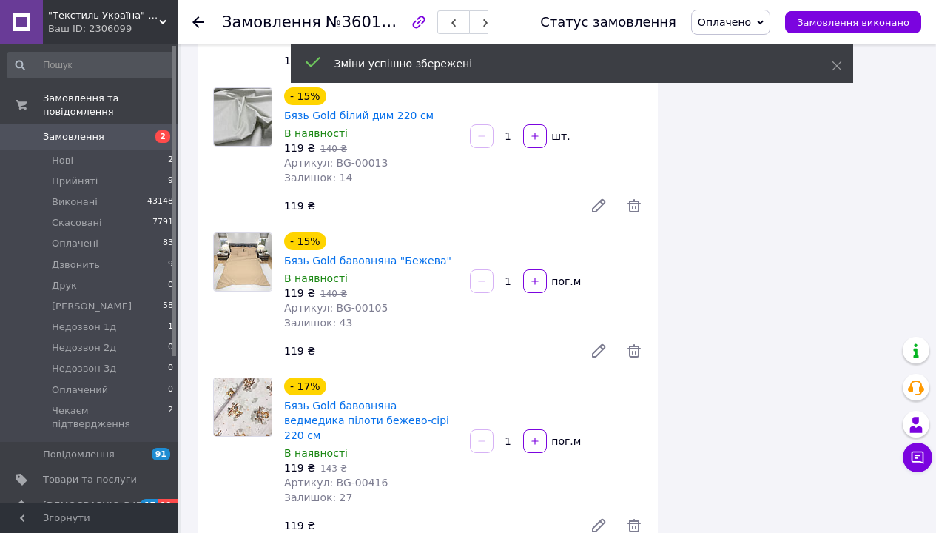
scroll to position [5515, 0]
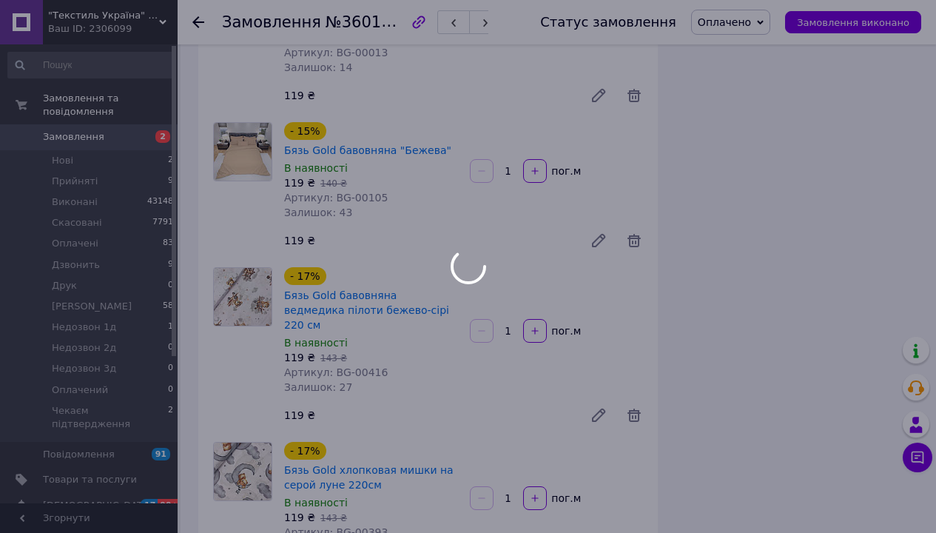
scroll to position [5411, 0]
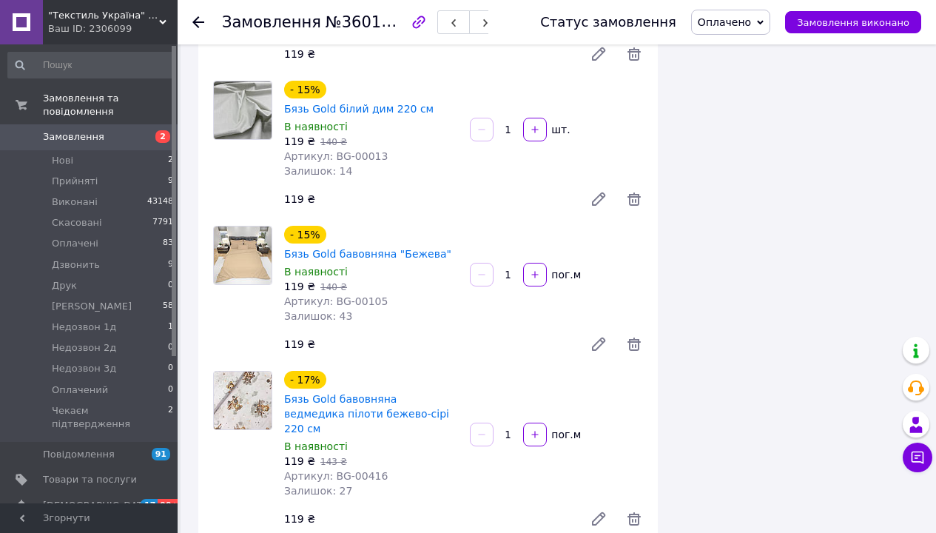
copy div "20451247386844"
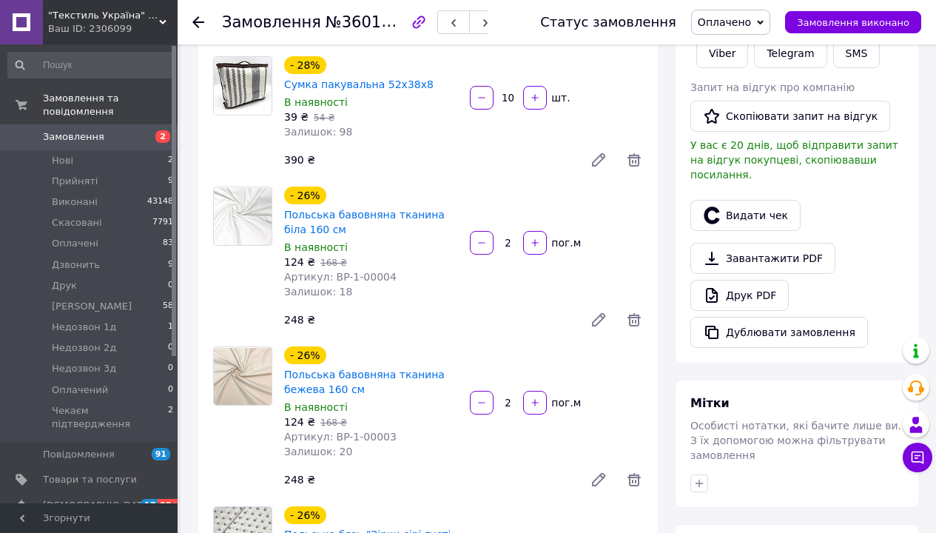
scroll to position [0, 0]
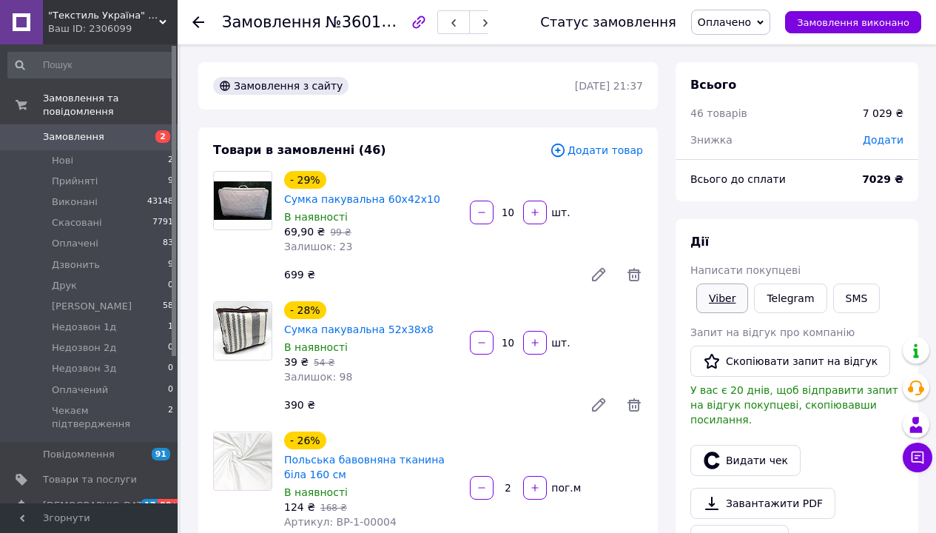
click at [722, 283] on link "Viber" at bounding box center [722, 298] width 52 height 30
